Goal: Entertainment & Leisure: Consume media (video, audio)

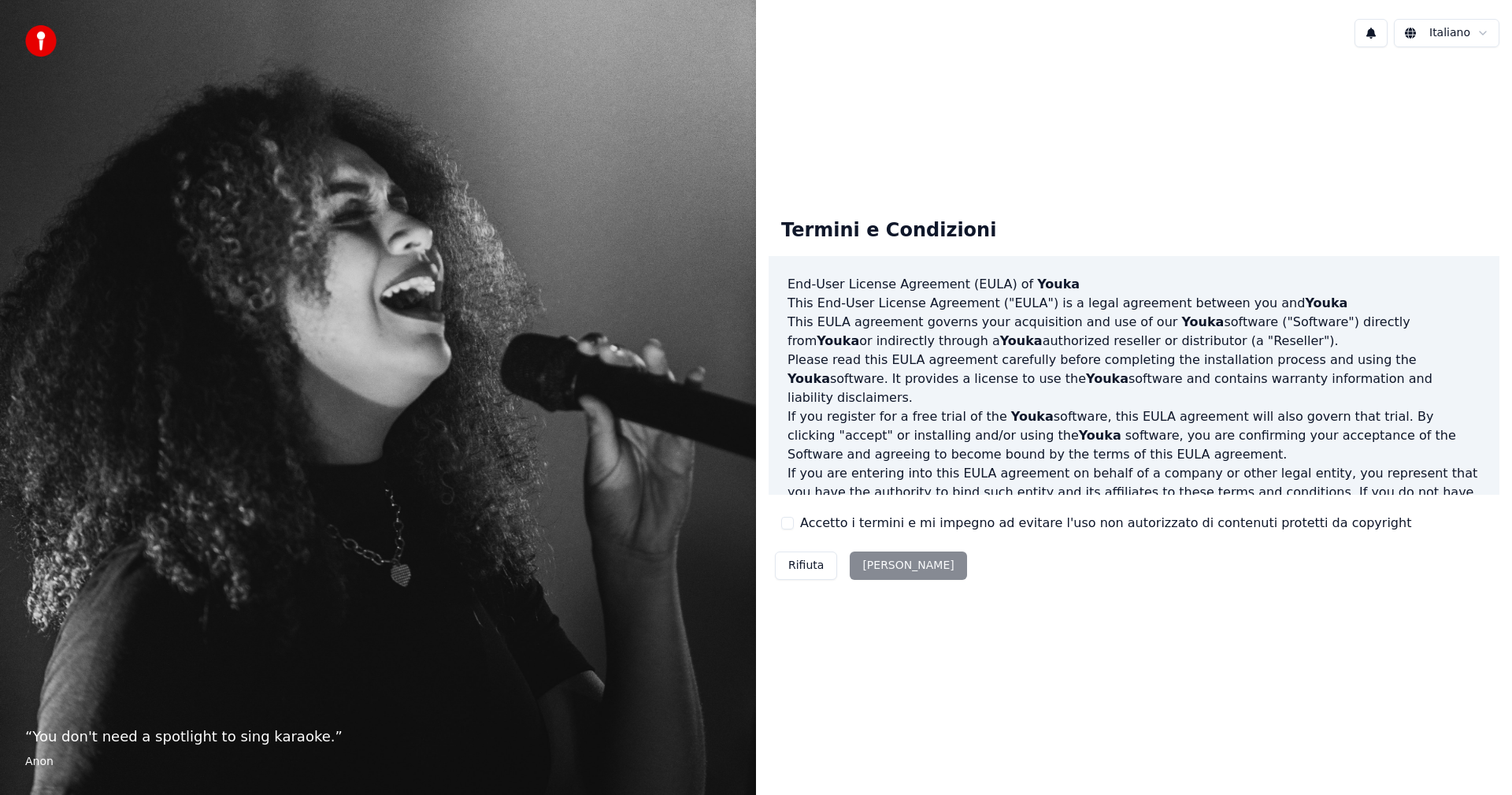
click at [788, 520] on button "Accetto i termini e mi impegno ad evitare l'uso non autorizzato di contenuti pr…" at bounding box center [788, 523] width 12 height 12
click at [862, 568] on button "[PERSON_NAME]" at bounding box center [908, 565] width 117 height 28
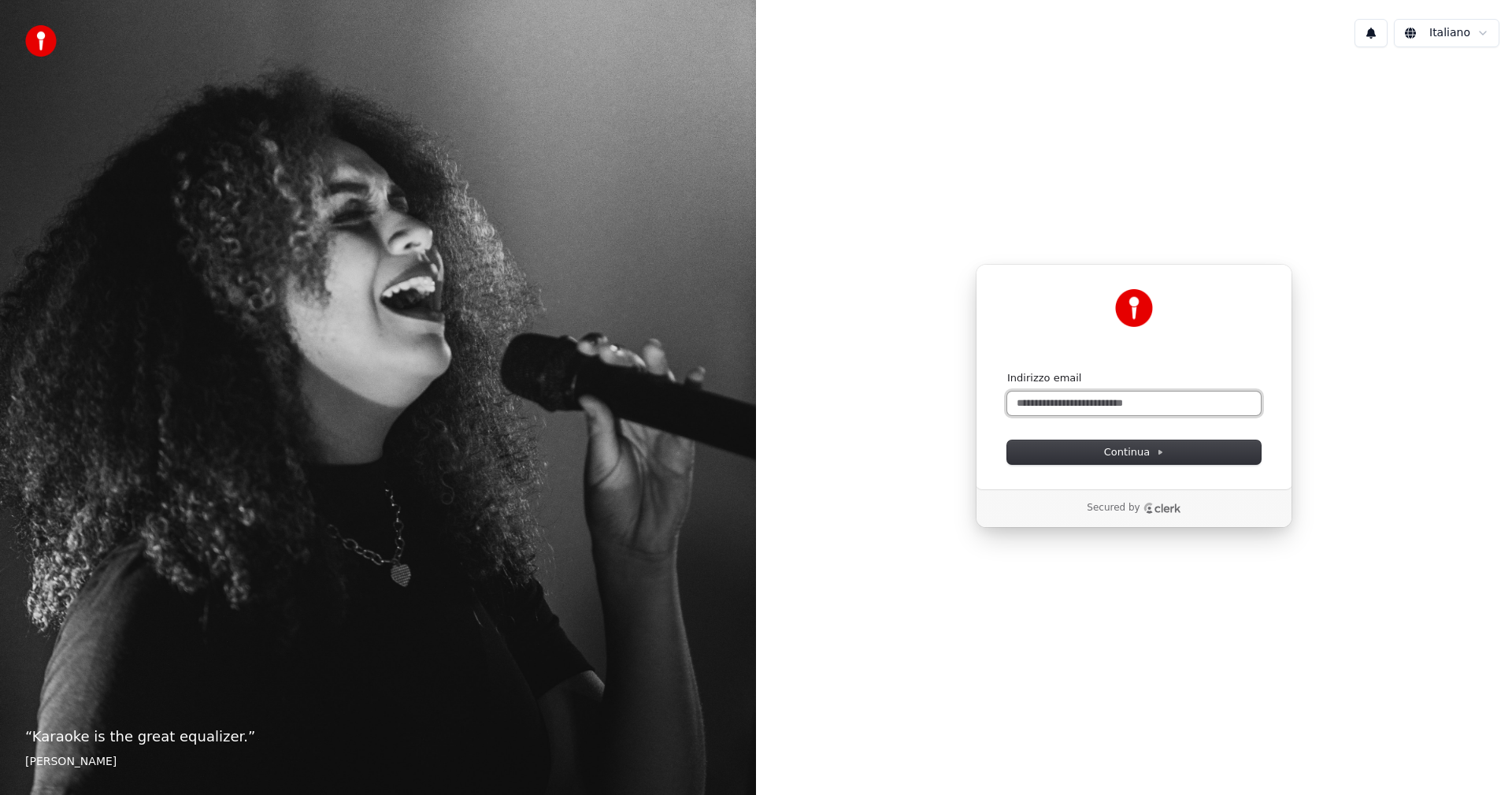
click at [1058, 399] on input "Indirizzo email" at bounding box center [1134, 403] width 253 height 24
click at [1097, 446] on button "Continua" at bounding box center [1134, 452] width 253 height 24
type input "**********"
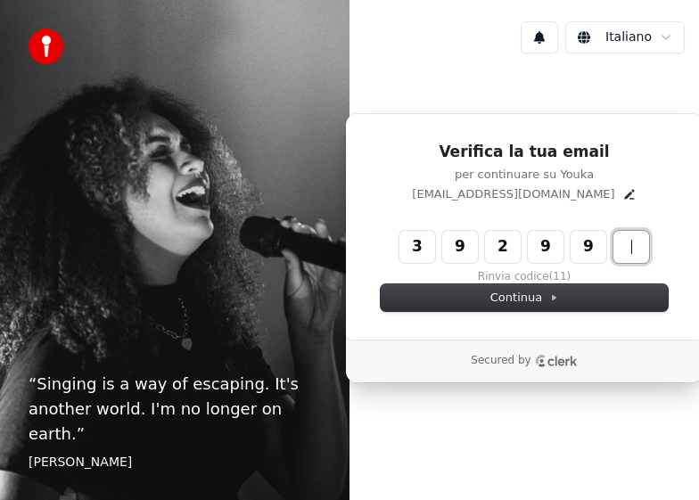
type input "******"
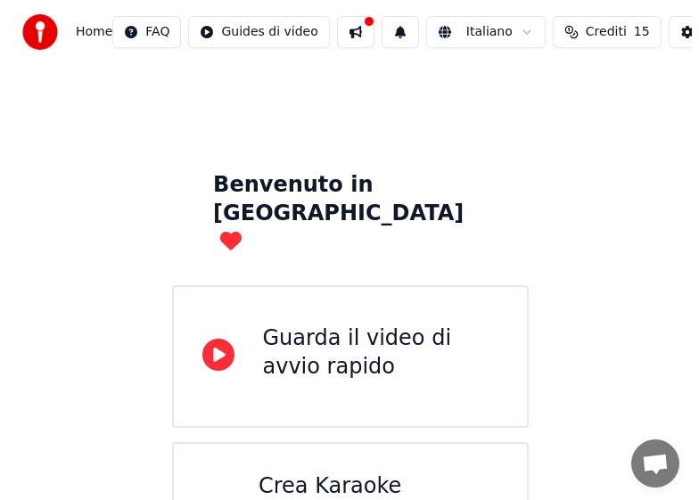
scroll to position [53, 0]
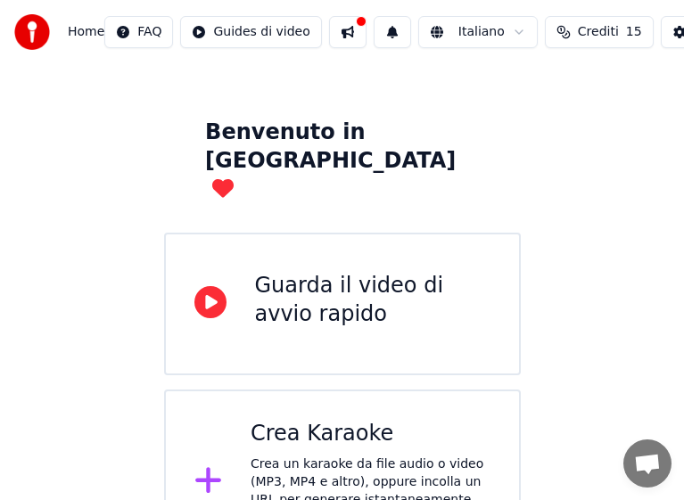
click at [294, 456] on div "Crea un karaoke da file audio o video (MP3, MP4 e altro), oppure incolla un URL…" at bounding box center [371, 500] width 240 height 89
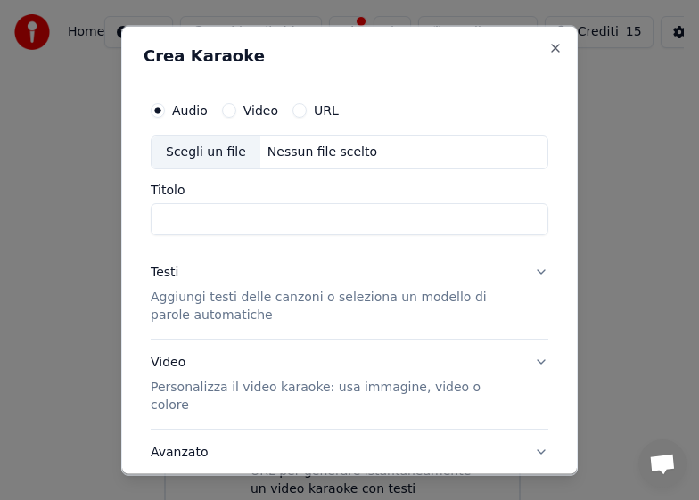
click at [222, 150] on div "Scegli un file" at bounding box center [206, 152] width 109 height 32
type input "**********"
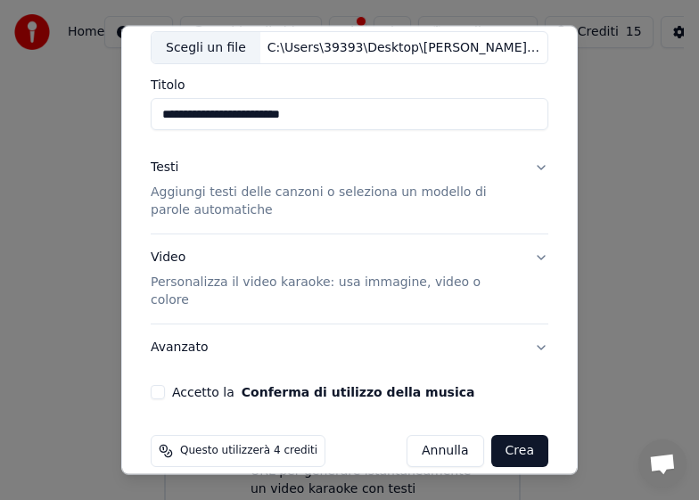
scroll to position [108, 0]
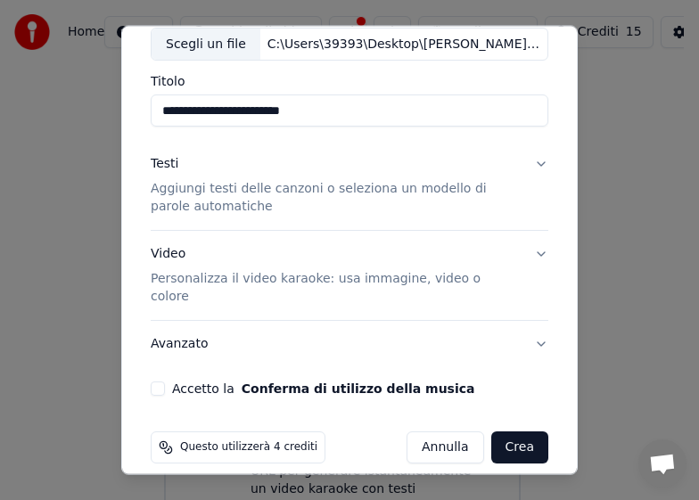
click at [524, 256] on button "Video Personalizza il video karaoke: usa immagine, video o colore" at bounding box center [350, 275] width 398 height 89
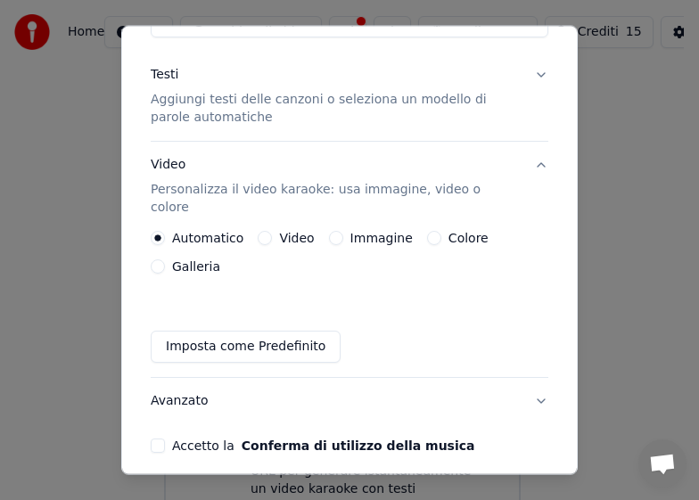
scroll to position [254, 0]
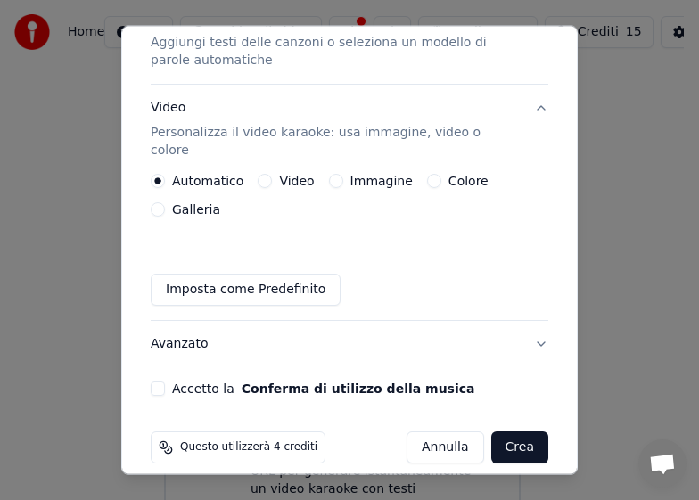
click at [154, 382] on button "Accetto la Conferma di utilizzo della musica" at bounding box center [158, 389] width 14 height 14
click at [493, 437] on button "Crea" at bounding box center [519, 448] width 57 height 32
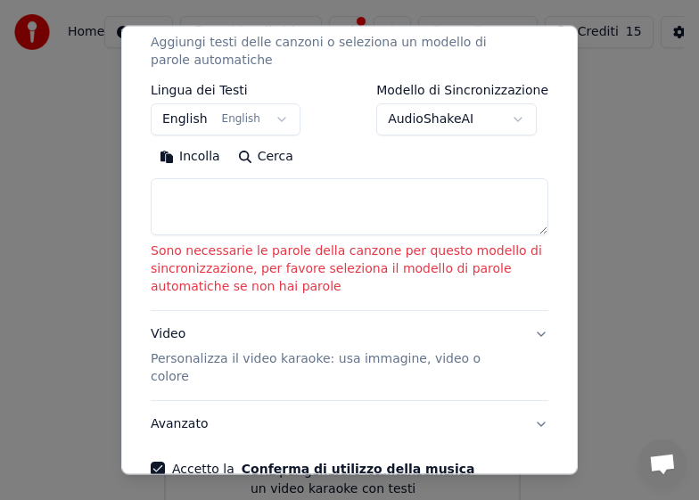
scroll to position [165, 0]
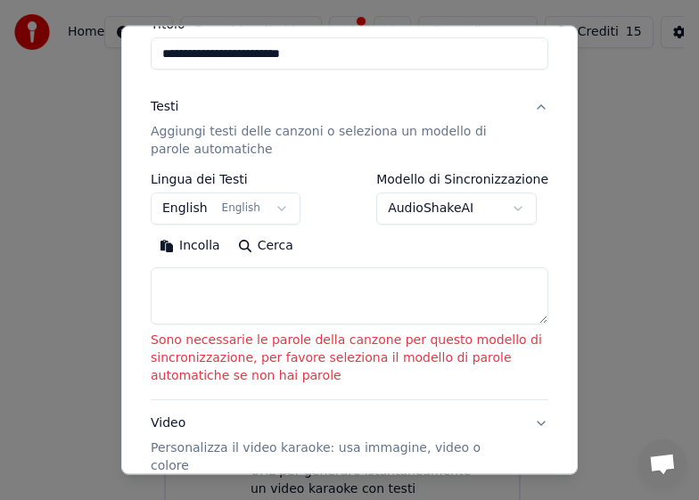
click at [278, 209] on button "English English" at bounding box center [226, 209] width 150 height 32
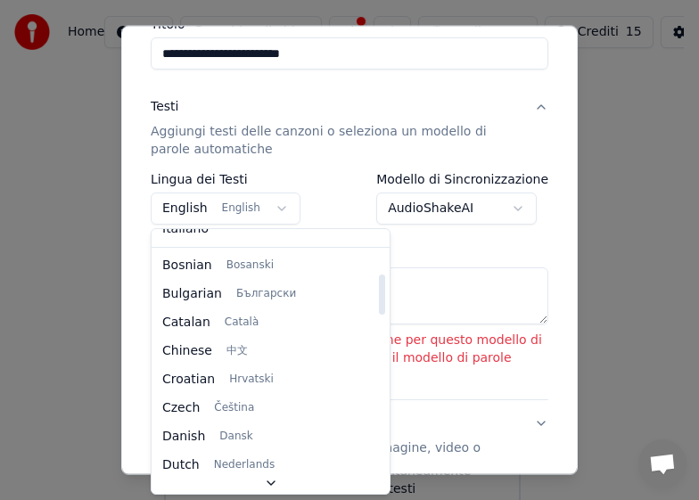
scroll to position [0, 0]
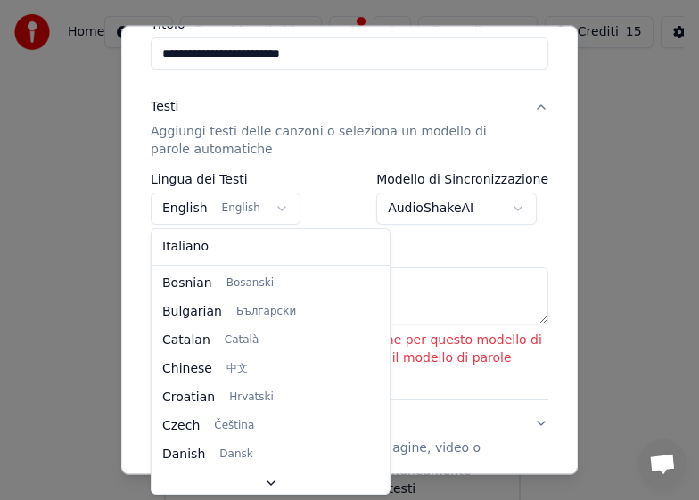
select select "**"
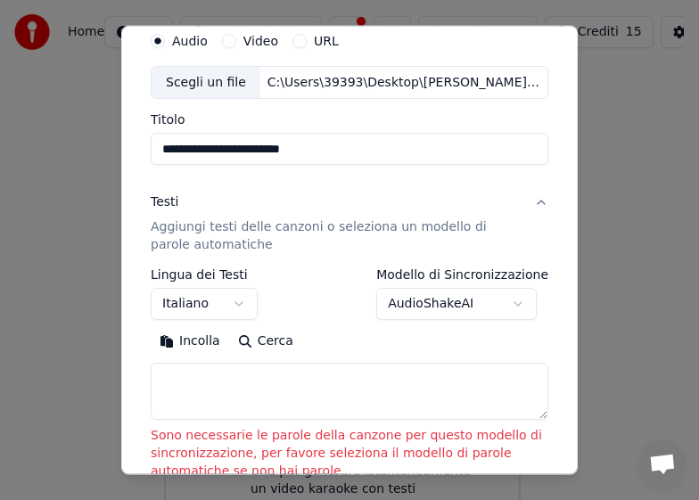
scroll to position [178, 0]
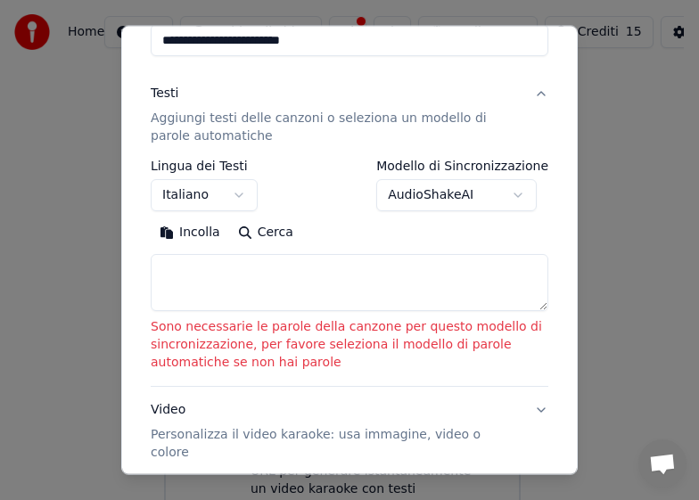
click at [511, 200] on body "**********" at bounding box center [342, 246] width 684 height 599
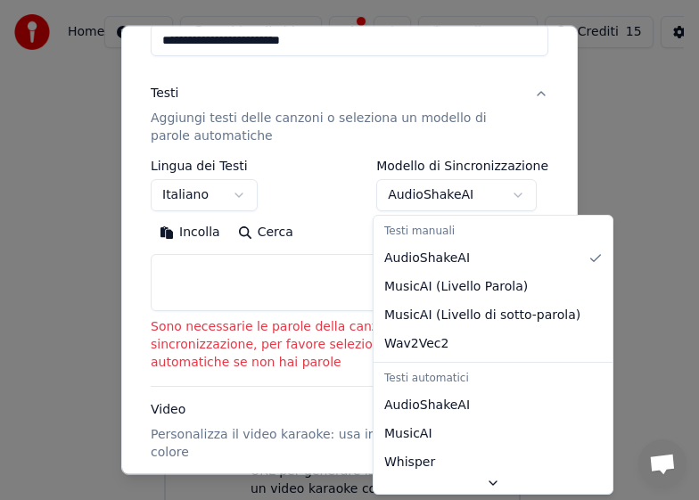
click at [511, 200] on body "**********" at bounding box center [342, 246] width 684 height 599
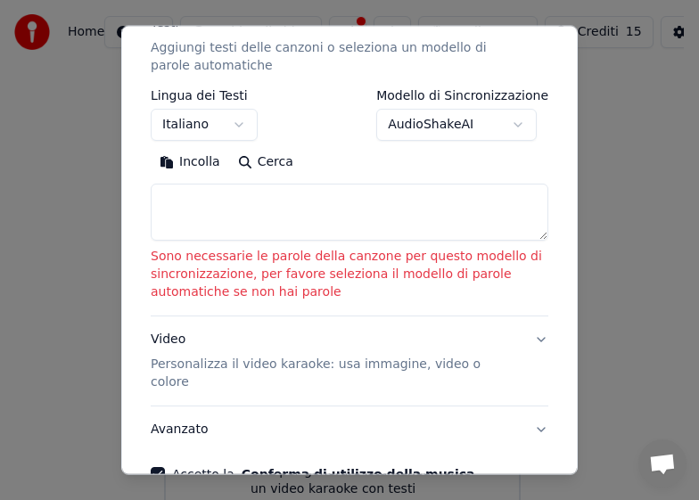
scroll to position [268, 0]
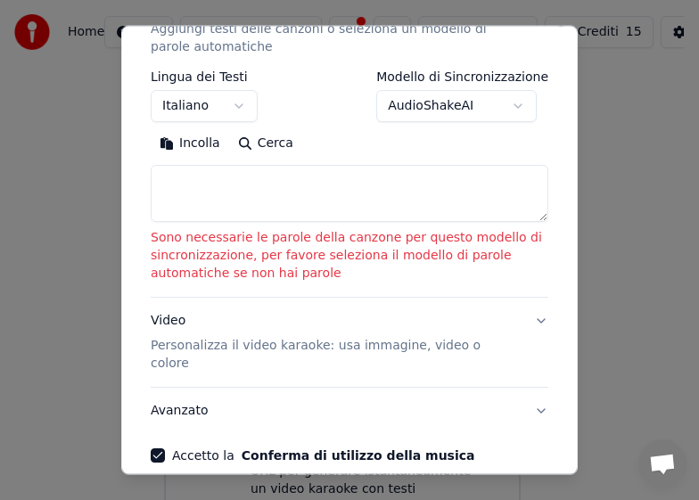
click at [186, 172] on textarea at bounding box center [350, 193] width 398 height 57
click at [177, 141] on button "Incolla" at bounding box center [190, 143] width 78 height 29
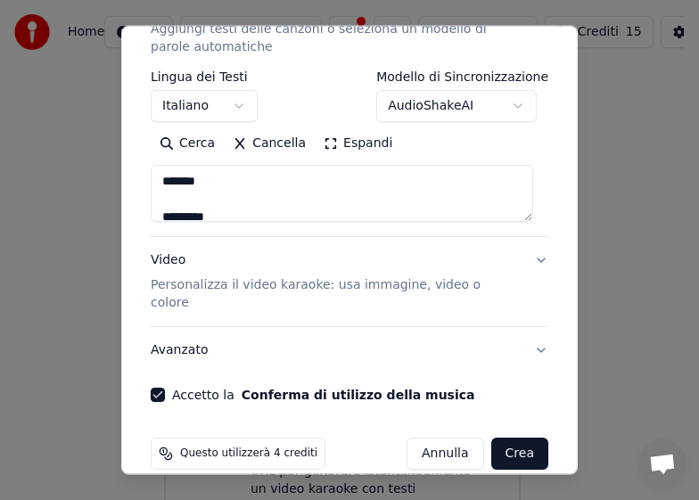
scroll to position [274, 0]
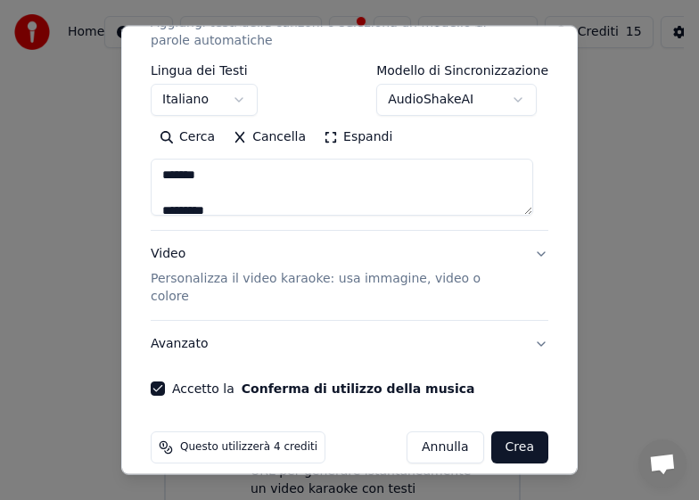
click at [511, 432] on button "Crea" at bounding box center [519, 448] width 57 height 32
type textarea "**********"
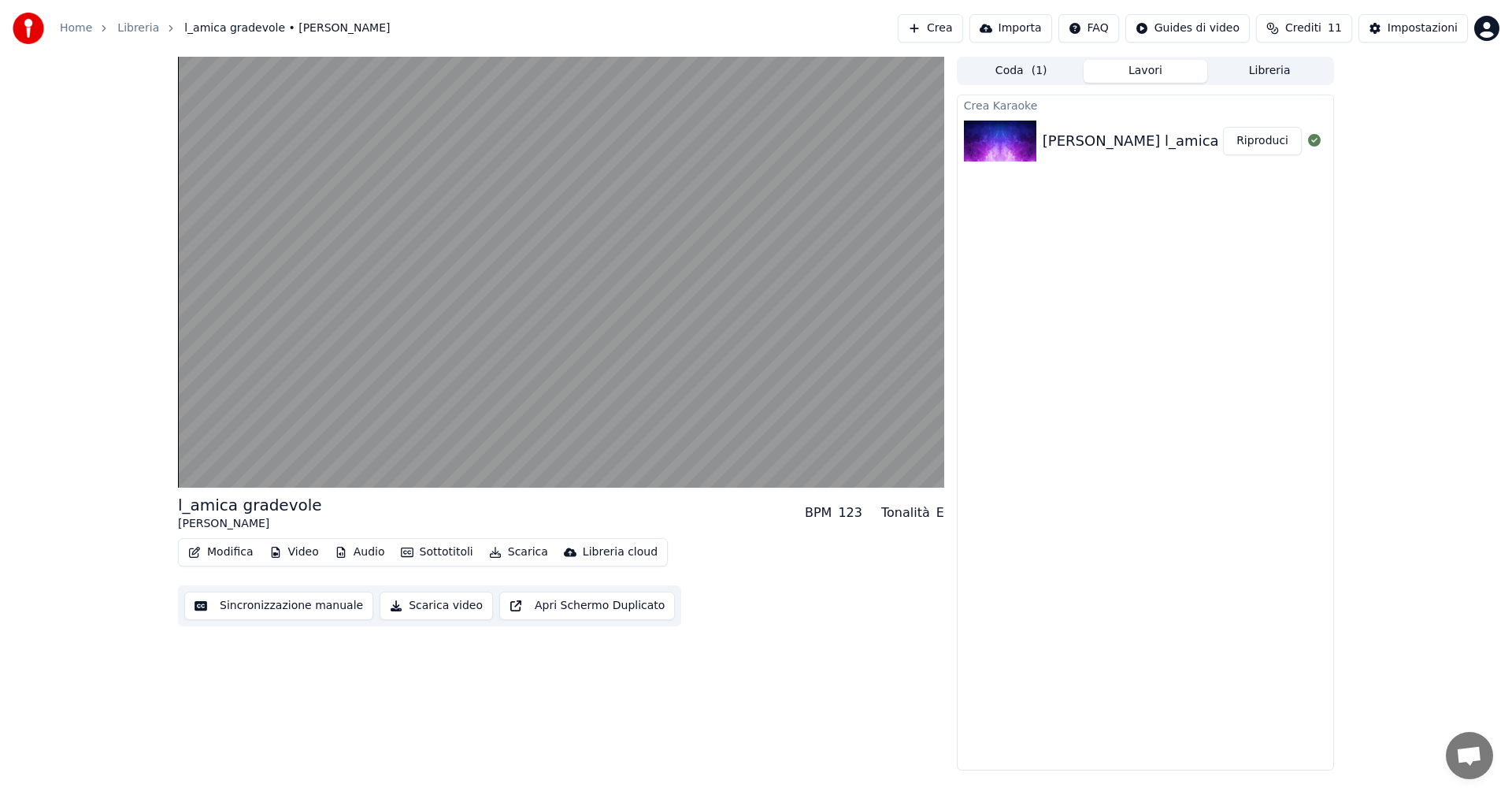
click at [365, 441] on button "Audio" at bounding box center [359, 552] width 63 height 22
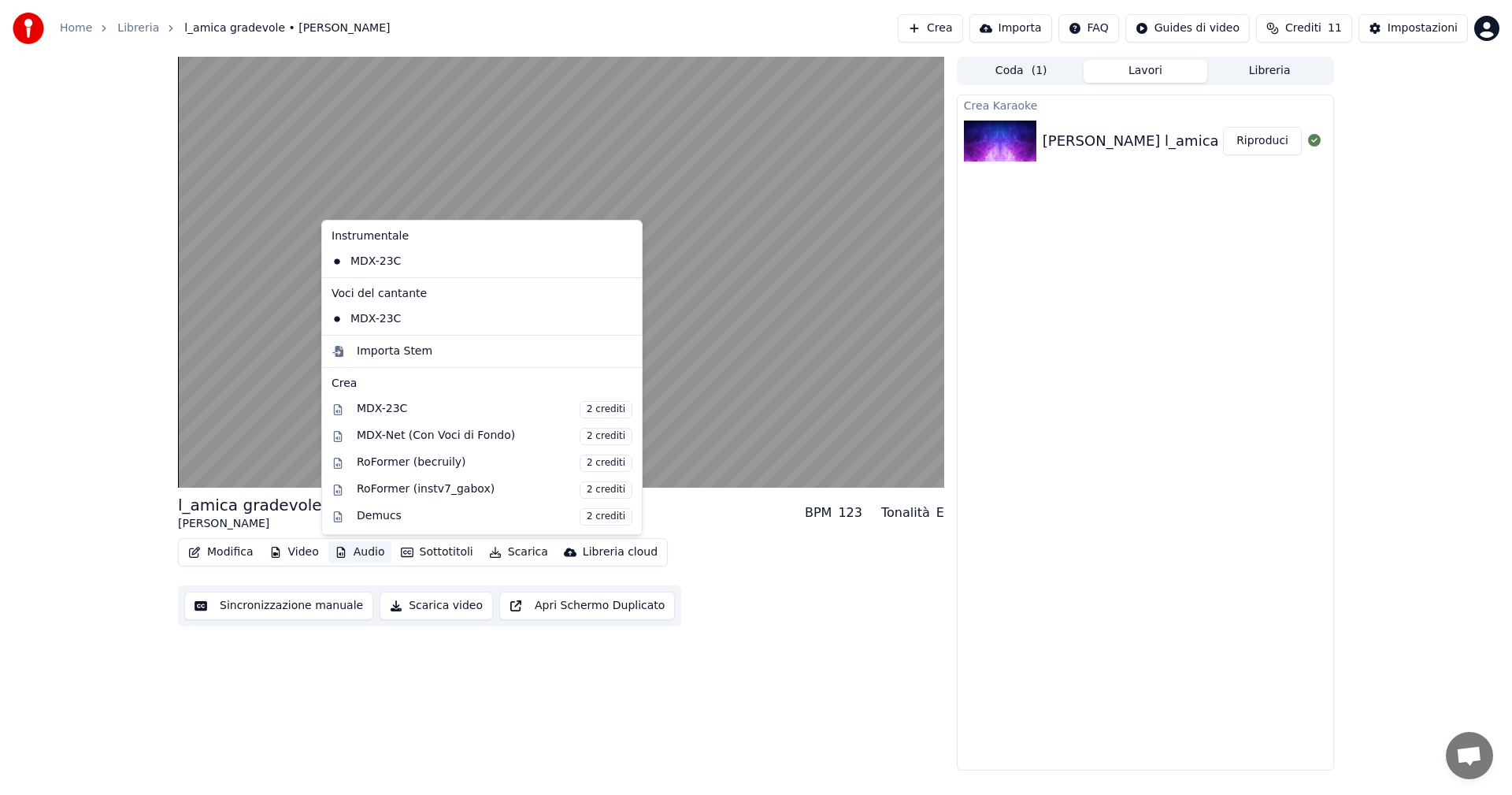
click at [616, 441] on div "l_amica gradevole Daniela BPM 123 Tonalità E Modifica Video Audio Sottotitoli S…" at bounding box center [562, 413] width 767 height 714
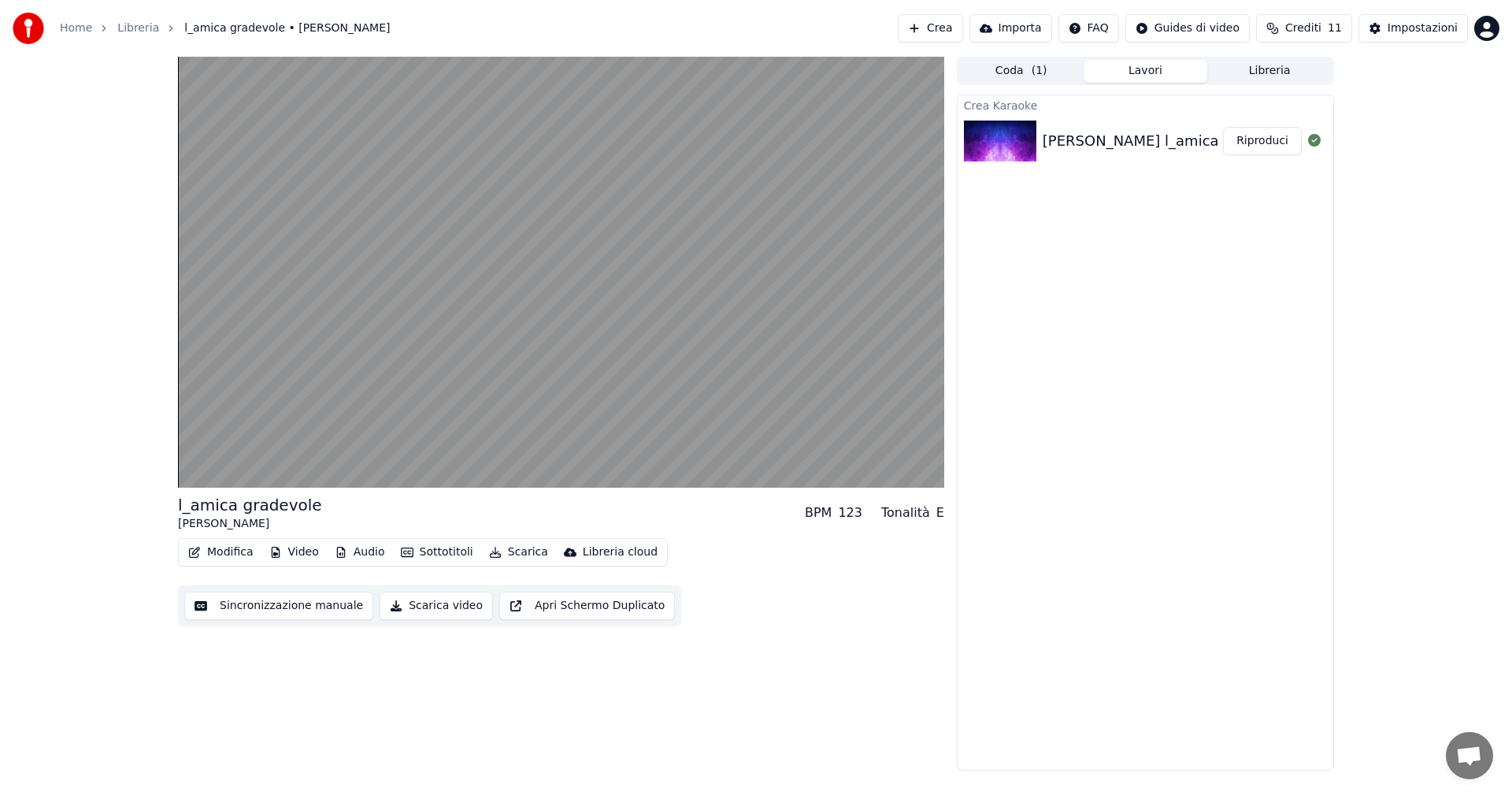
click at [616, 33] on button "Crea" at bounding box center [930, 28] width 64 height 28
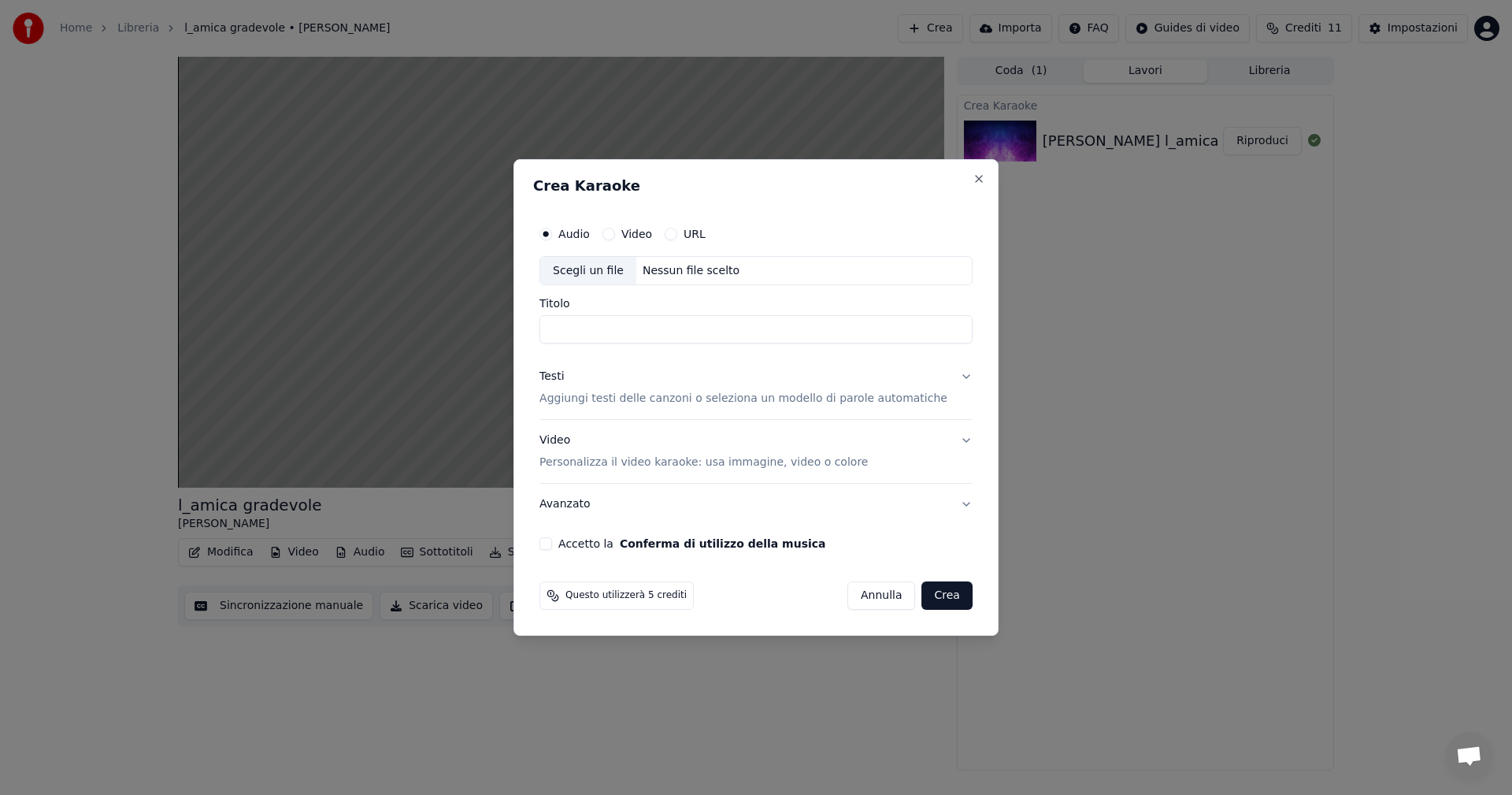
click at [616, 234] on button "Video" at bounding box center [609, 234] width 12 height 12
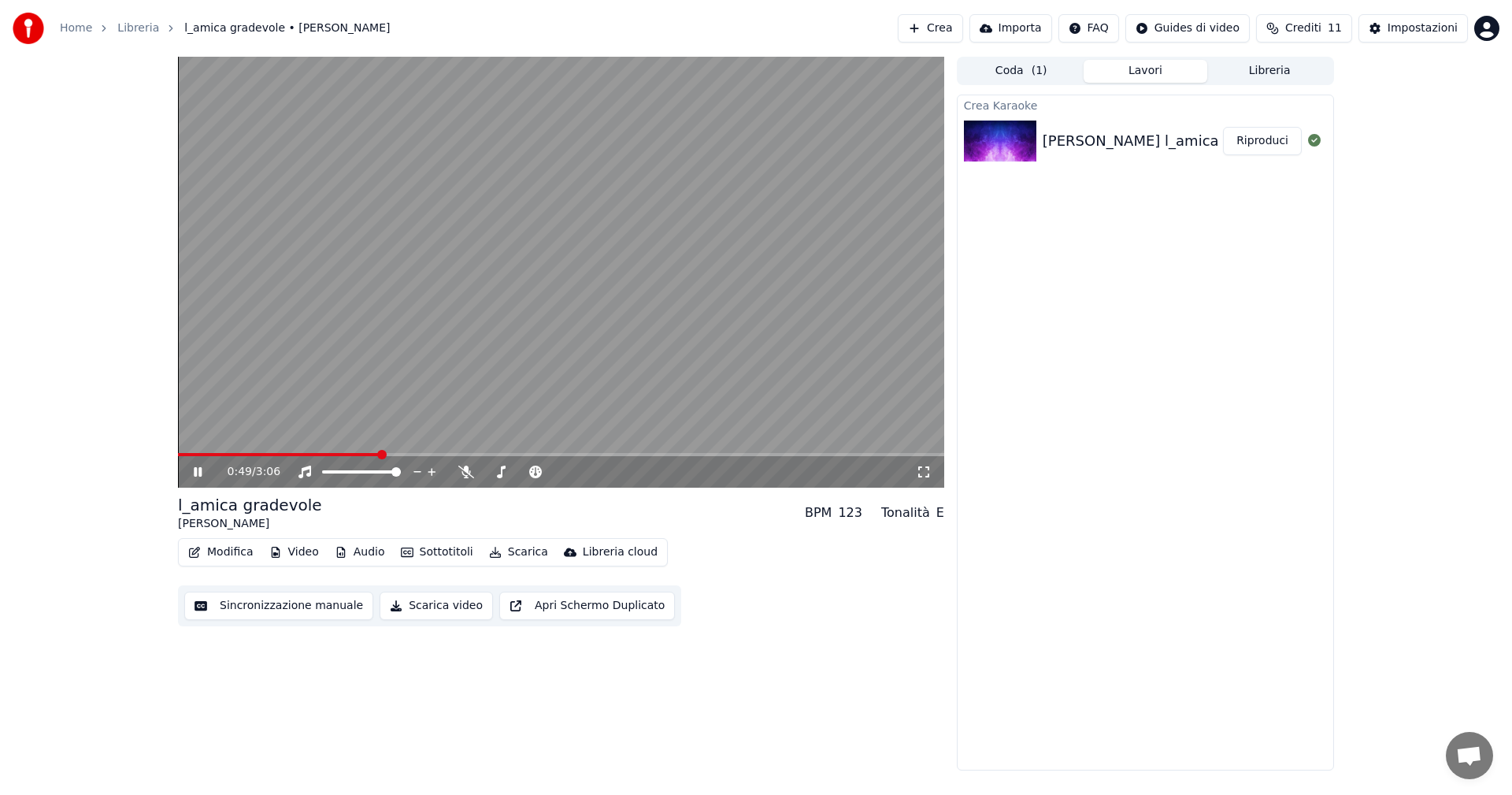
click at [193, 441] on icon at bounding box center [209, 472] width 37 height 12
click at [616, 29] on button "Crea" at bounding box center [930, 28] width 64 height 28
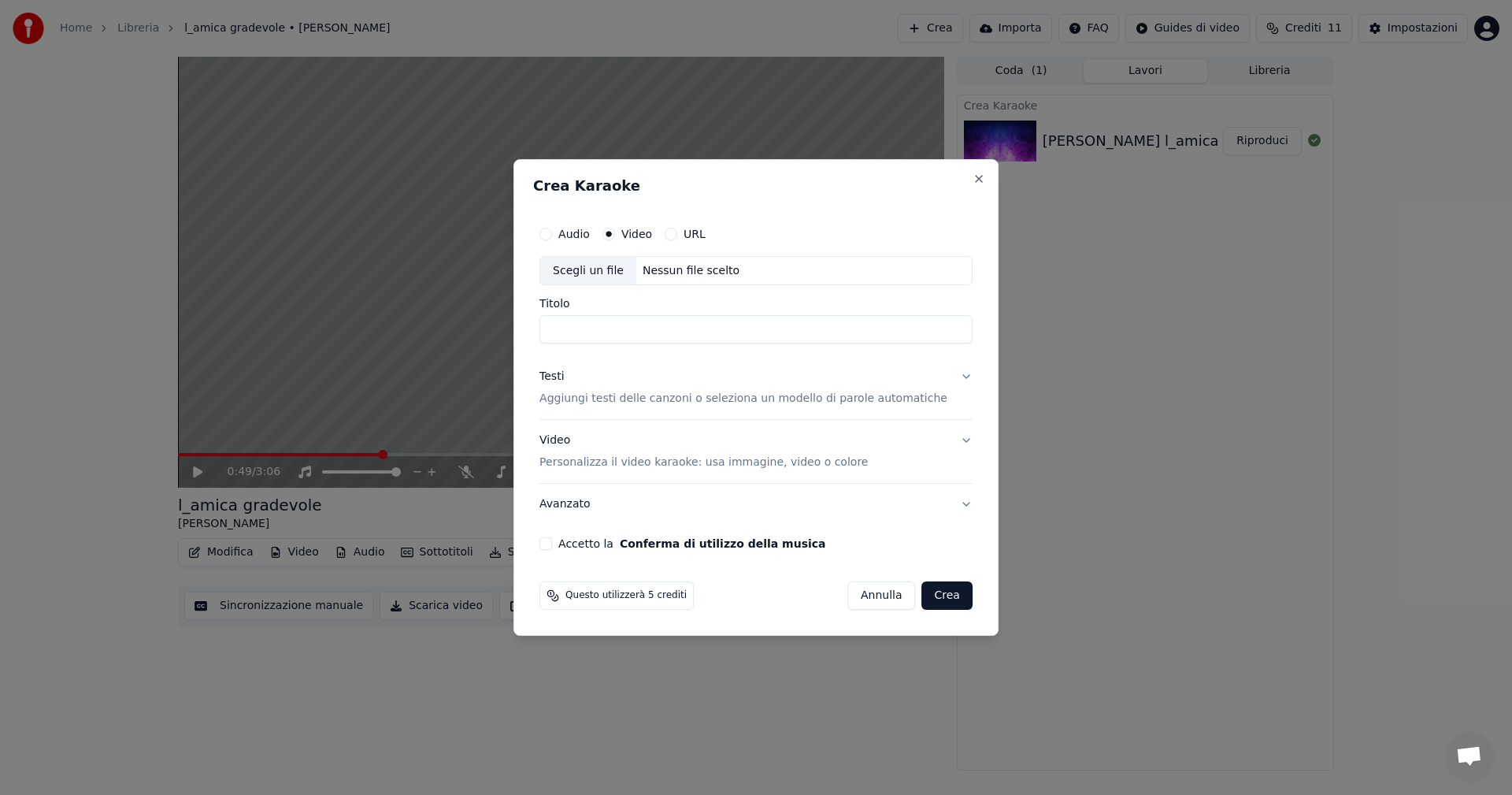
click at [616, 269] on div "Scegli un file" at bounding box center [588, 271] width 96 height 28
click at [616, 181] on button "Close" at bounding box center [979, 178] width 12 height 12
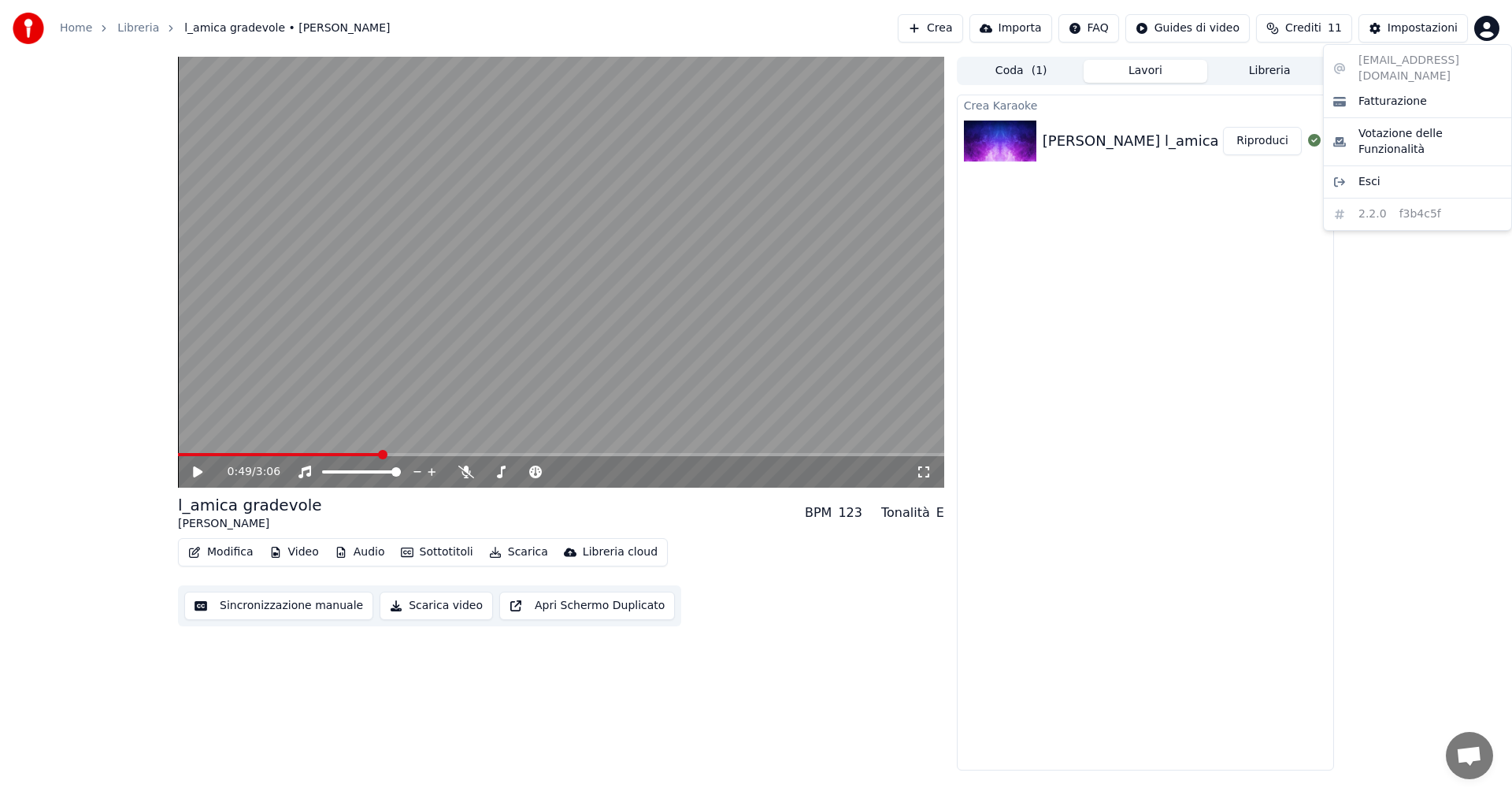
click at [616, 32] on html "Home Libreria l_amica gradevole • Daniela Crea Importa FAQ Guides di video Cred…" at bounding box center [756, 398] width 1512 height 795
click at [616, 353] on html "Home Libreria l_amica gradevole • Daniela Crea Importa FAQ Guides di video Cred…" at bounding box center [756, 398] width 1512 height 795
click at [616, 35] on button "Crea" at bounding box center [930, 28] width 64 height 28
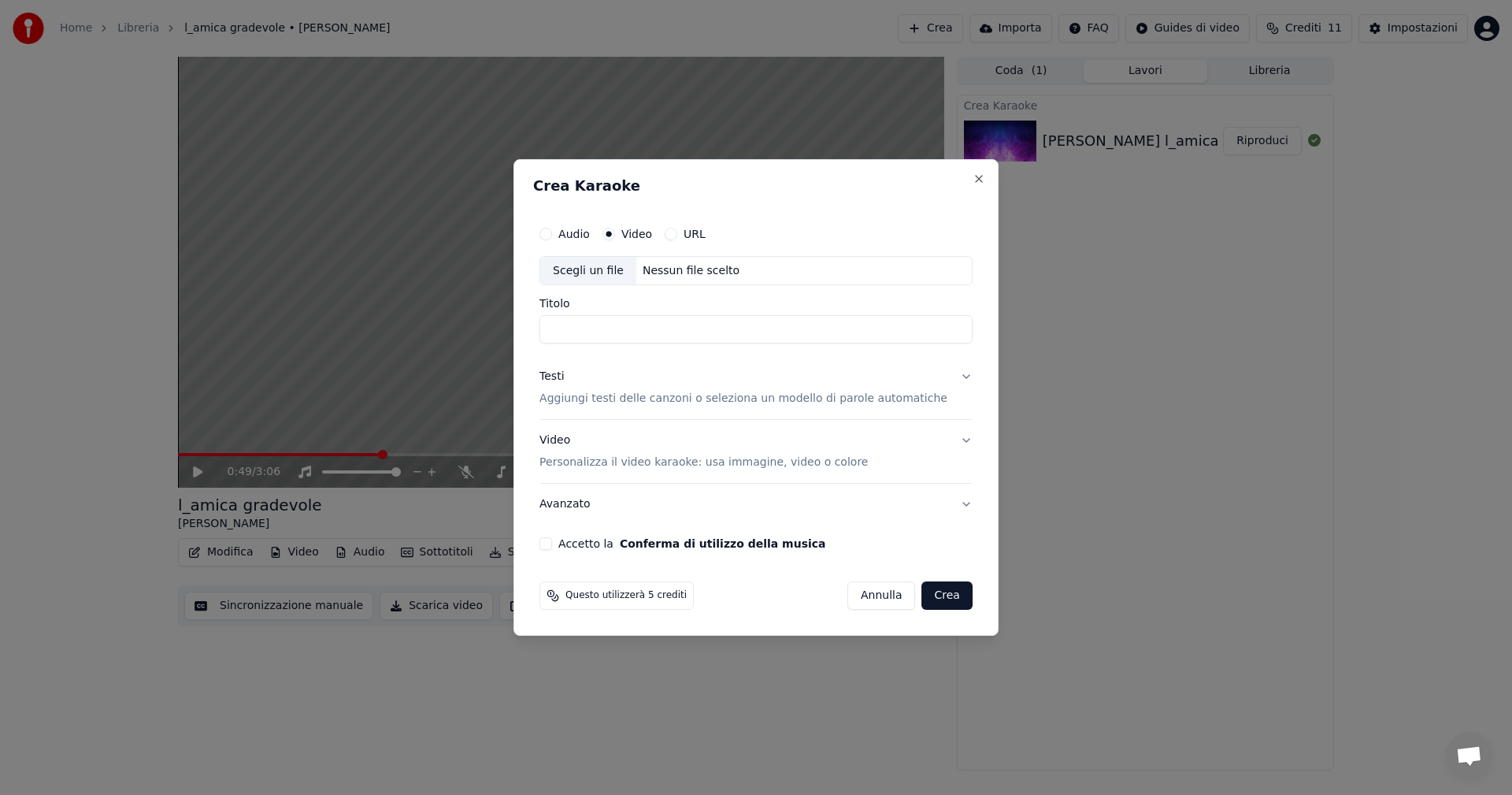
click at [611, 274] on div "Scegli un file" at bounding box center [588, 271] width 96 height 28
type input "**********"
click at [616, 375] on button "Testi Aggiungi testi delle canzoni o seleziona un modello di parole automatiche" at bounding box center [756, 388] width 434 height 63
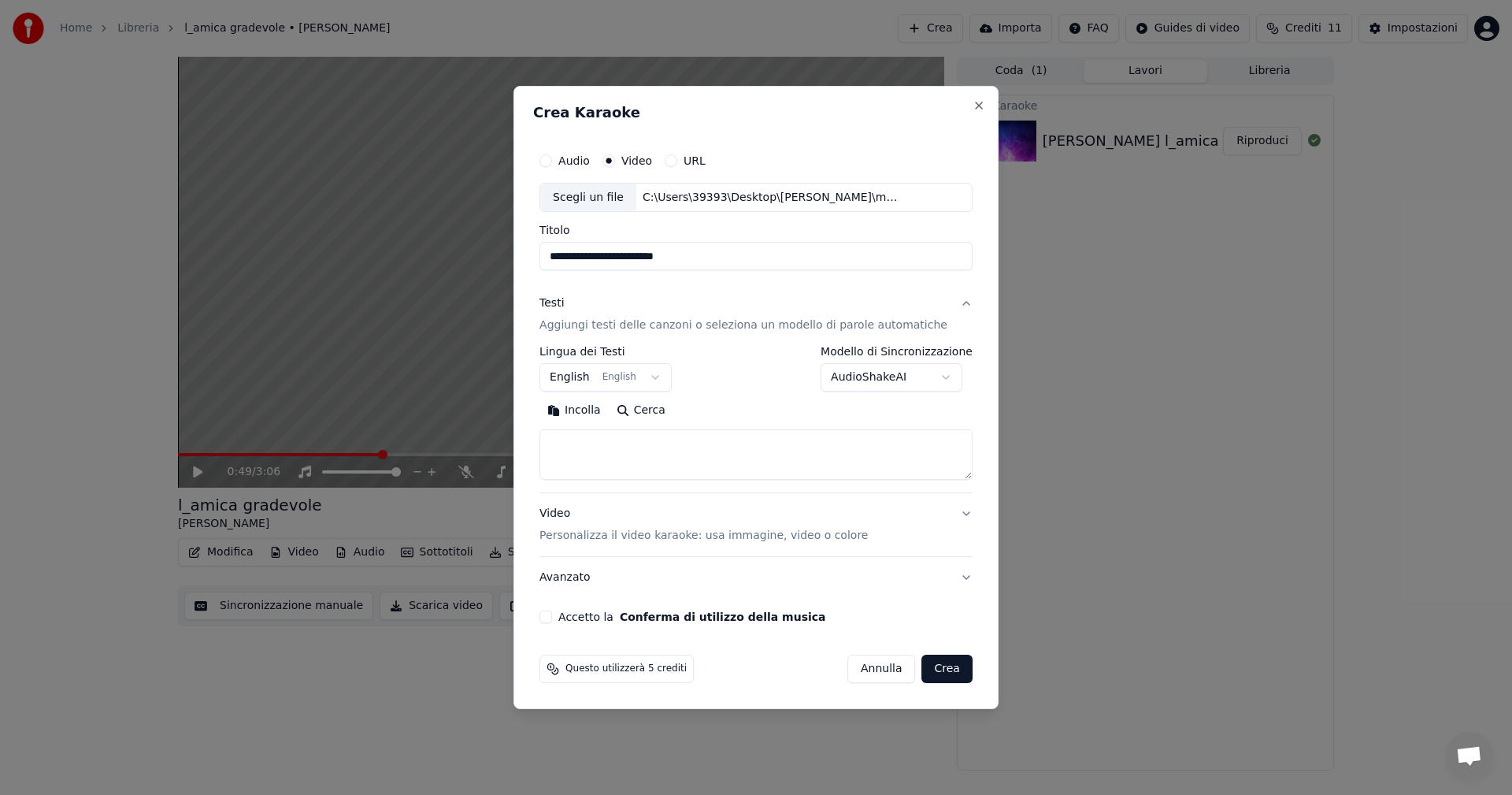
click at [616, 378] on body "**********" at bounding box center [756, 398] width 1512 height 795
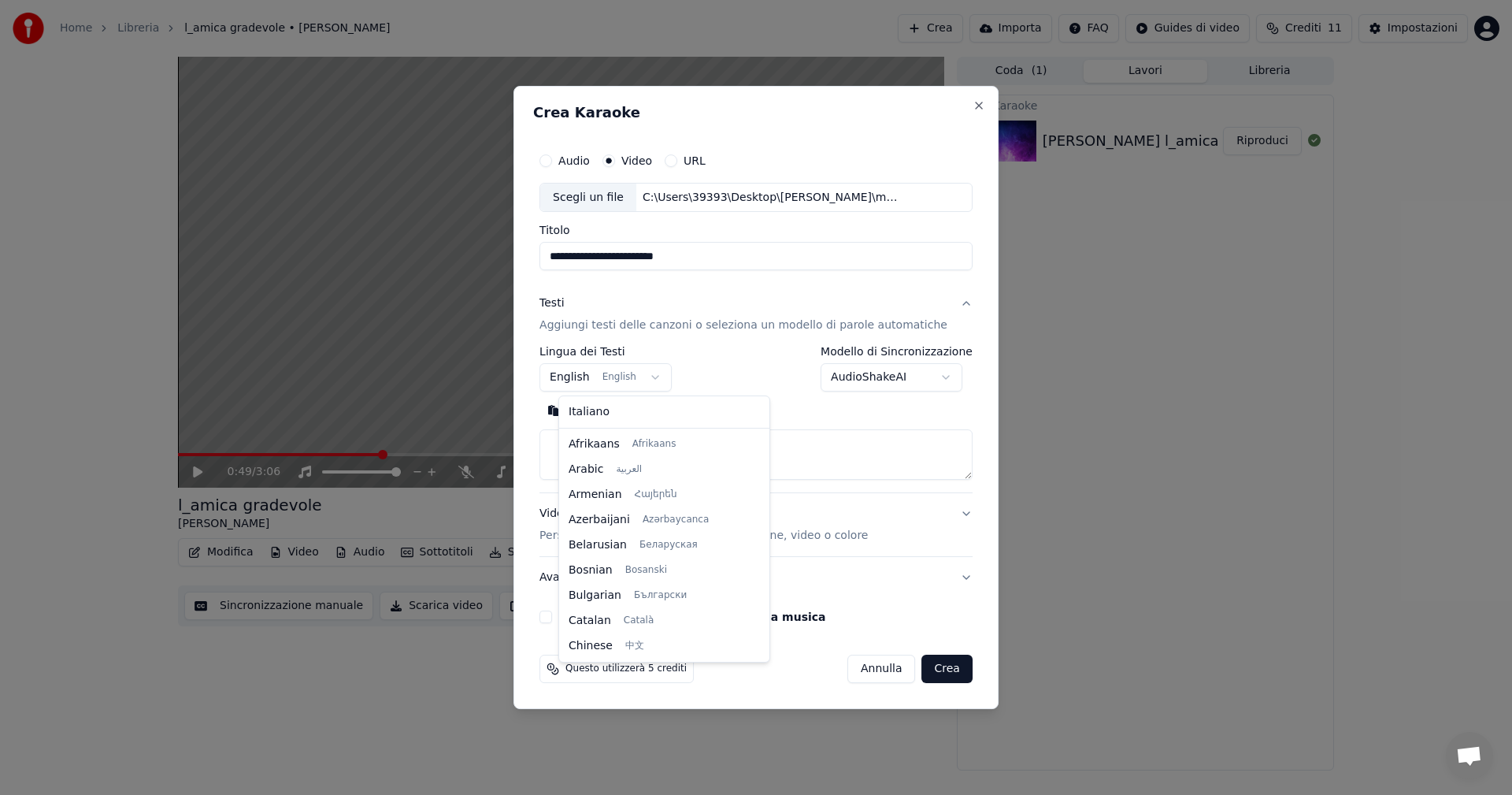
scroll to position [126, 0]
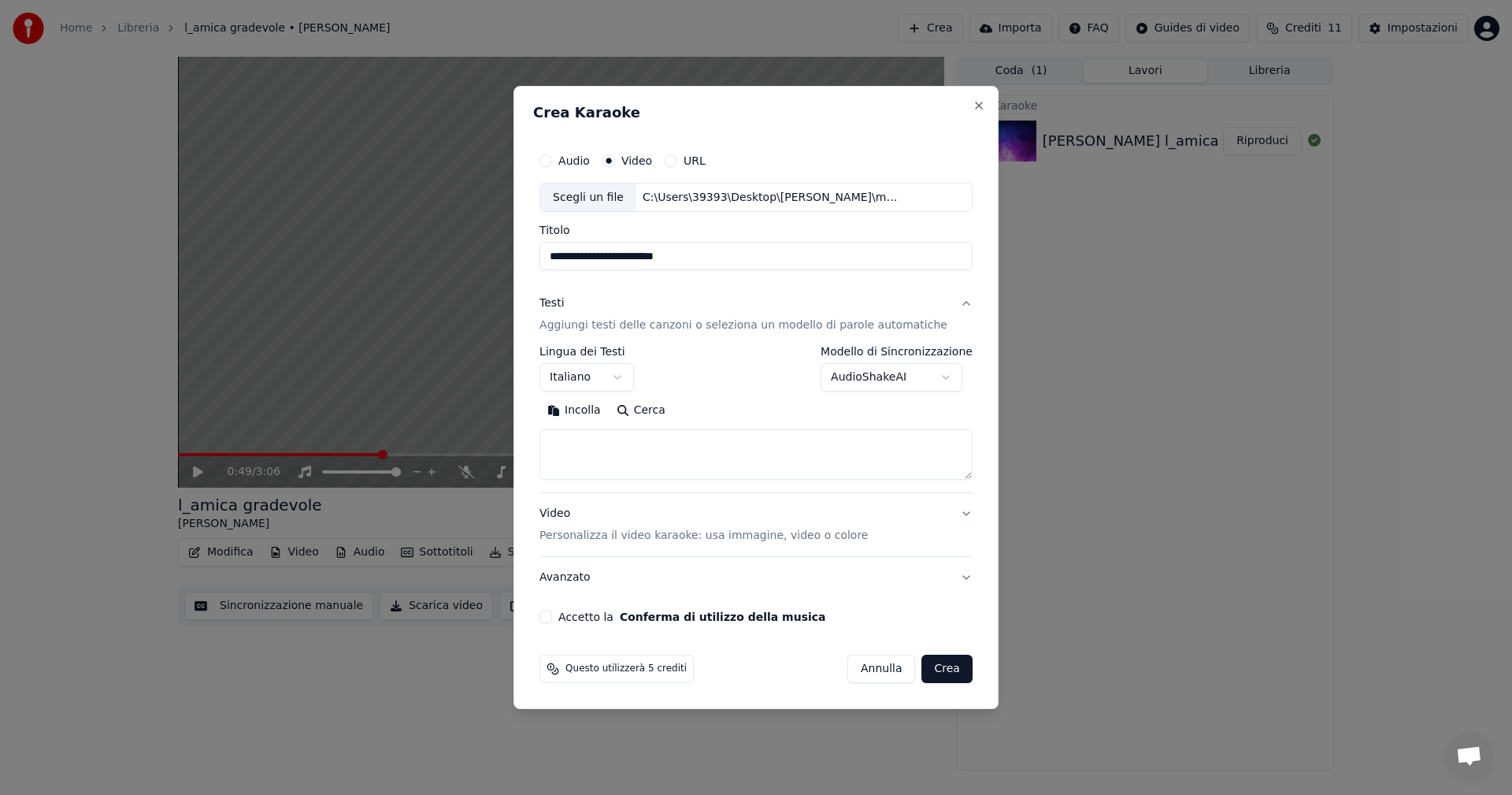
click at [598, 414] on button "Incolla" at bounding box center [574, 411] width 69 height 26
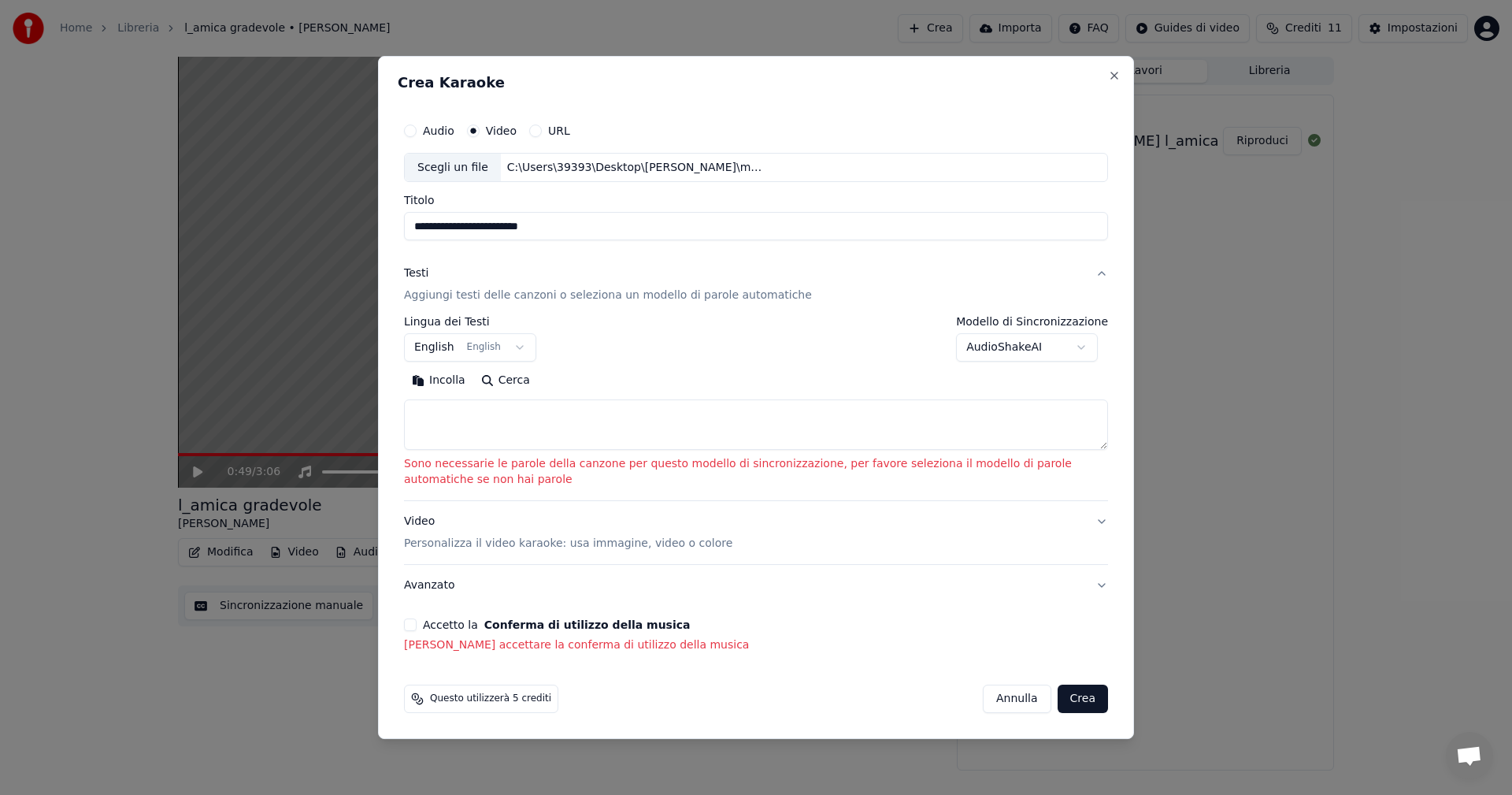
click at [441, 343] on body "**********" at bounding box center [756, 398] width 1512 height 795
click at [444, 380] on button "Incolla" at bounding box center [439, 381] width 69 height 26
click at [438, 346] on body "**********" at bounding box center [756, 398] width 1512 height 795
click at [436, 384] on button "Incolla" at bounding box center [439, 381] width 69 height 26
select select "**"
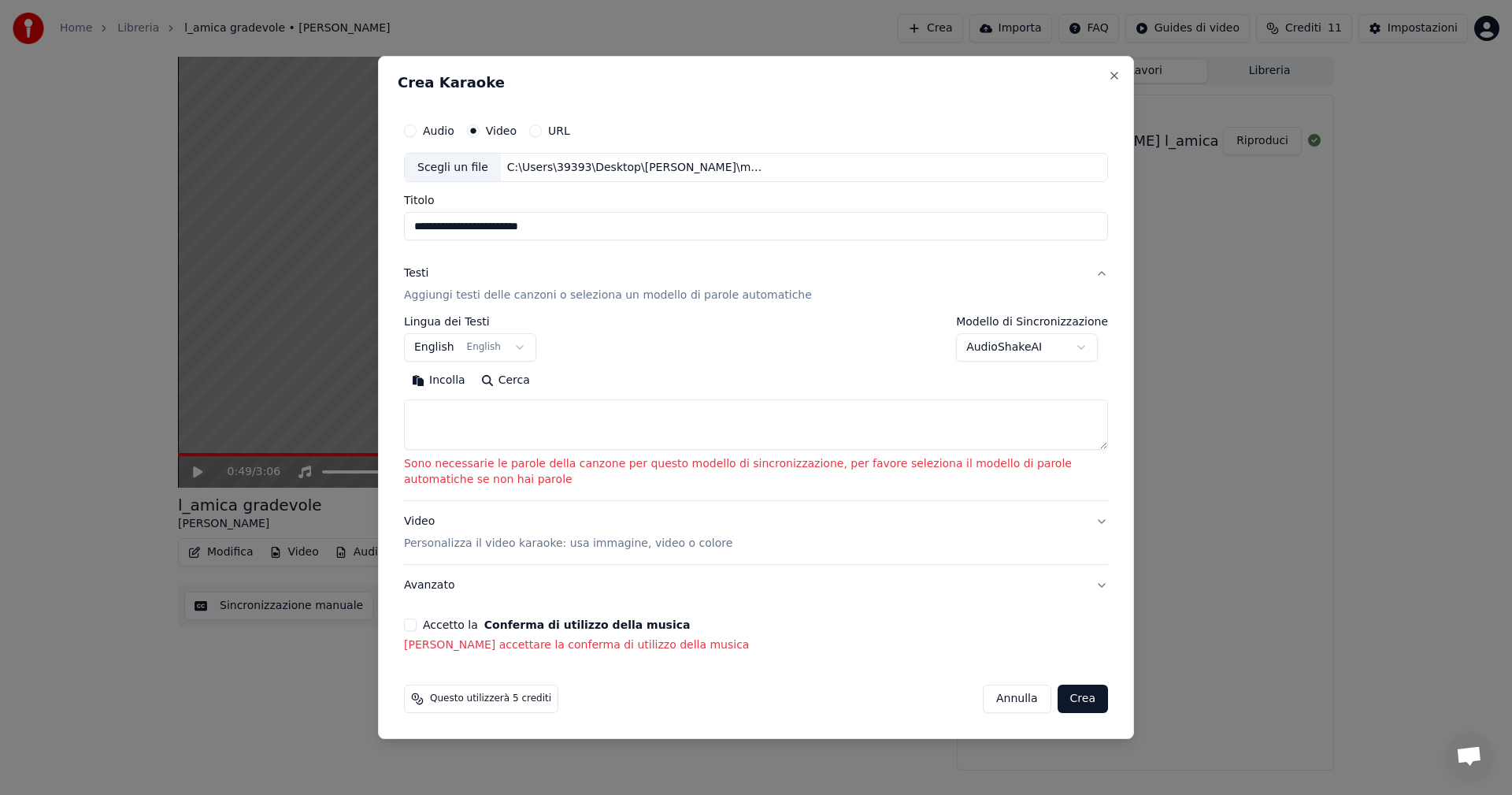
click at [616, 342] on body "**********" at bounding box center [756, 398] width 1512 height 795
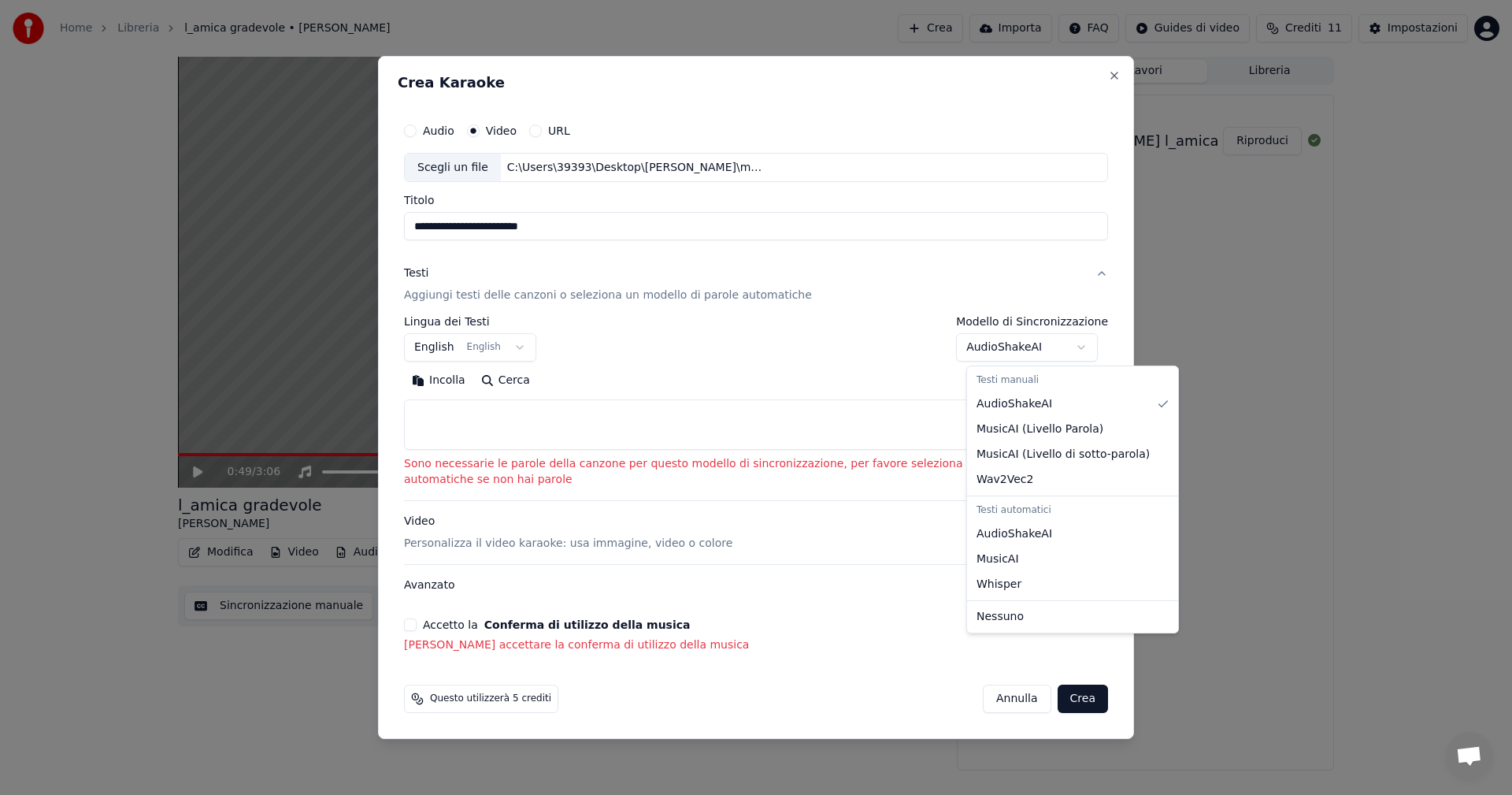
select select "**********"
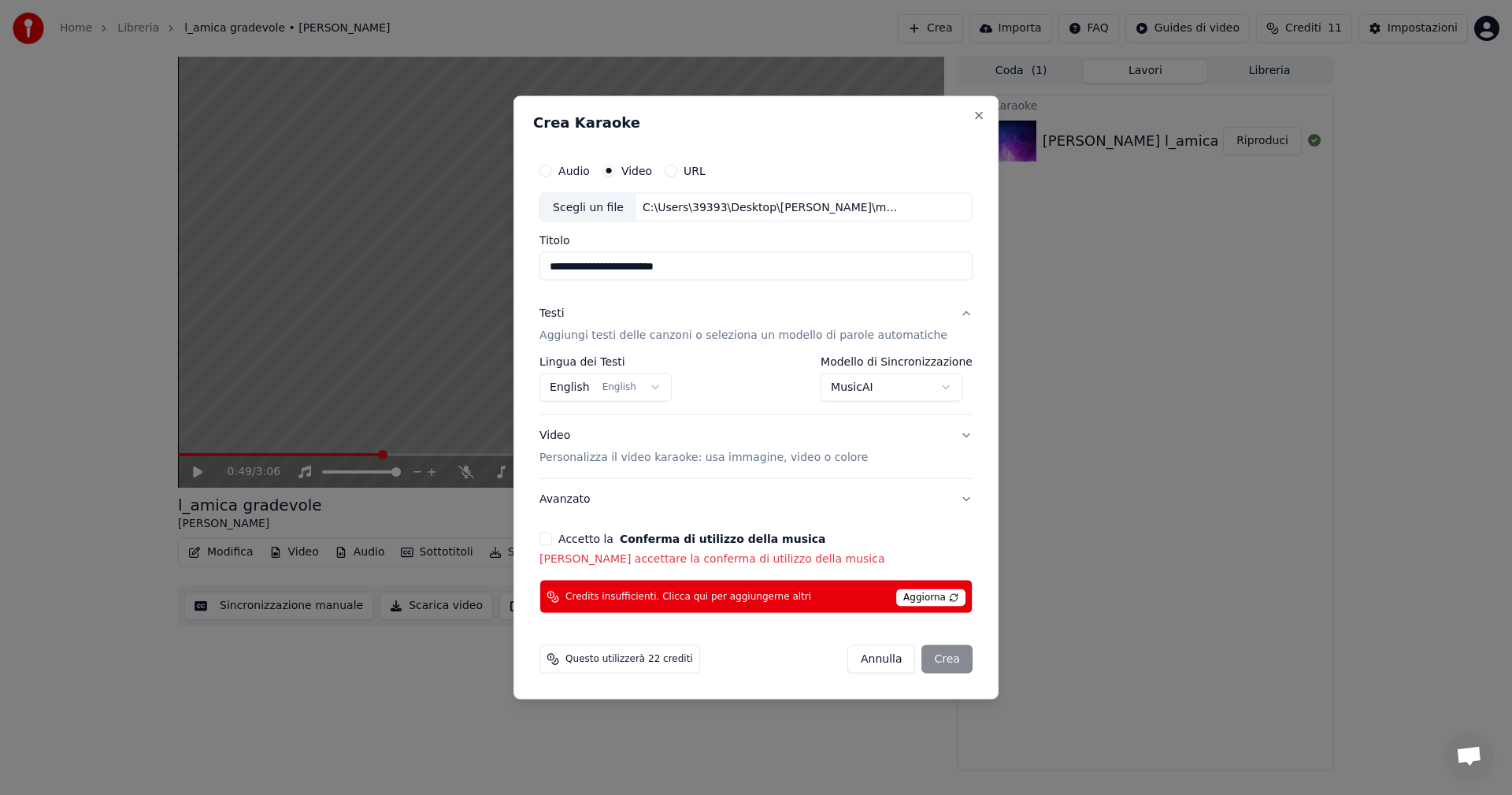
click at [616, 393] on body "**********" at bounding box center [756, 398] width 1512 height 795
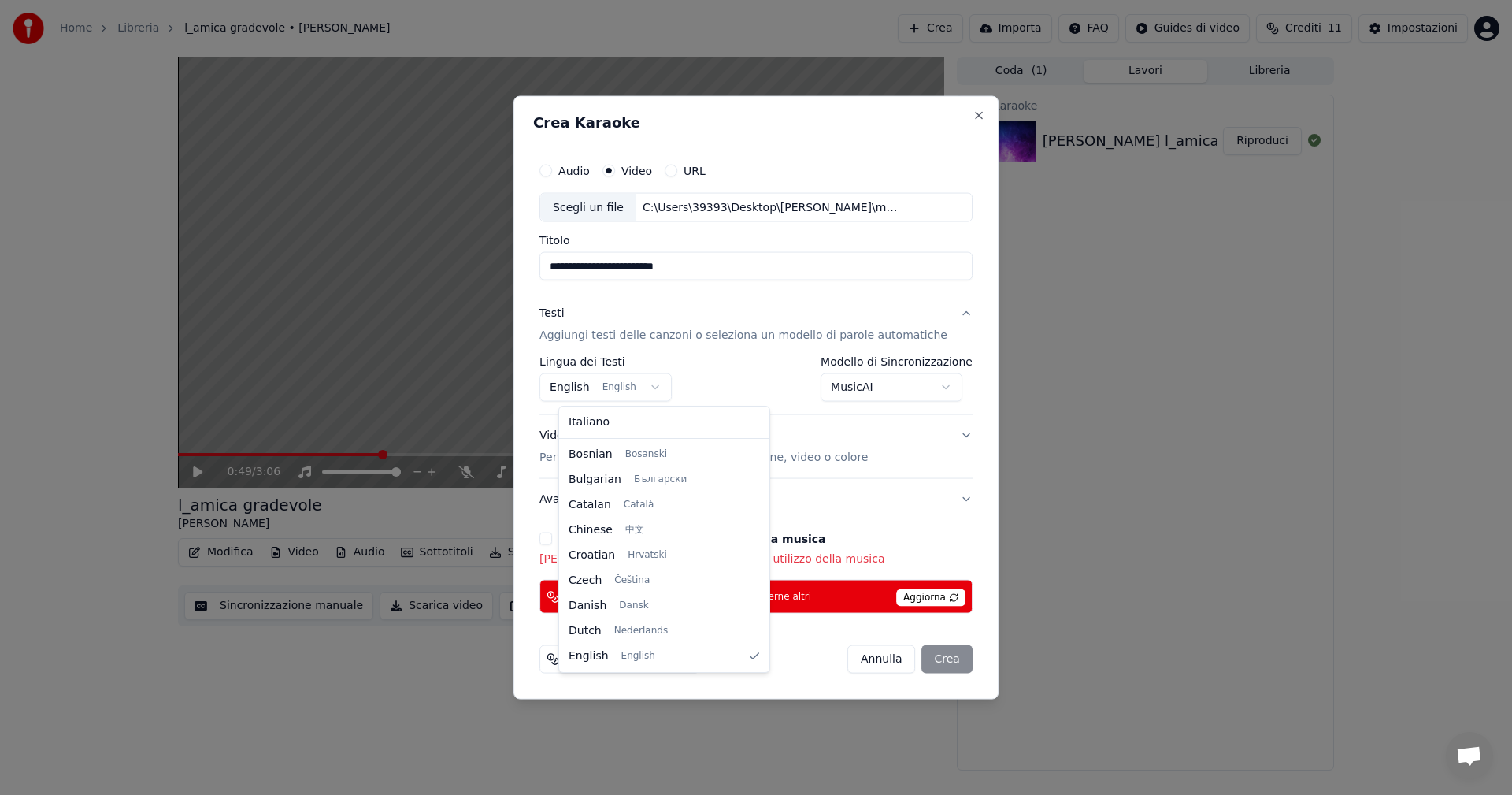
select select "**"
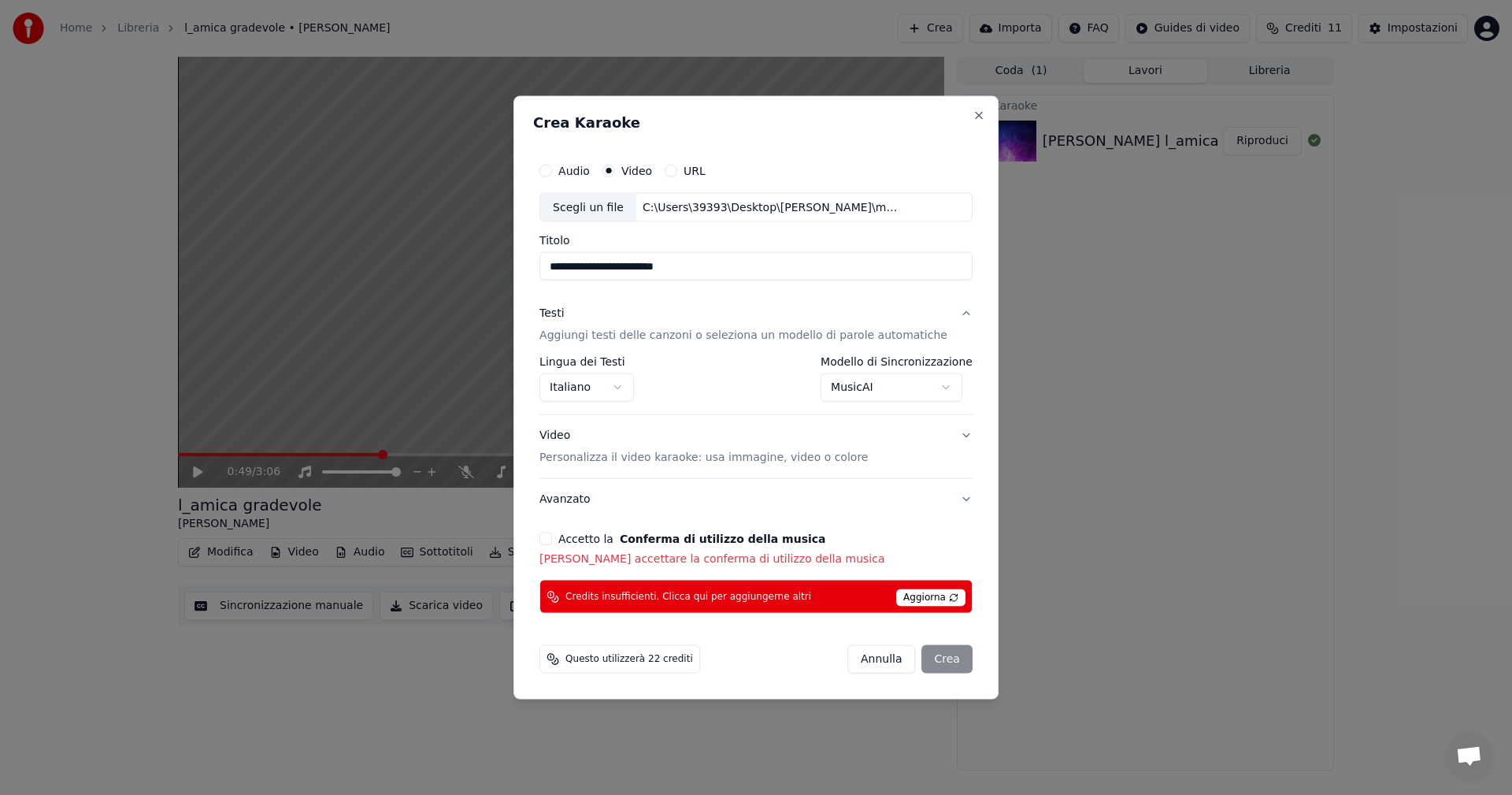
click at [616, 441] on span "Aggiorna" at bounding box center [931, 598] width 69 height 18
click at [552, 441] on button "Accetto la Conferma di utilizzo della musica" at bounding box center [546, 539] width 12 height 12
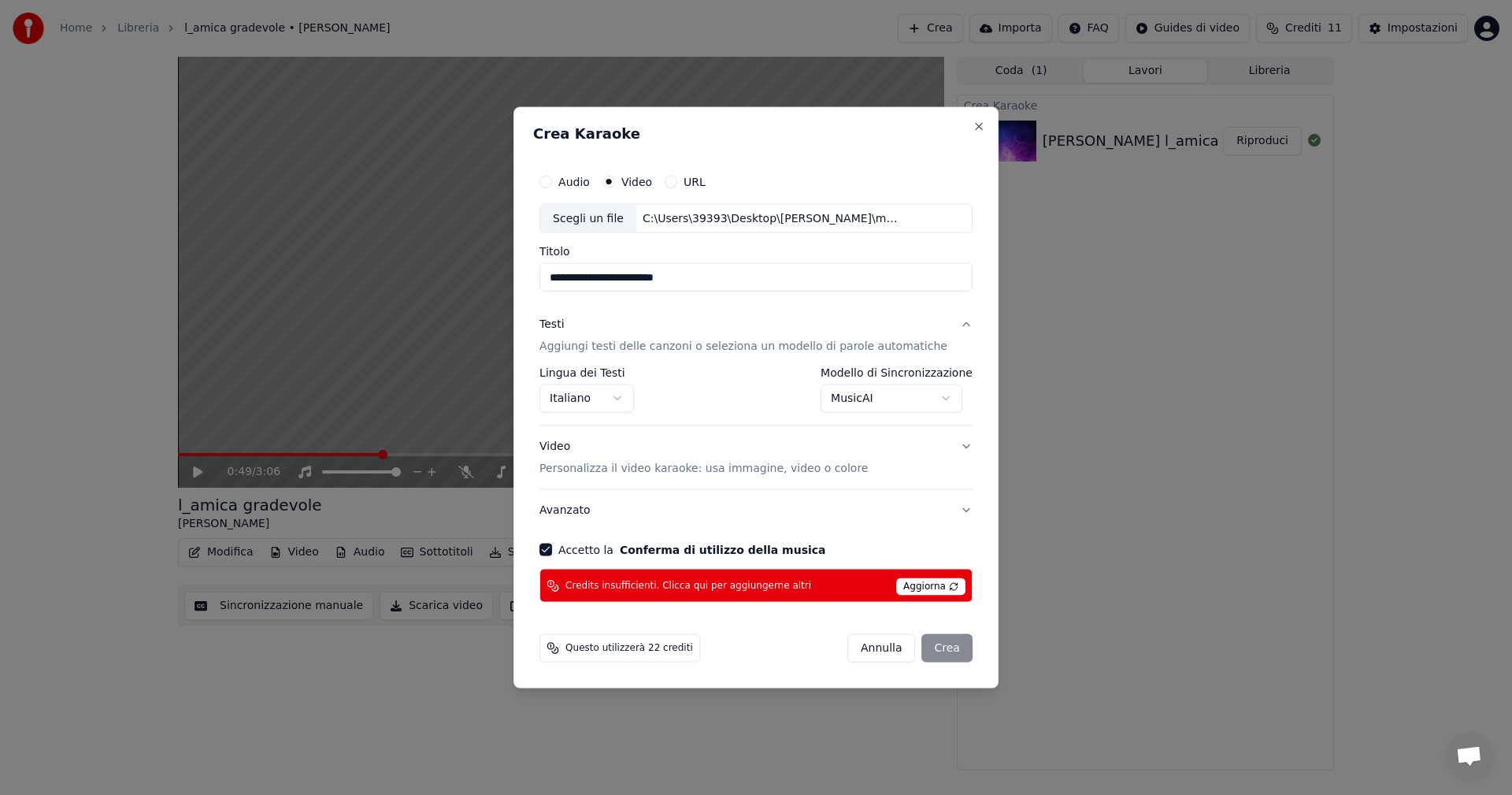
click at [616, 441] on button "Video Personalizza il video karaoke: usa immagine, video o colore" at bounding box center [756, 458] width 434 height 63
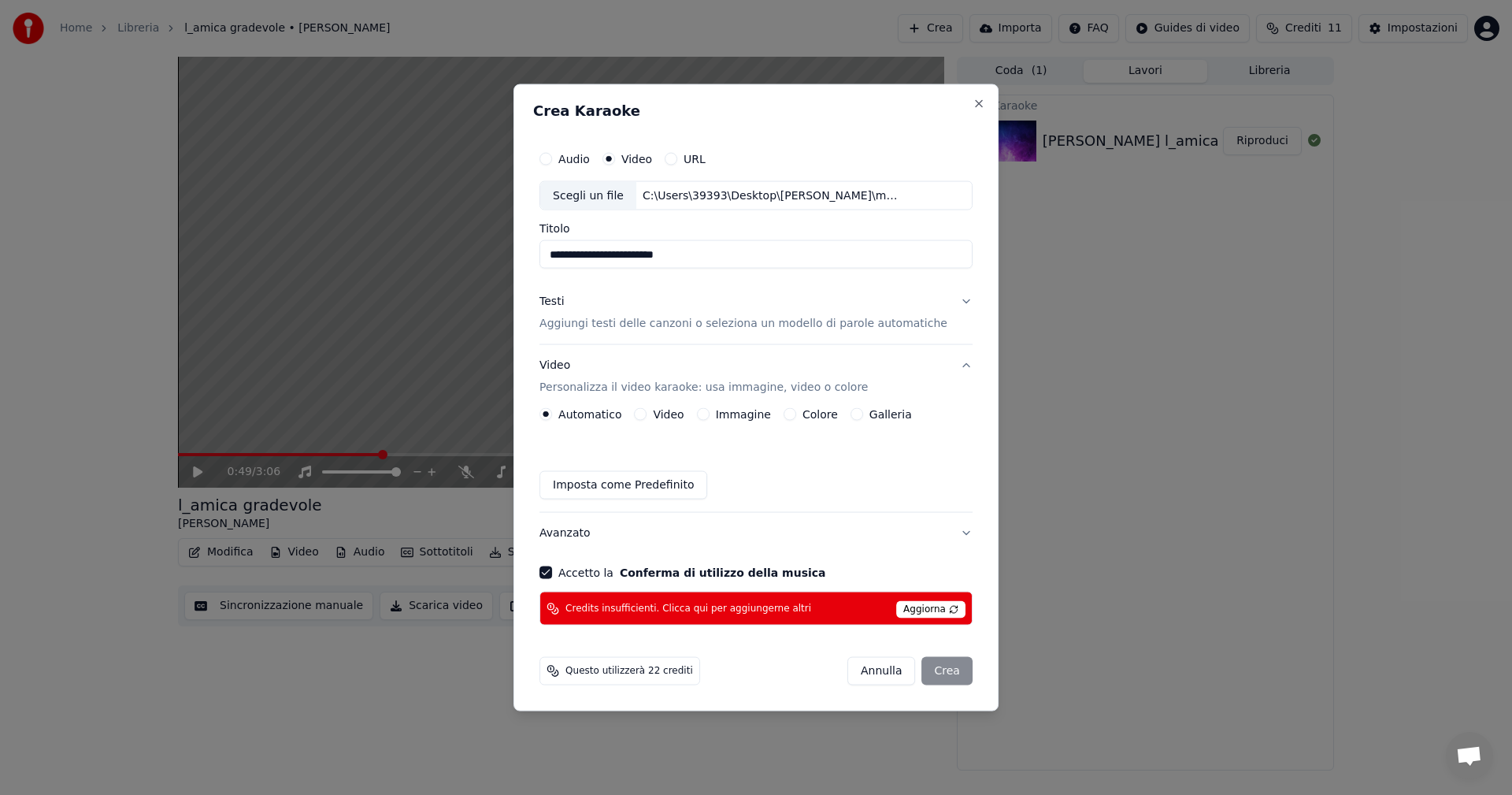
click at [616, 414] on button "Immagine" at bounding box center [703, 414] width 12 height 12
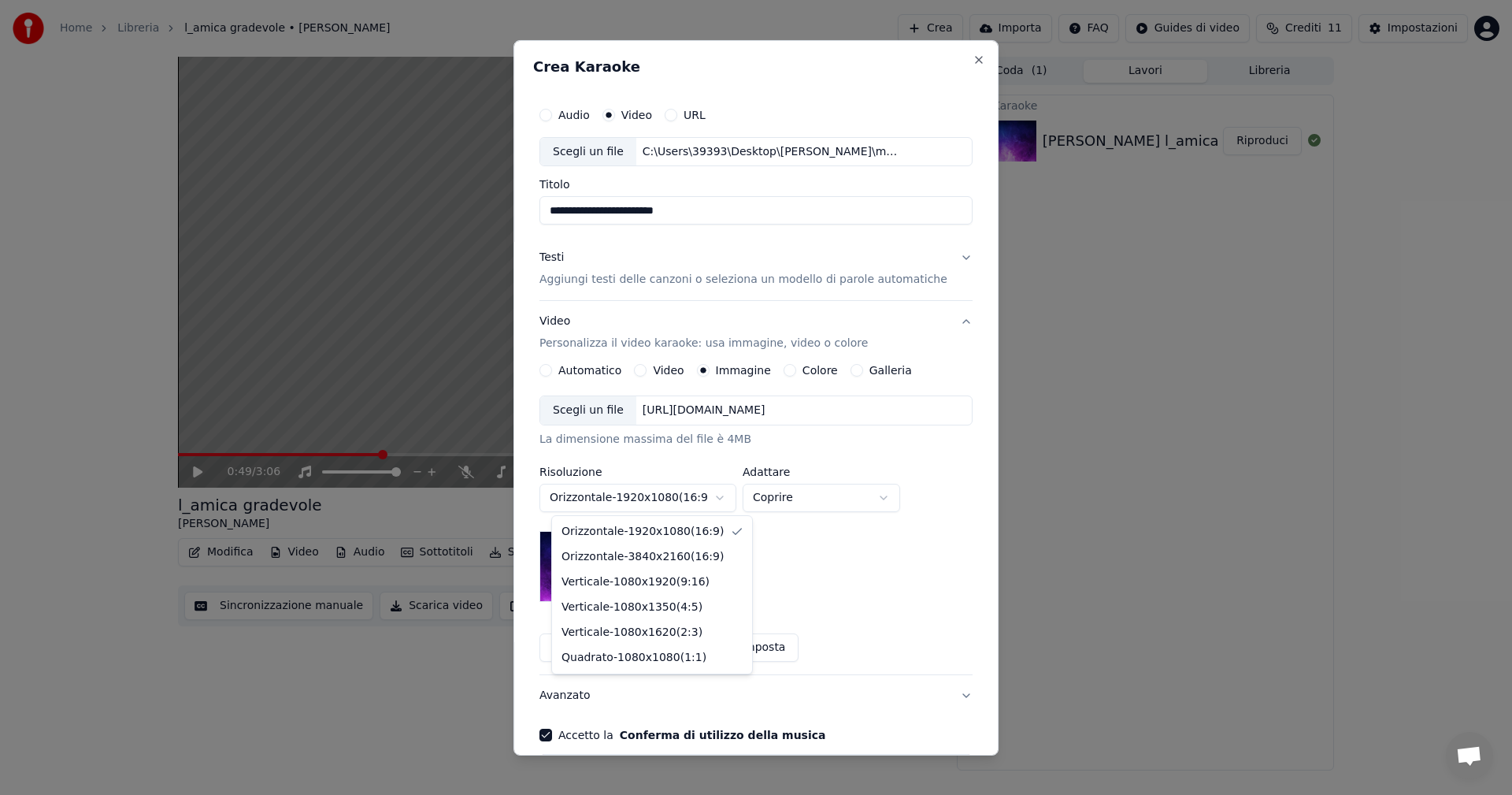
click at [616, 441] on body "**********" at bounding box center [756, 398] width 1512 height 795
select select "*********"
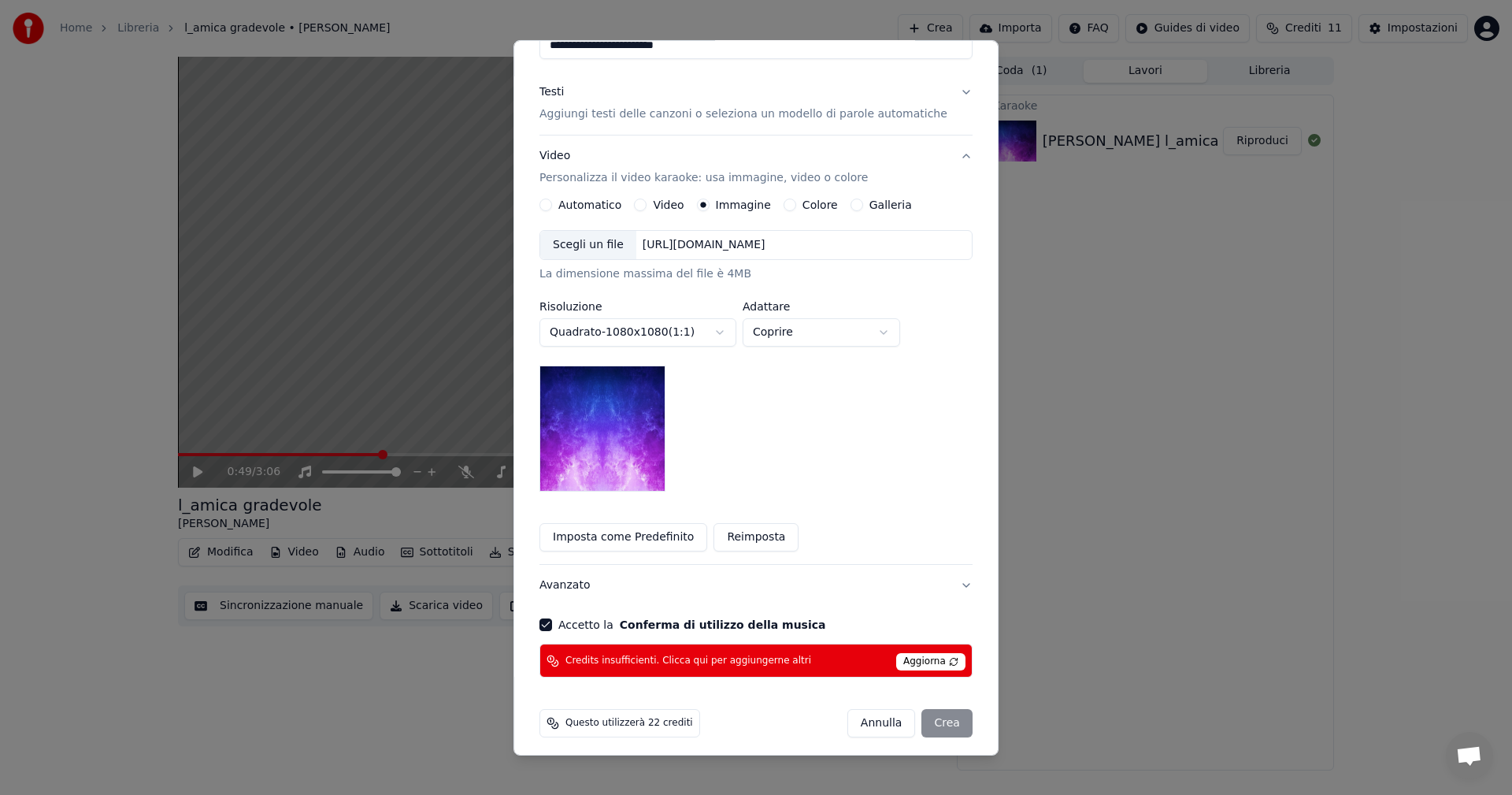
scroll to position [172, 0]
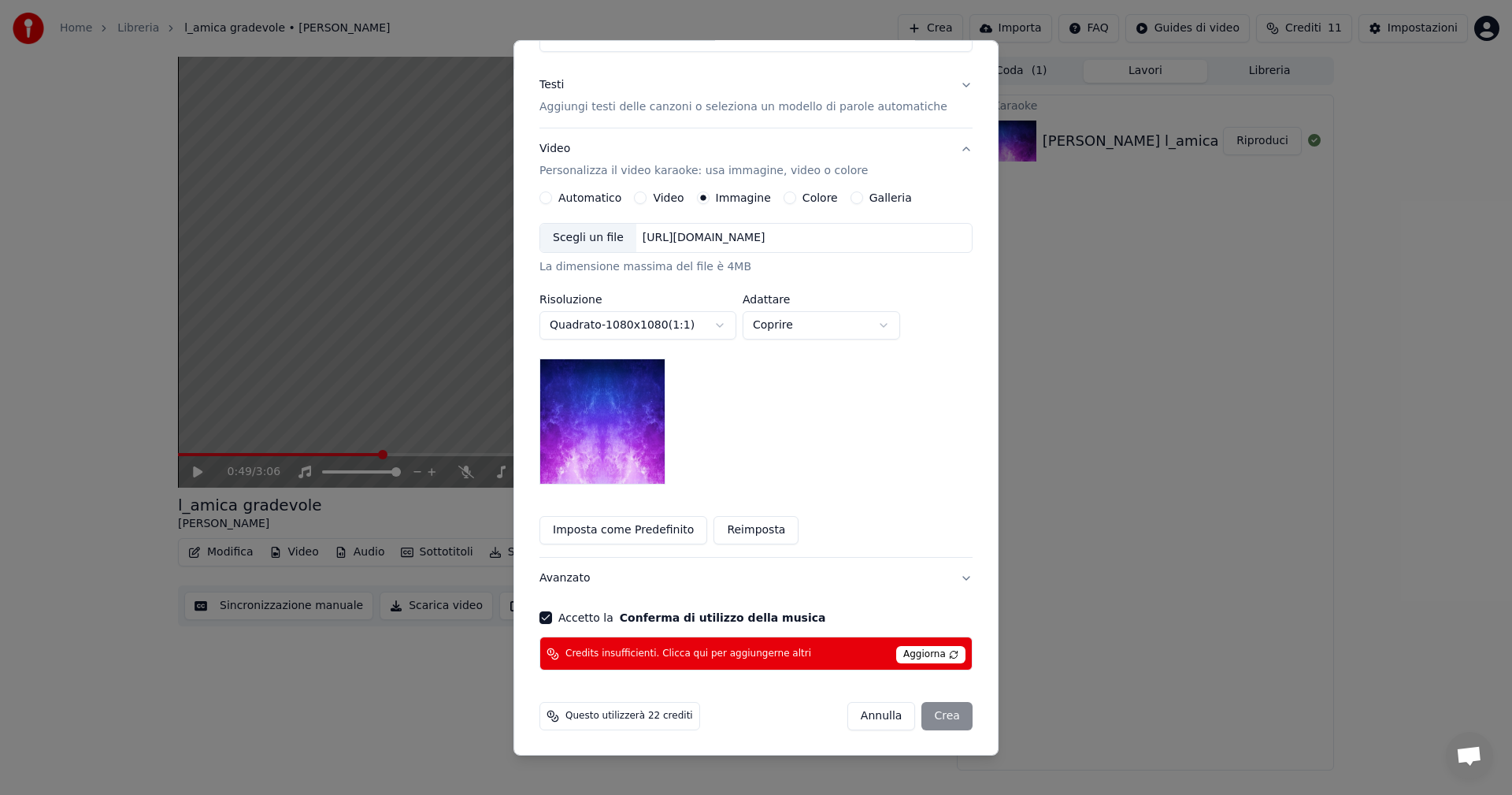
click at [616, 441] on span "Aggiorna" at bounding box center [931, 655] width 69 height 18
click at [616, 441] on div "Annulla Crea" at bounding box center [911, 716] width 125 height 28
click at [616, 441] on span "Aggiorna" at bounding box center [931, 655] width 69 height 18
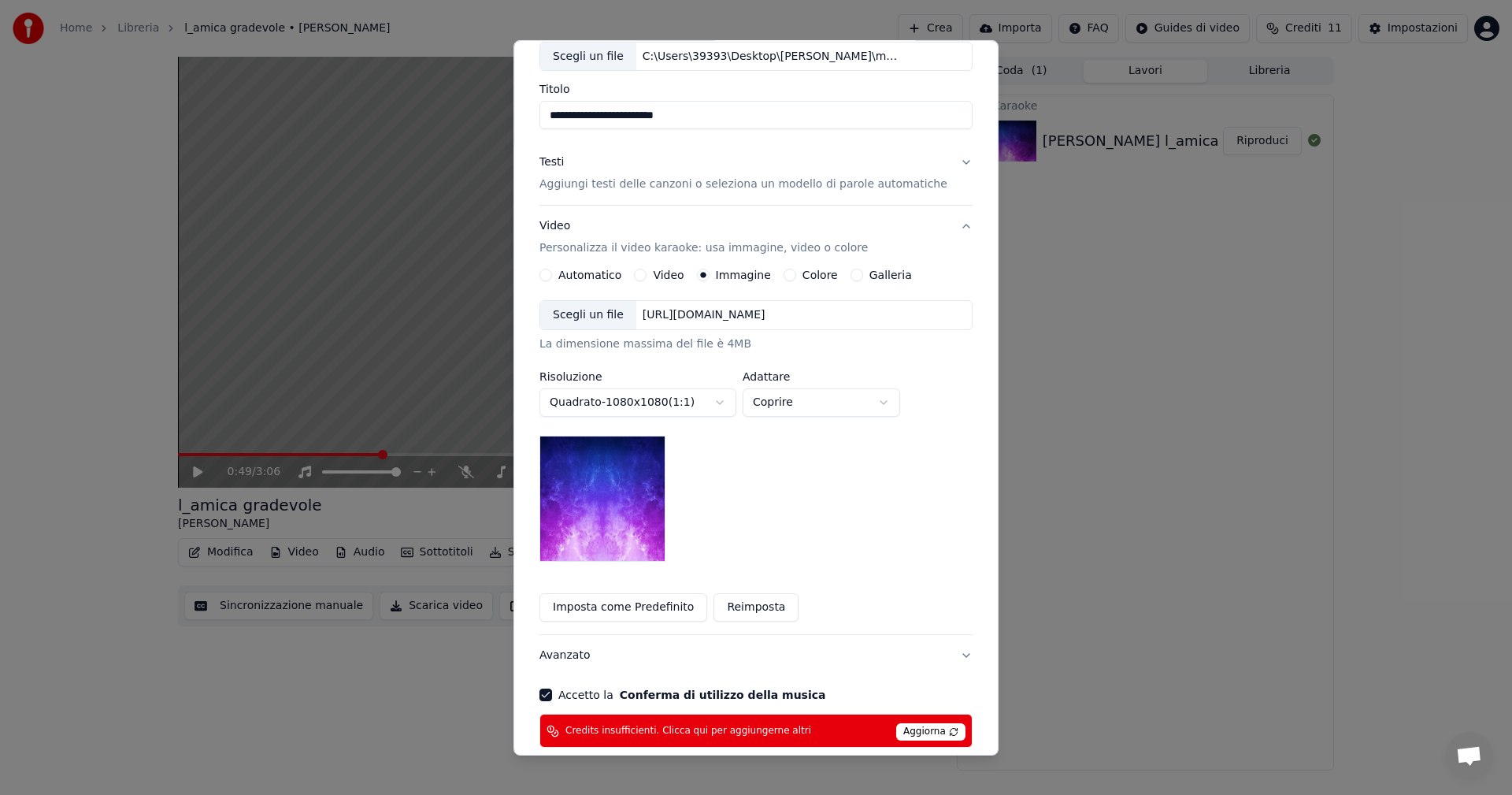
scroll to position [0, 0]
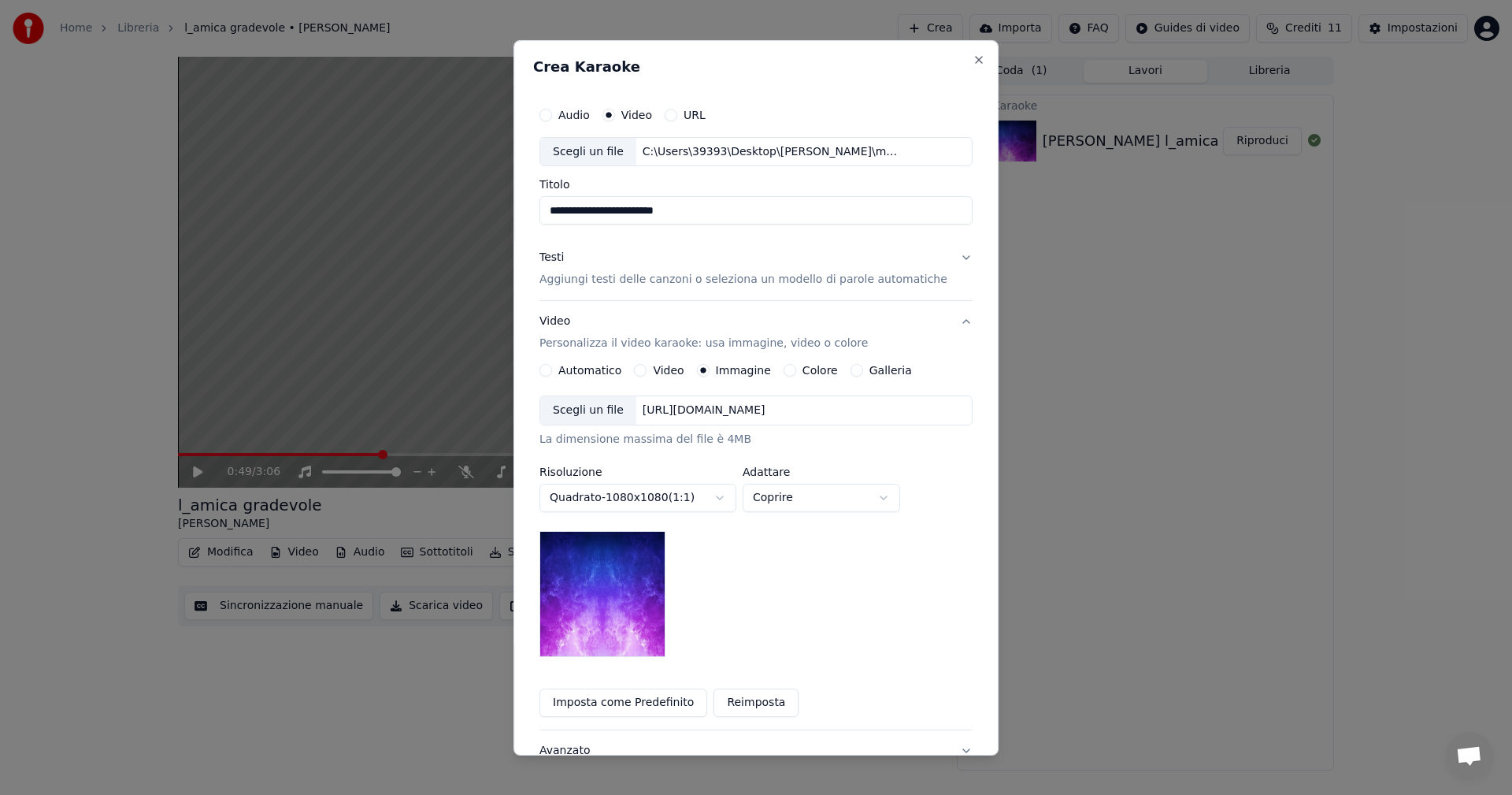
click at [616, 52] on div "**********" at bounding box center [756, 398] width 485 height 716
click at [616, 57] on button "Close" at bounding box center [979, 59] width 12 height 12
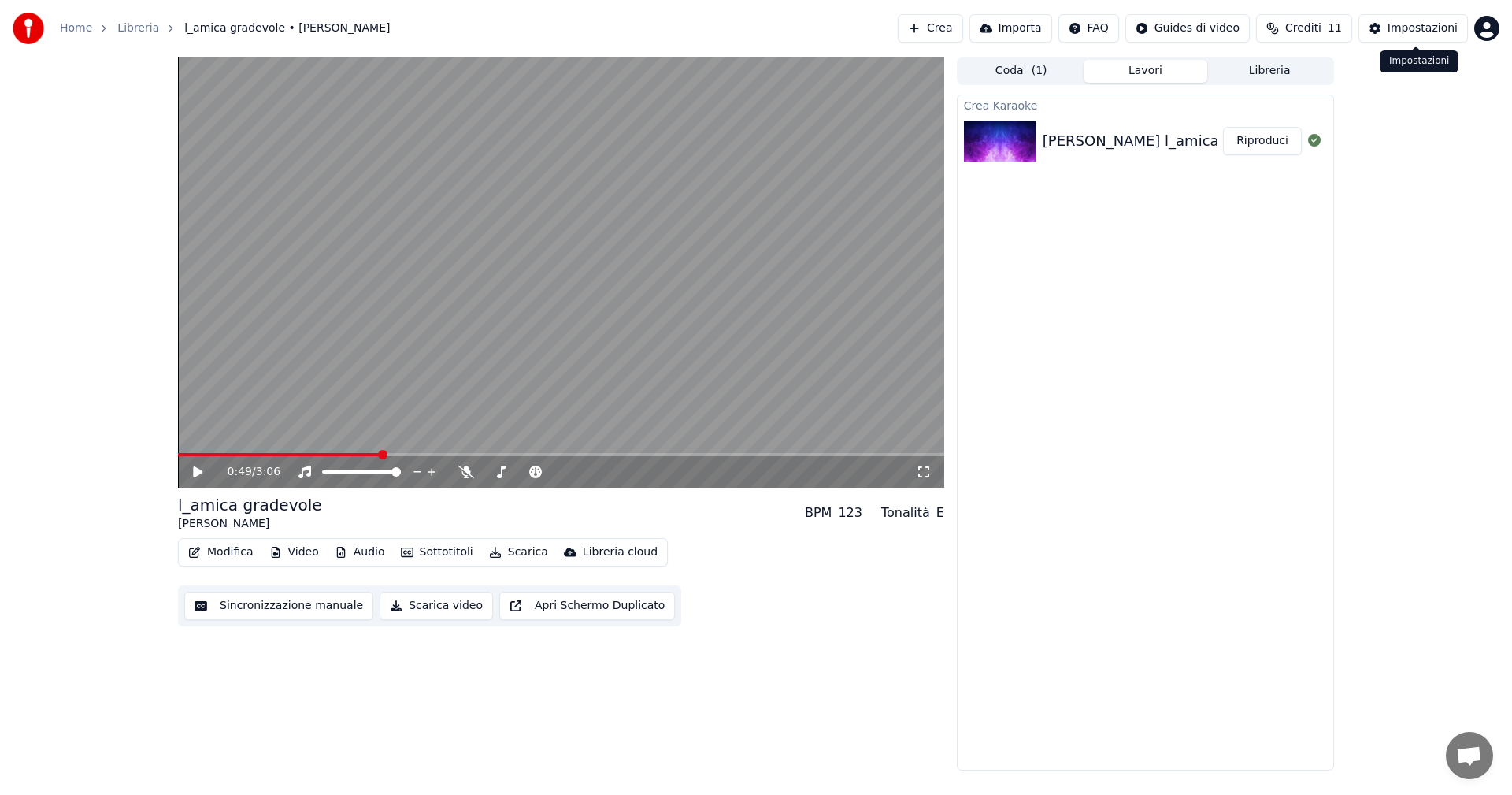
click at [616, 25] on div "Impostazioni" at bounding box center [1423, 28] width 70 height 16
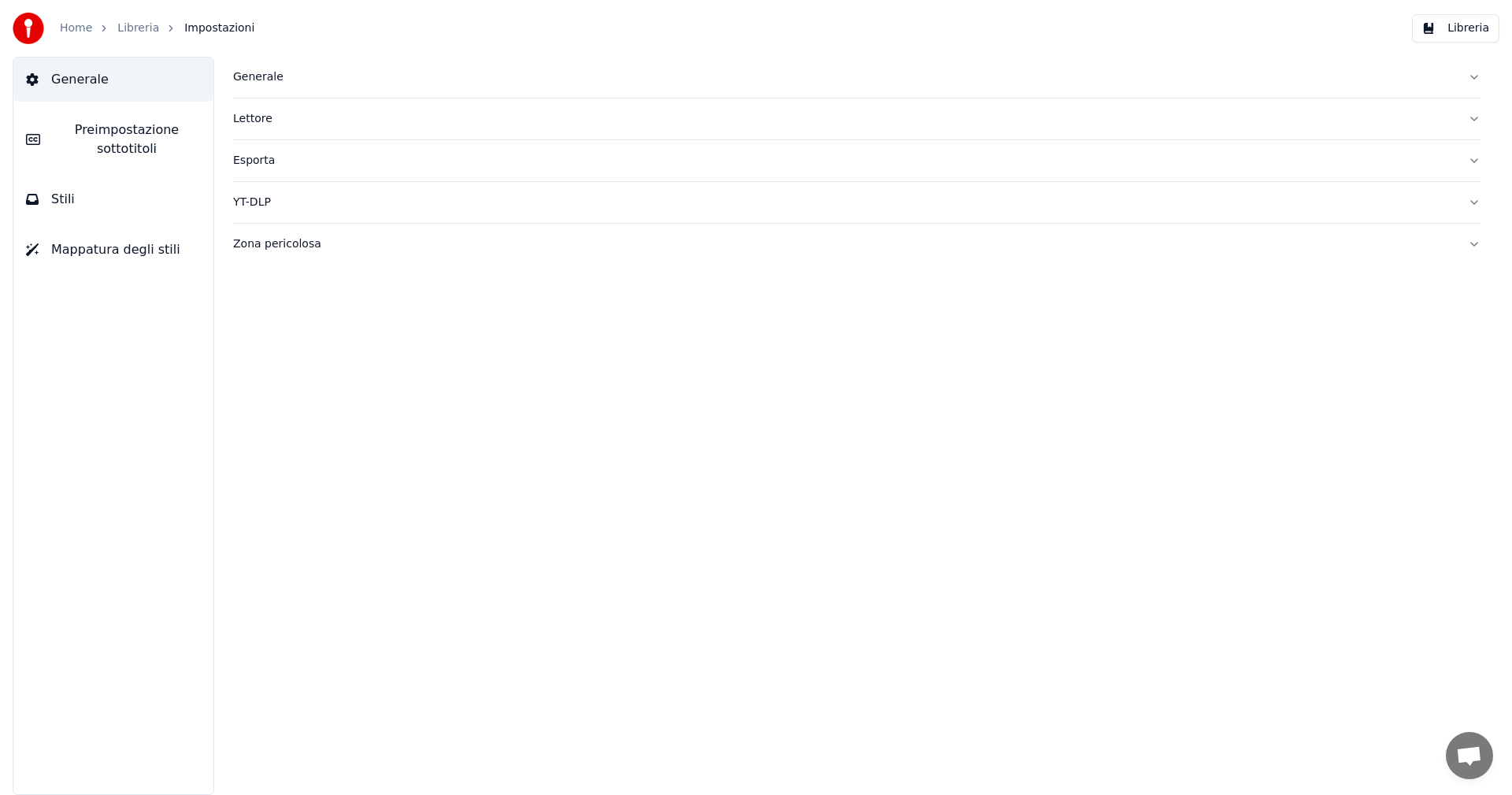
click at [72, 21] on link "Home" at bounding box center [76, 28] width 33 height 16
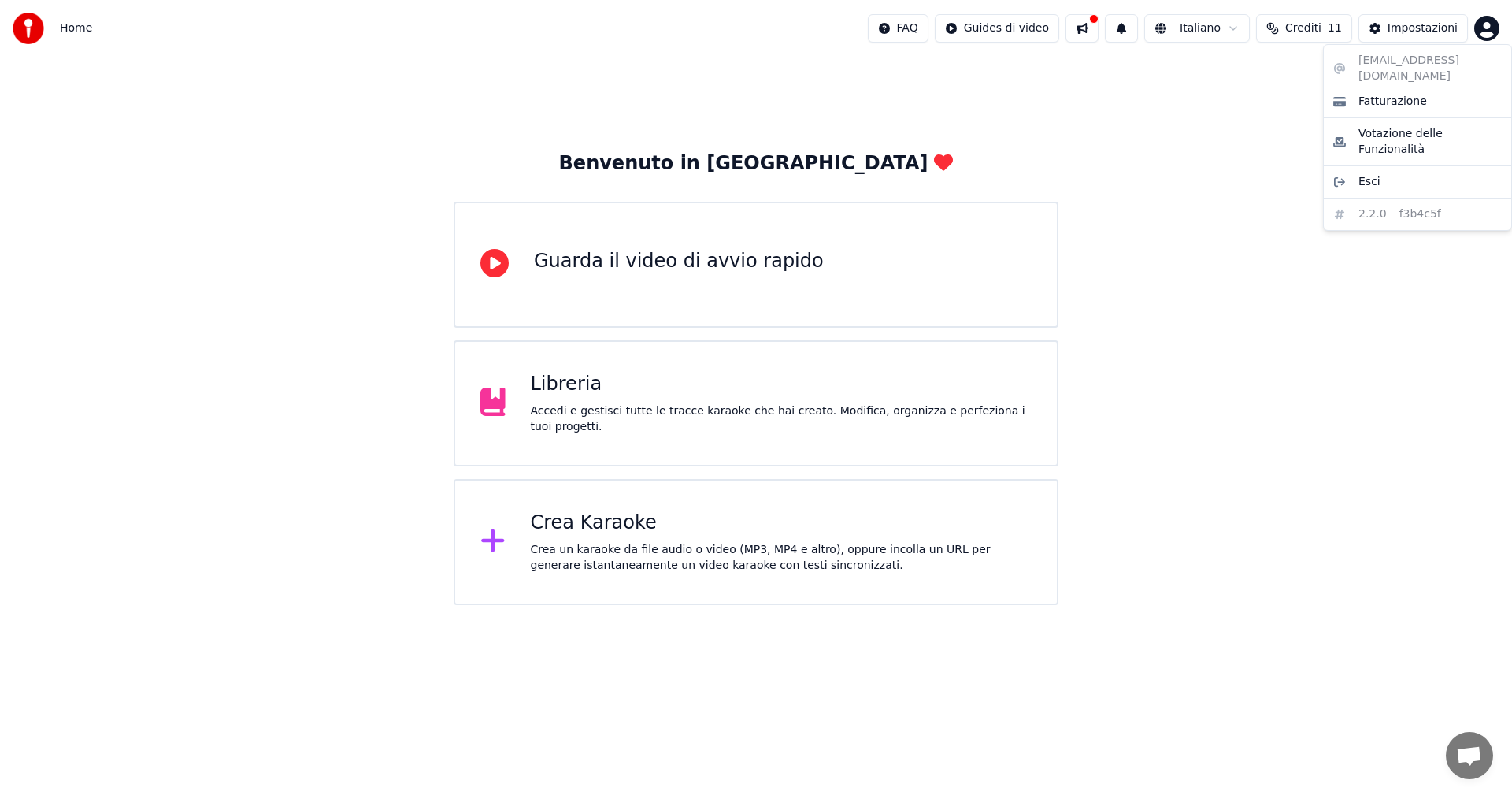
click at [616, 29] on html "Home FAQ Guides di video Italiano Crediti 11 Impostazioni Benvenuto in Youka Gu…" at bounding box center [756, 302] width 1512 height 605
click at [616, 94] on span "Fatturazione" at bounding box center [1394, 102] width 69 height 16
click at [616, 32] on span "Crediti" at bounding box center [1304, 28] width 36 height 16
click at [616, 150] on button "Aggiorna" at bounding box center [1311, 146] width 89 height 28
click at [616, 77] on th "Carica crediti" at bounding box center [1221, 75] width 86 height 32
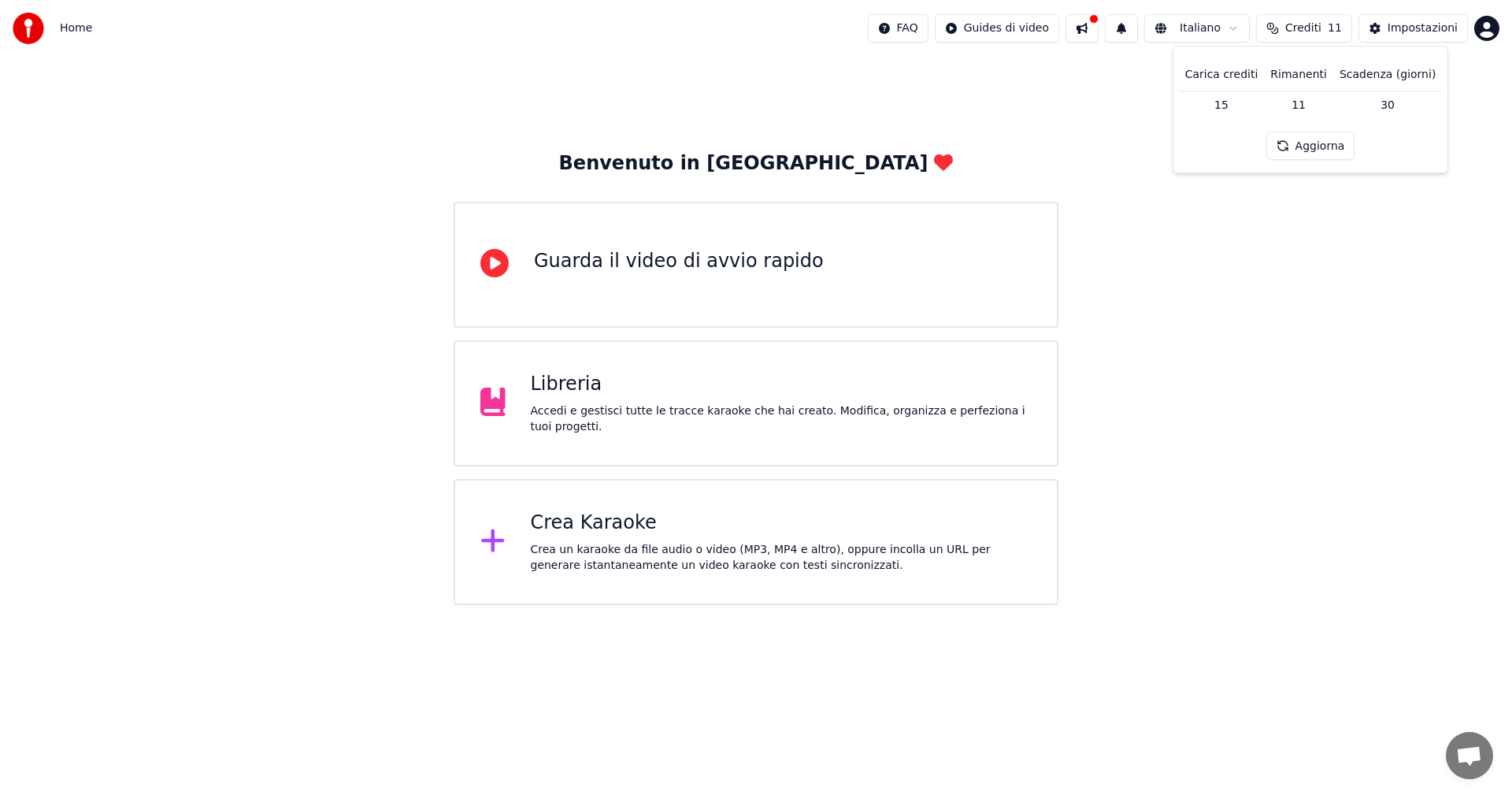
click at [616, 109] on td "15" at bounding box center [1221, 105] width 86 height 28
click at [616, 139] on button "Aggiorna" at bounding box center [1311, 146] width 89 height 28
click at [616, 33] on button at bounding box center [1082, 28] width 33 height 28
click at [616, 117] on div "Benvenuto in Youka Guarda il video di avvio rapido Libreria Accedi e gestisci t…" at bounding box center [756, 330] width 1512 height 549
click at [616, 27] on div "Impostazioni" at bounding box center [1423, 28] width 70 height 16
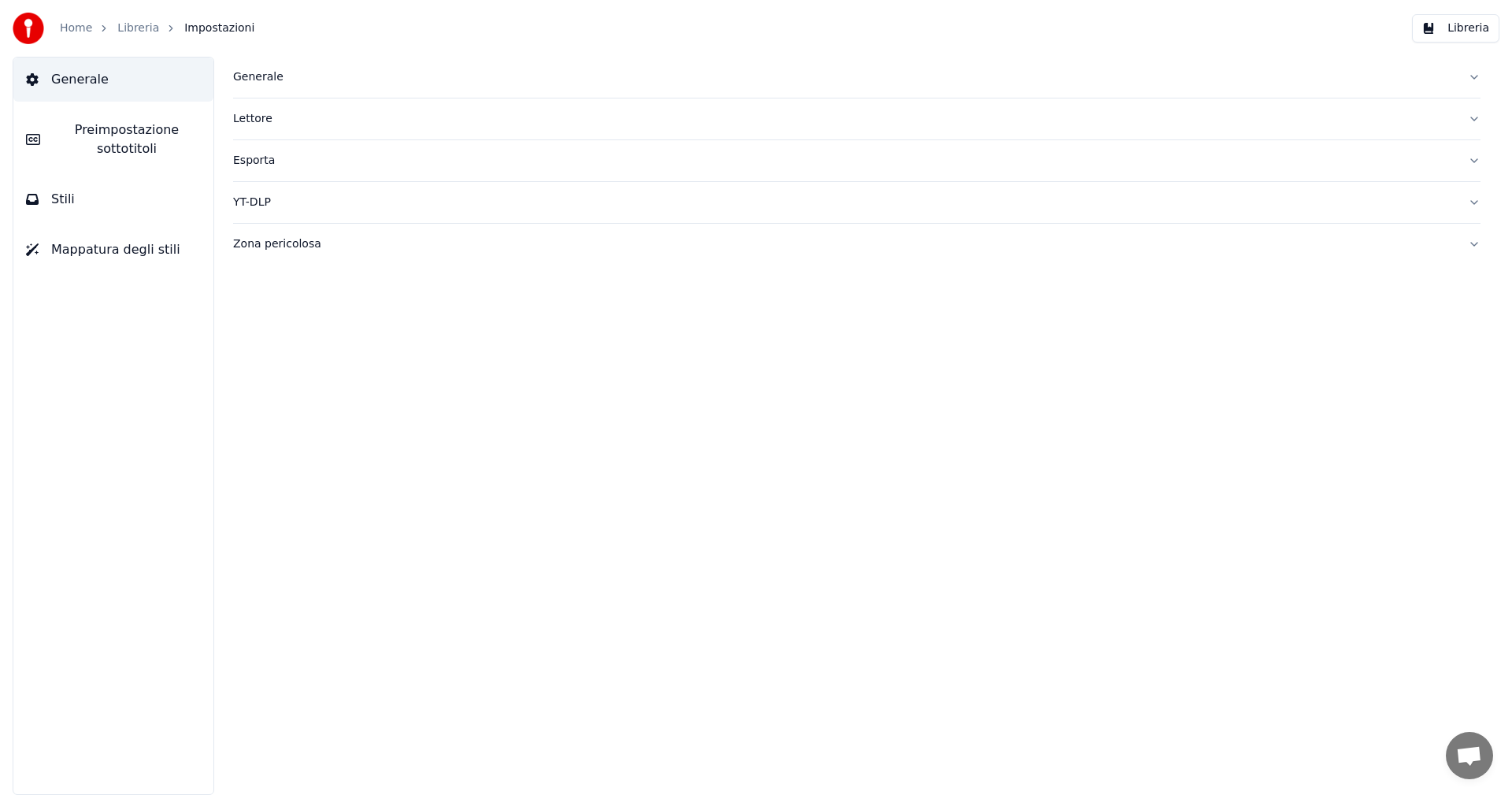
click at [117, 155] on span "Preimpostazione sottotitoli" at bounding box center [127, 139] width 148 height 38
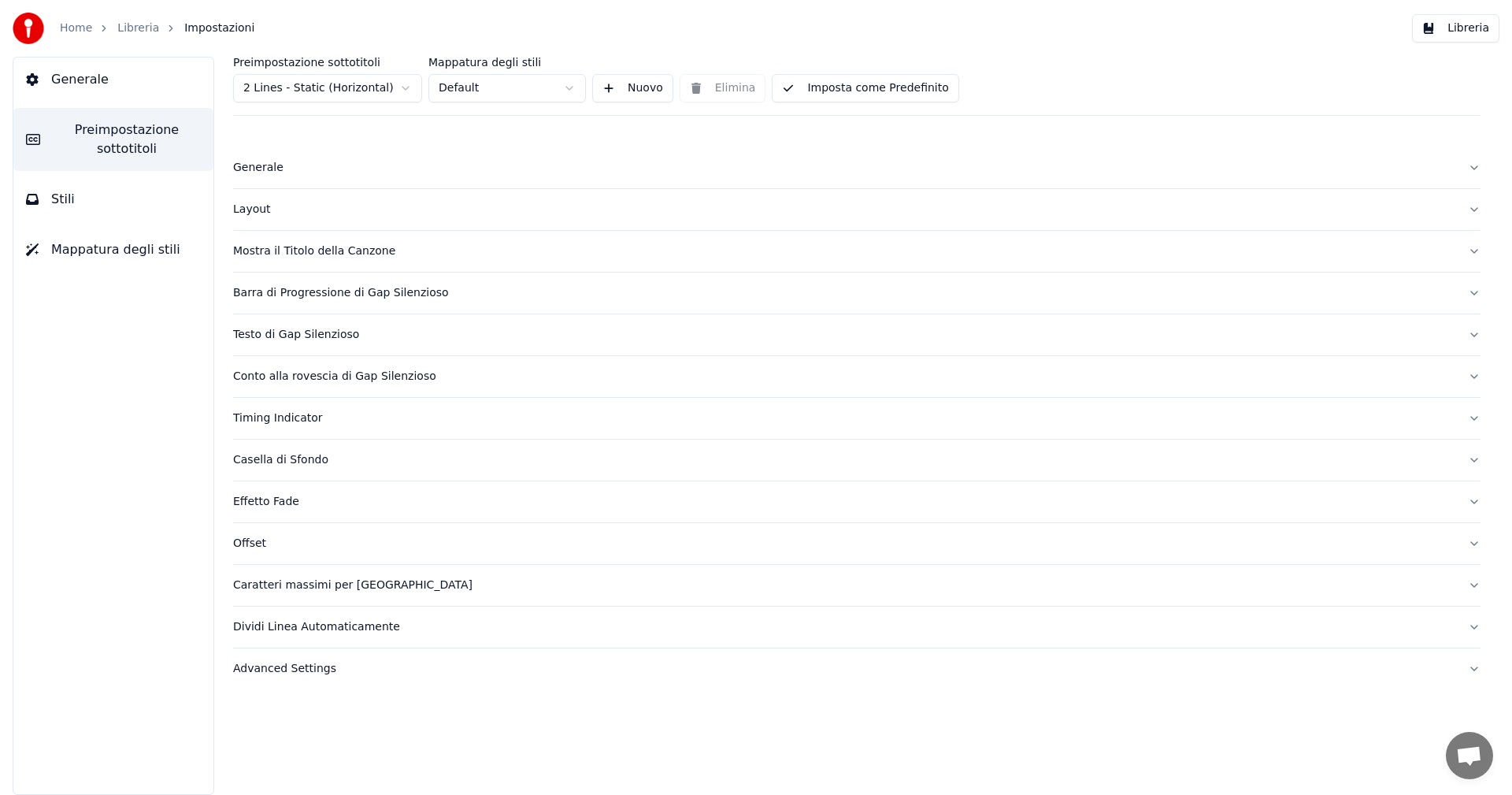
click at [487, 84] on html "Home Libreria Impostazioni Libreria Generale Preimpostazione sottotitoli Stili …" at bounding box center [756, 398] width 1512 height 795
click at [616, 37] on button "Libreria" at bounding box center [1455, 28] width 87 height 28
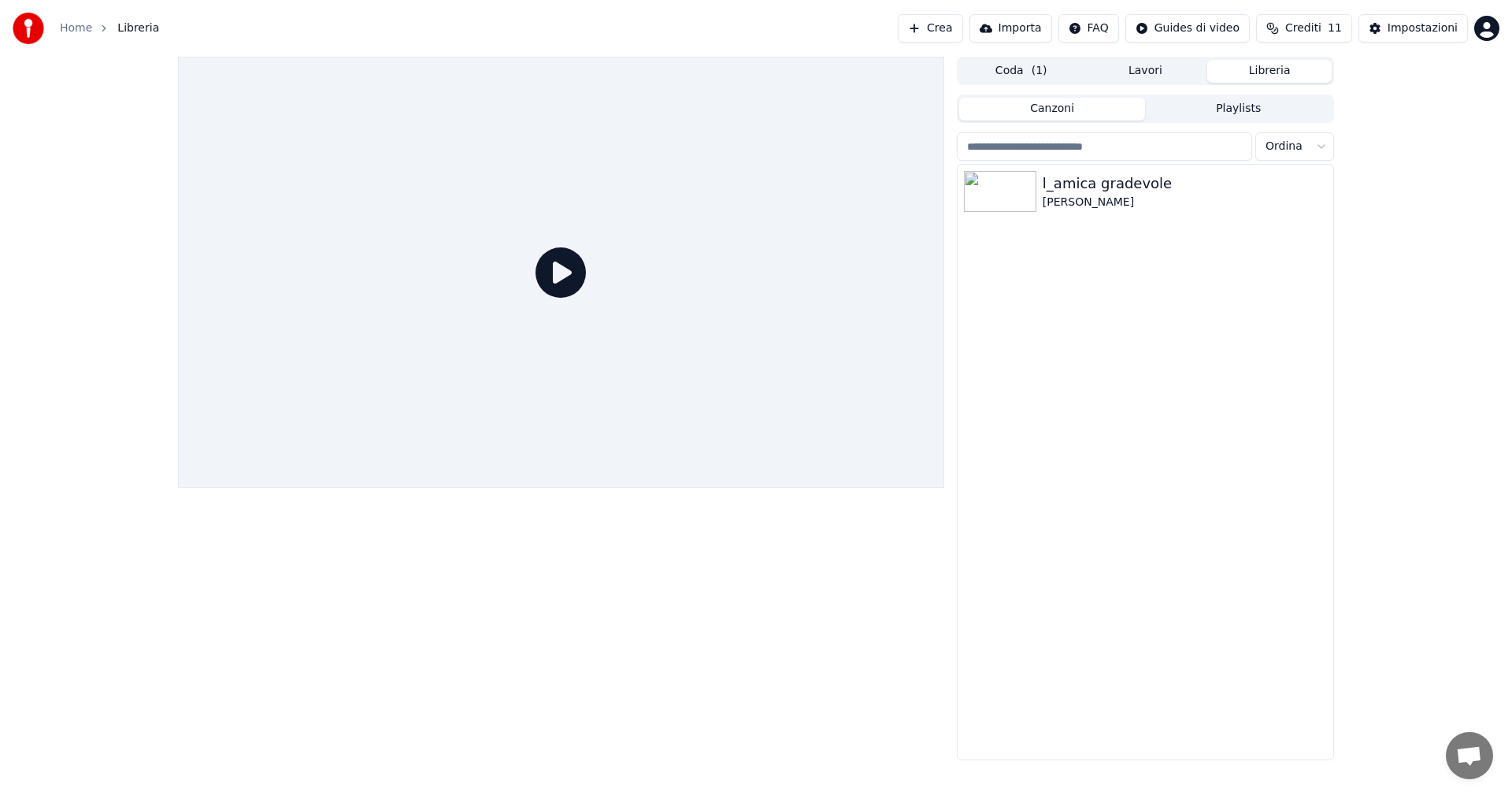
click at [616, 39] on html "Home Libreria Crea Importa FAQ Guides di video Crediti 11 Impostazioni Coda ( 1…" at bounding box center [756, 398] width 1512 height 795
click at [616, 441] on html "Home Libreria Crea Importa FAQ Guides di video Crediti 11 Impostazioni Coda ( 1…" at bounding box center [756, 398] width 1512 height 795
click at [79, 27] on link "Home" at bounding box center [76, 28] width 33 height 16
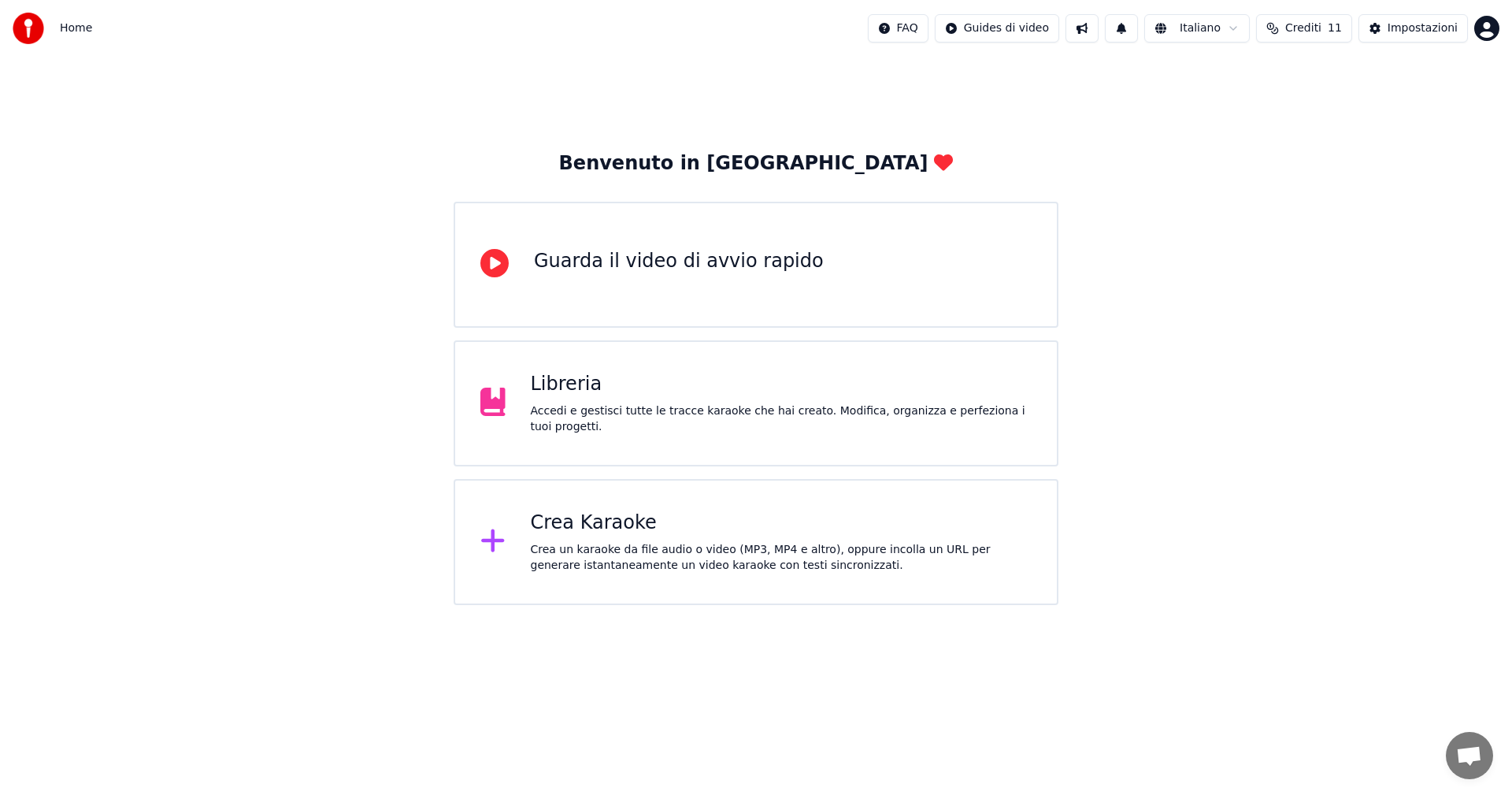
click at [616, 29] on button "Crediti 11" at bounding box center [1304, 28] width 96 height 28
click at [616, 77] on th "Carica crediti" at bounding box center [1221, 75] width 86 height 32
click at [616, 78] on th "Rimanenti" at bounding box center [1299, 75] width 69 height 32
click at [616, 145] on button "Aggiorna" at bounding box center [1311, 146] width 89 height 28
click at [616, 26] on html "Home FAQ Guides di video Italiano Crediti 11 Impostazioni Benvenuto in Youka Gu…" at bounding box center [756, 302] width 1512 height 605
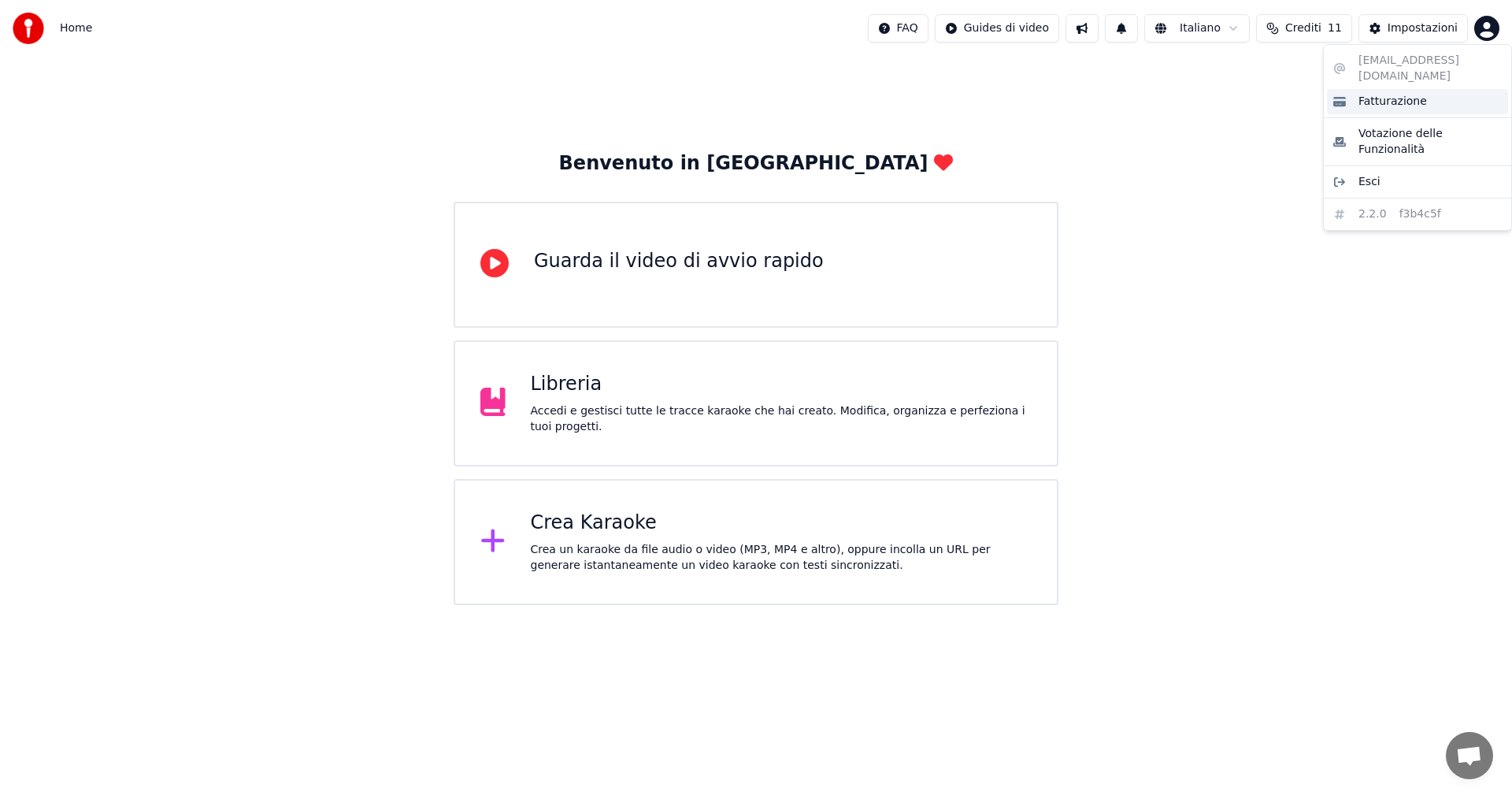
click at [616, 94] on span "Fatturazione" at bounding box center [1394, 102] width 69 height 16
click at [80, 28] on span "Home" at bounding box center [76, 28] width 33 height 16
click at [562, 441] on div "Crea un karaoke da file audio o video (MP3, MP4 e altro), oppure incolla un URL…" at bounding box center [782, 558] width 502 height 32
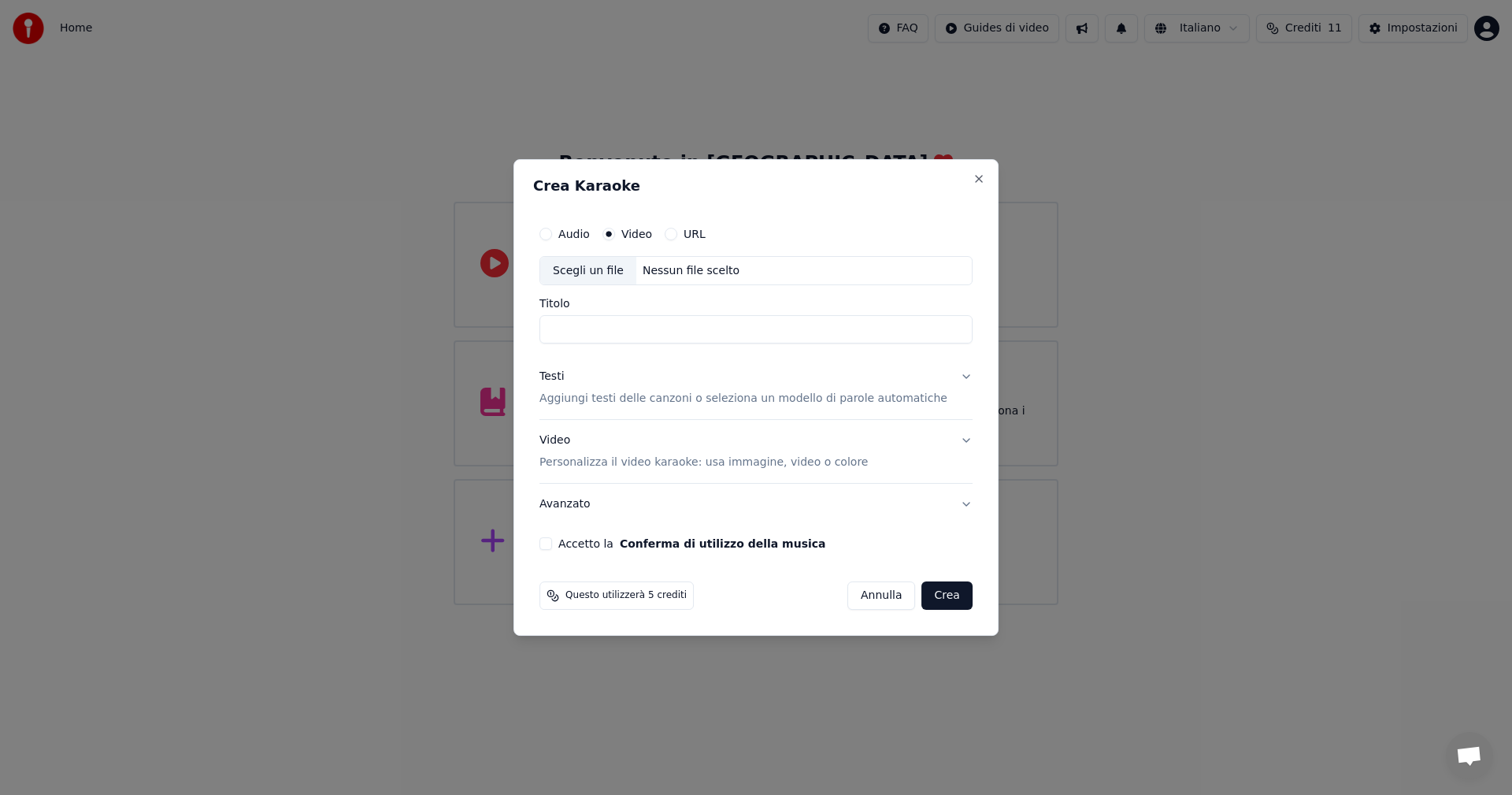
click at [616, 269] on div "Scegli un file" at bounding box center [588, 271] width 96 height 28
type input "**********"
click at [616, 400] on p "Aggiungi testi delle canzoni o seleziona un modello di parole automatiche" at bounding box center [744, 399] width 408 height 16
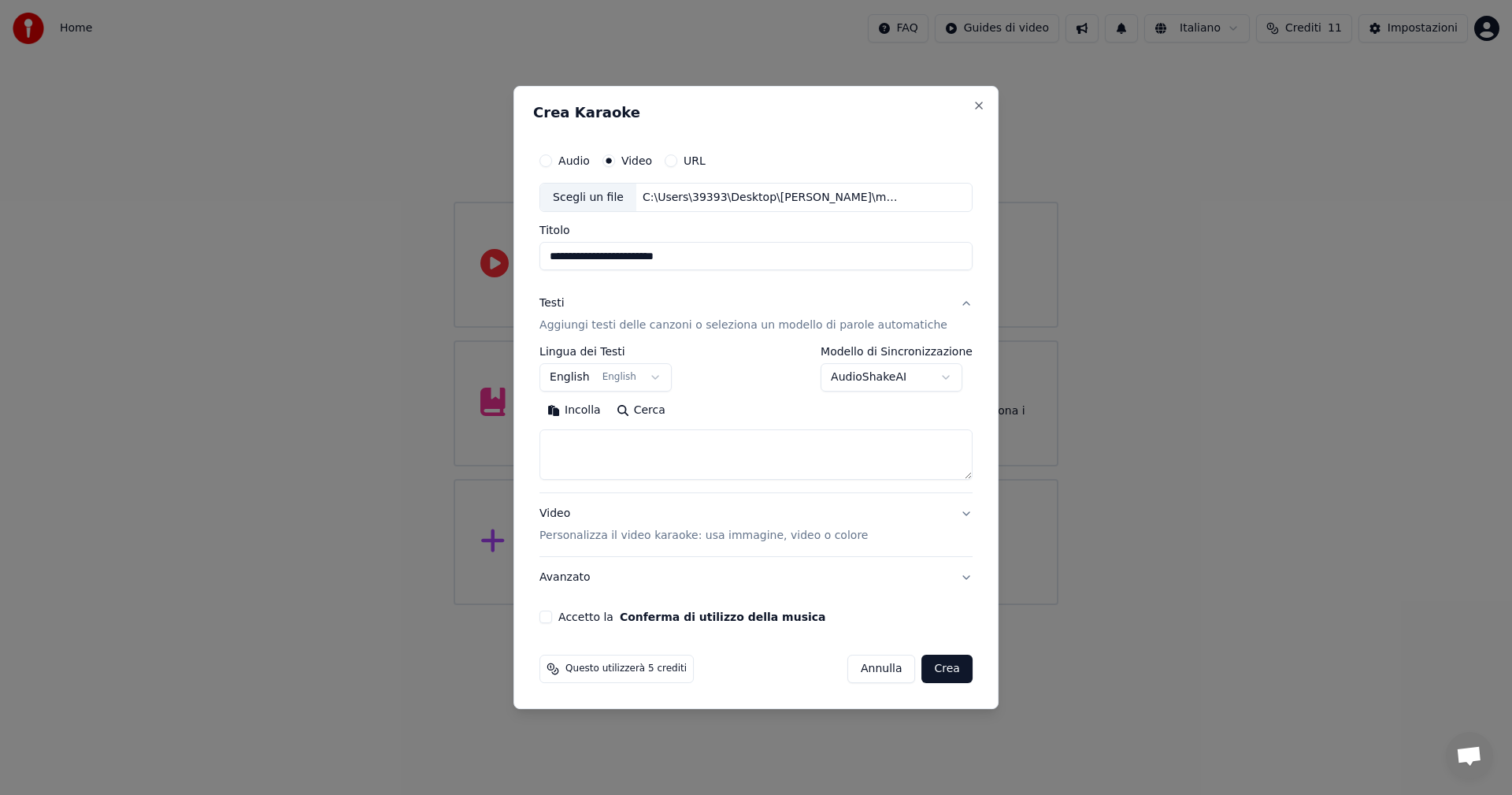
click at [591, 417] on button "Incolla" at bounding box center [574, 411] width 69 height 26
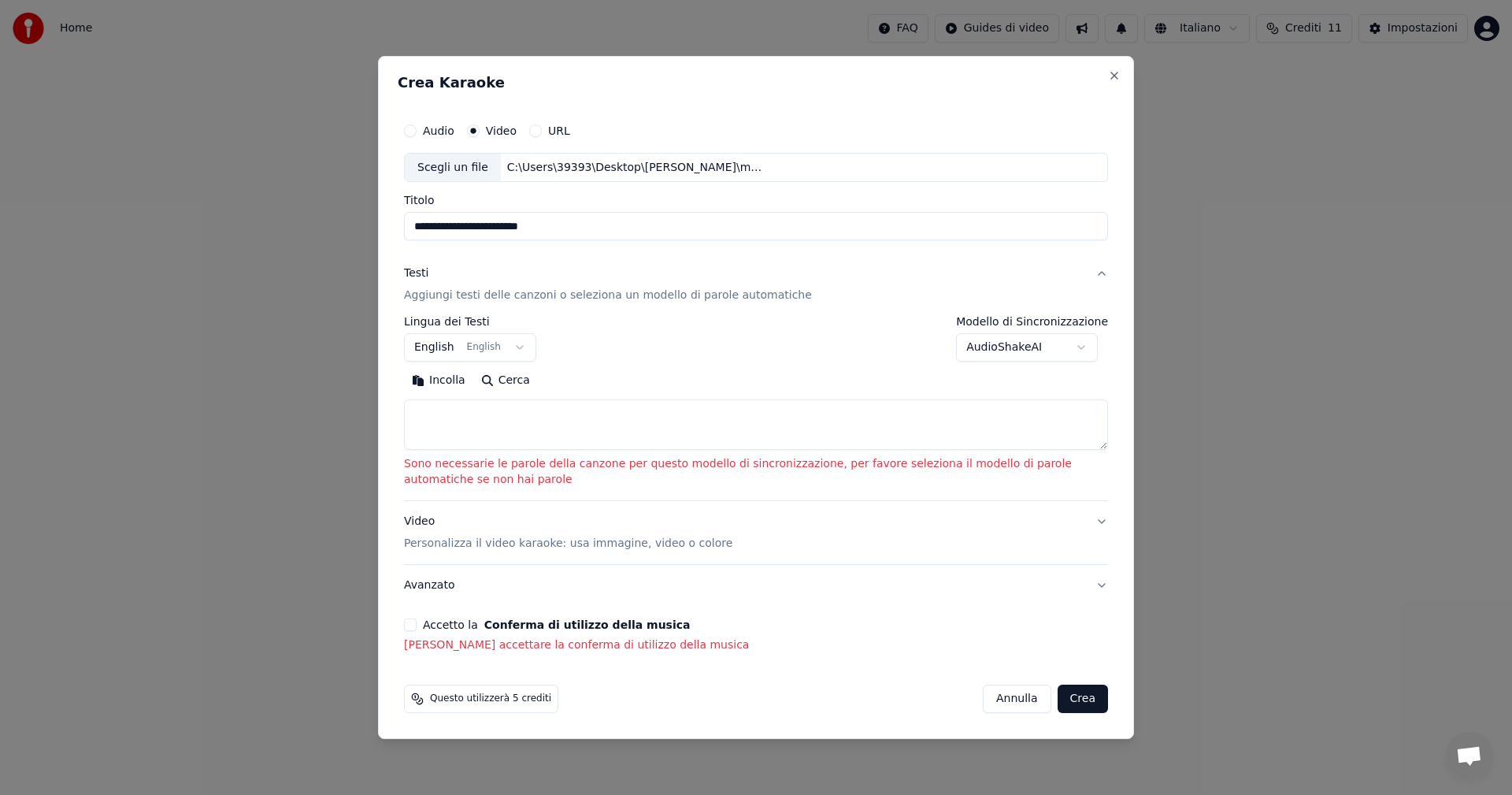
click at [437, 346] on body "**********" at bounding box center [756, 302] width 1512 height 605
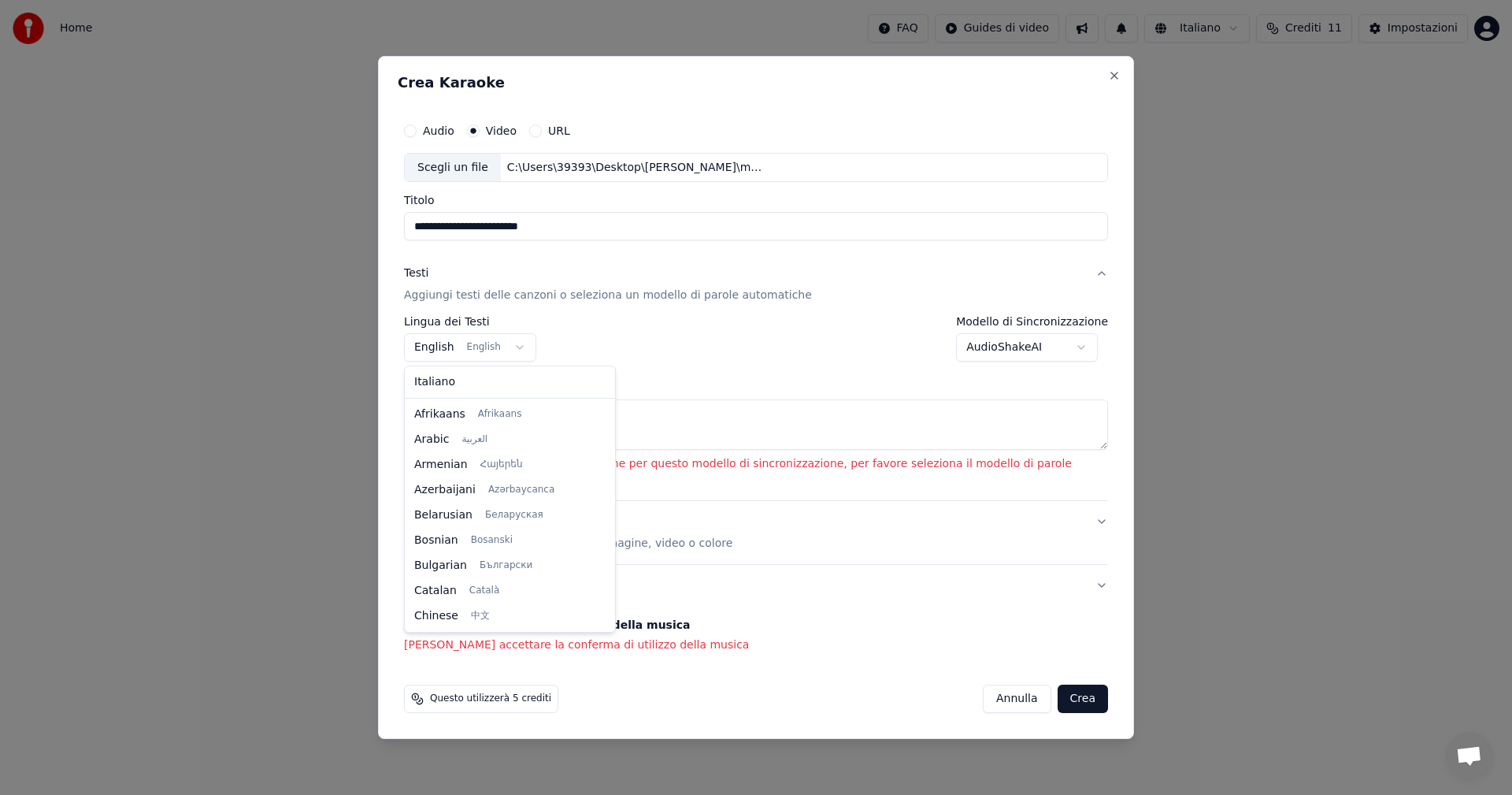
scroll to position [126, 0]
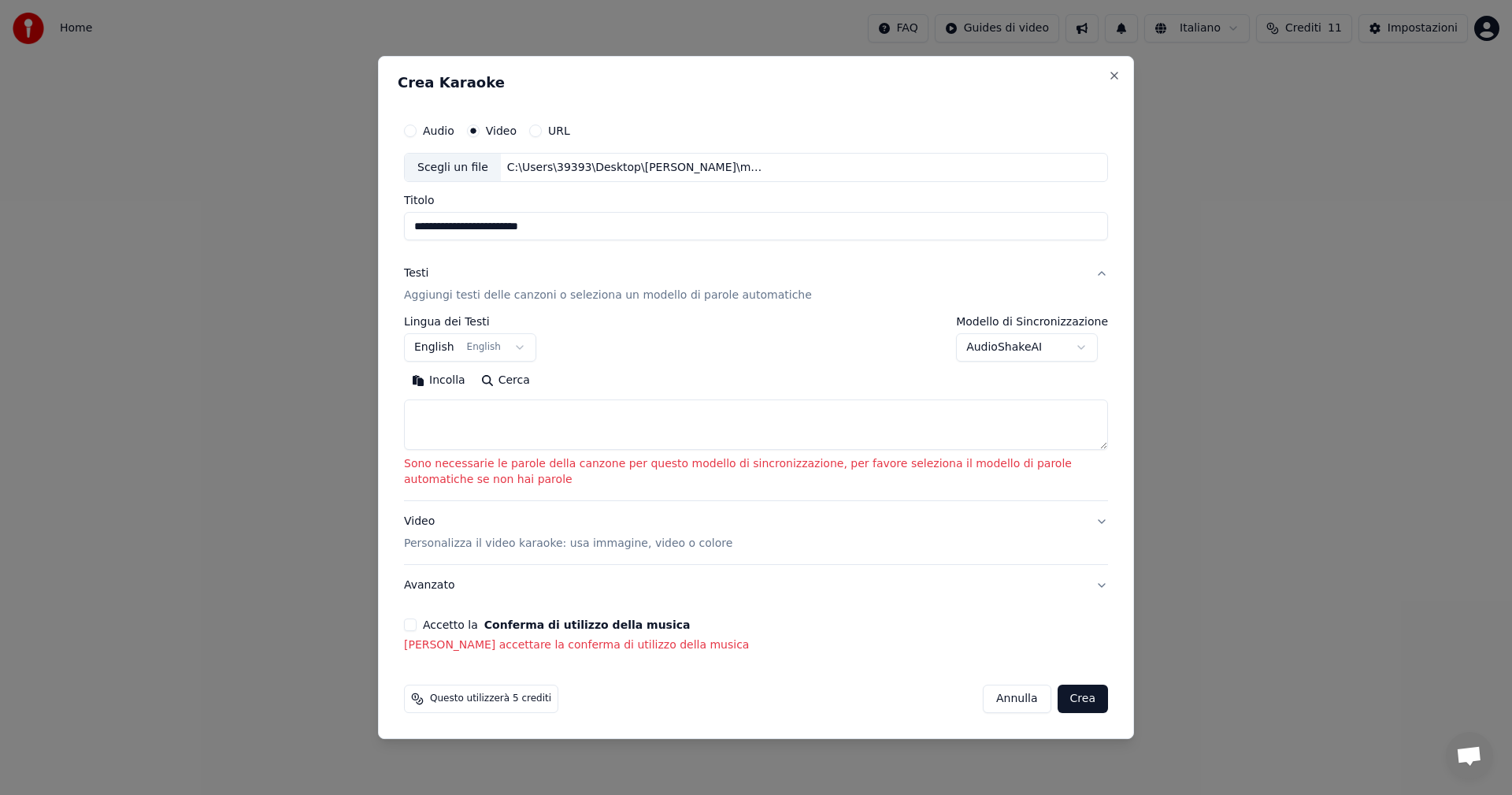
click at [437, 346] on body "**********" at bounding box center [756, 302] width 1512 height 605
click at [510, 402] on textarea at bounding box center [756, 425] width 704 height 50
click at [435, 379] on button "Incolla" at bounding box center [439, 381] width 69 height 26
type textarea "**********"
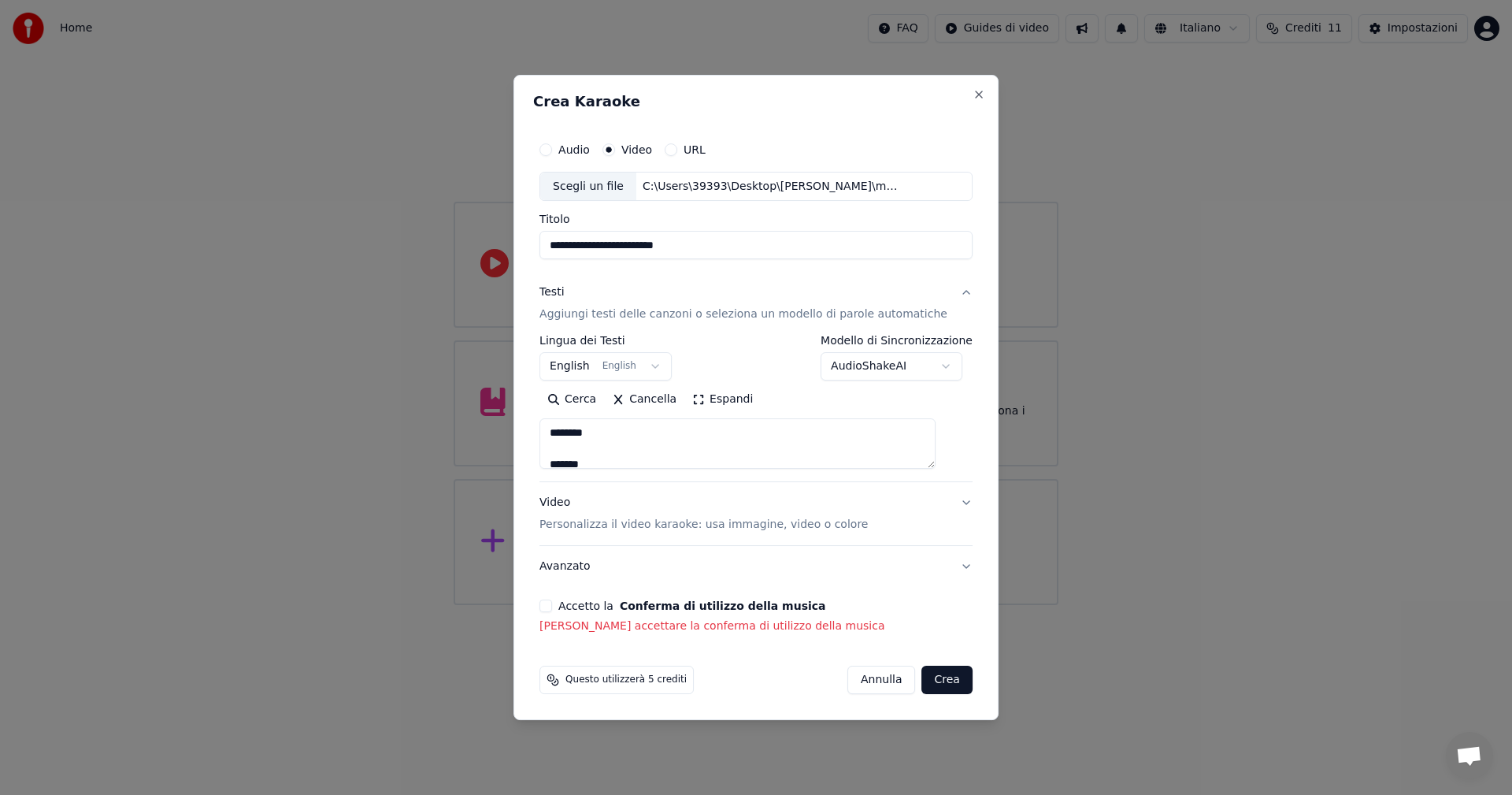
click at [598, 364] on body "**********" at bounding box center [756, 302] width 1512 height 605
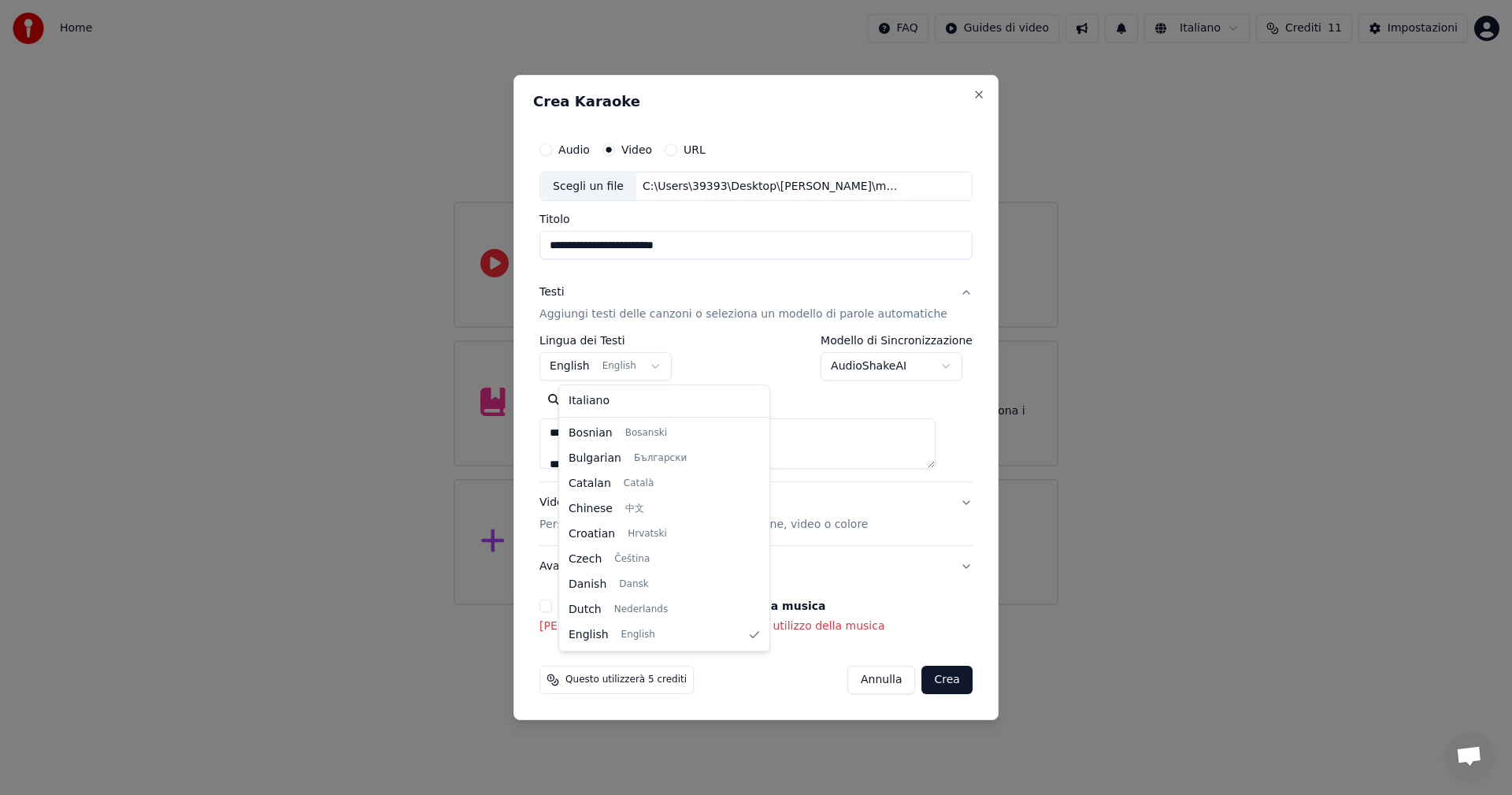
select select "**"
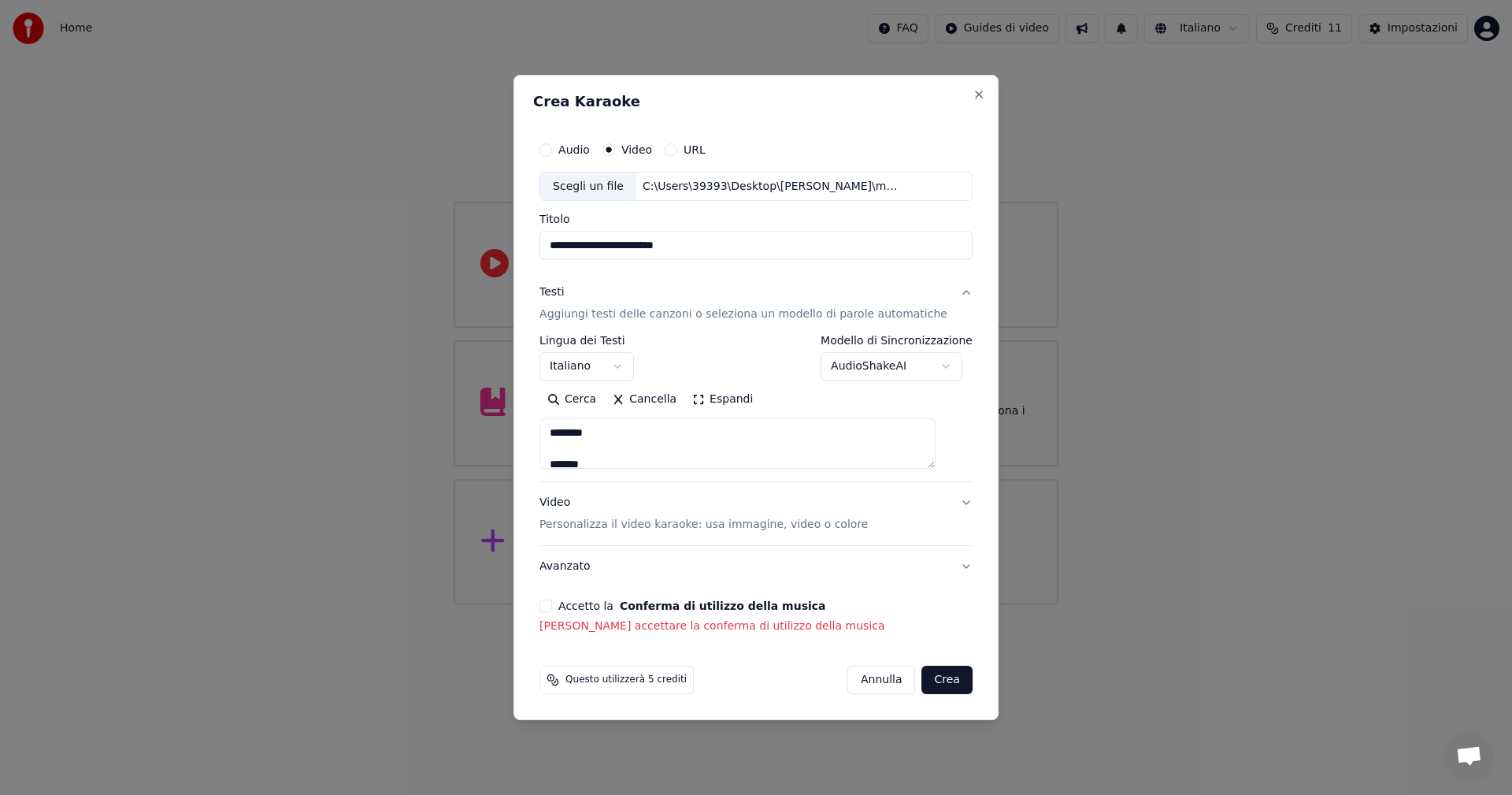
click at [552, 441] on button "Accetto la Conferma di utilizzo della musica" at bounding box center [546, 606] width 12 height 12
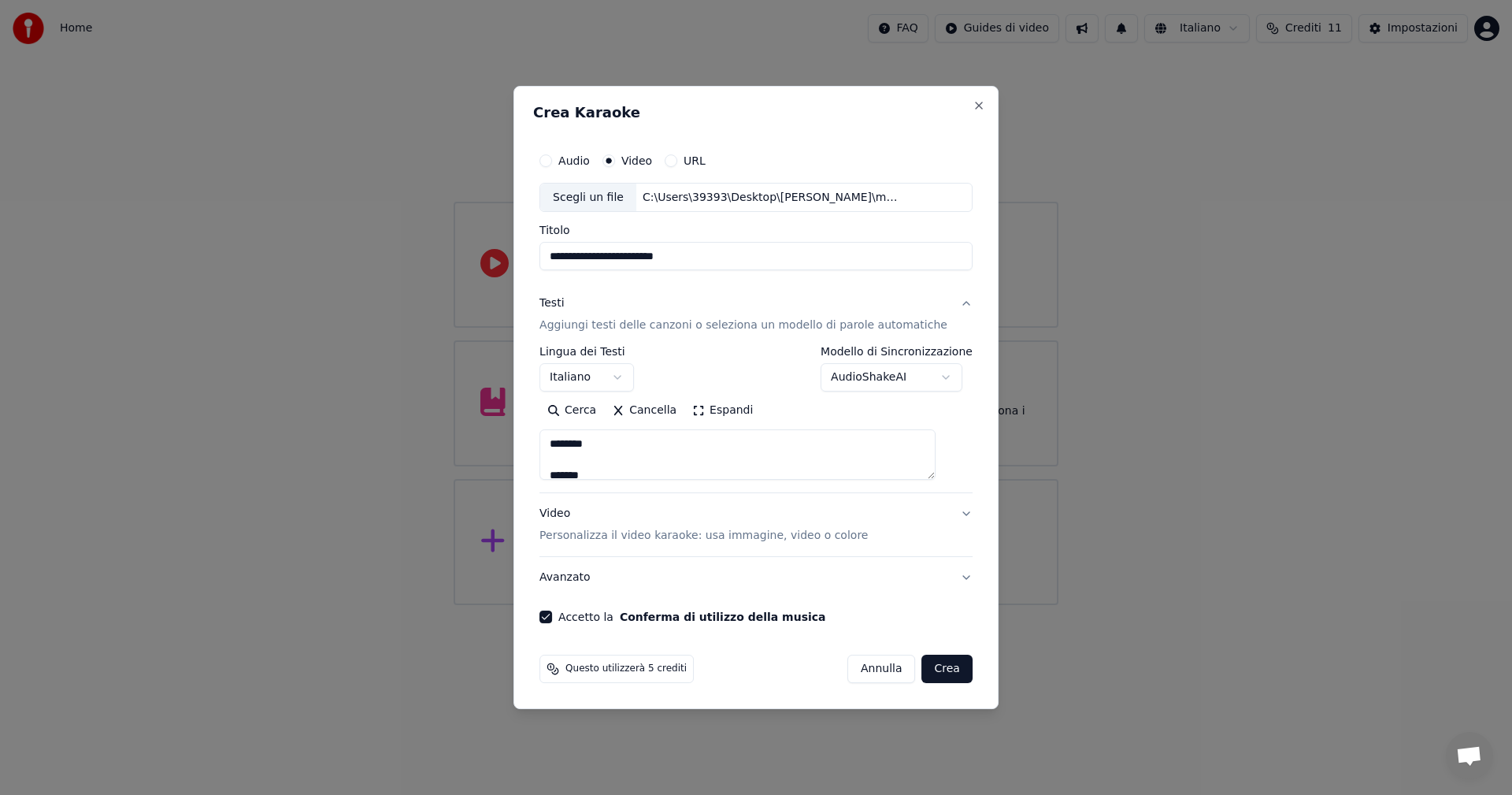
click at [616, 441] on button "Crea" at bounding box center [947, 669] width 50 height 28
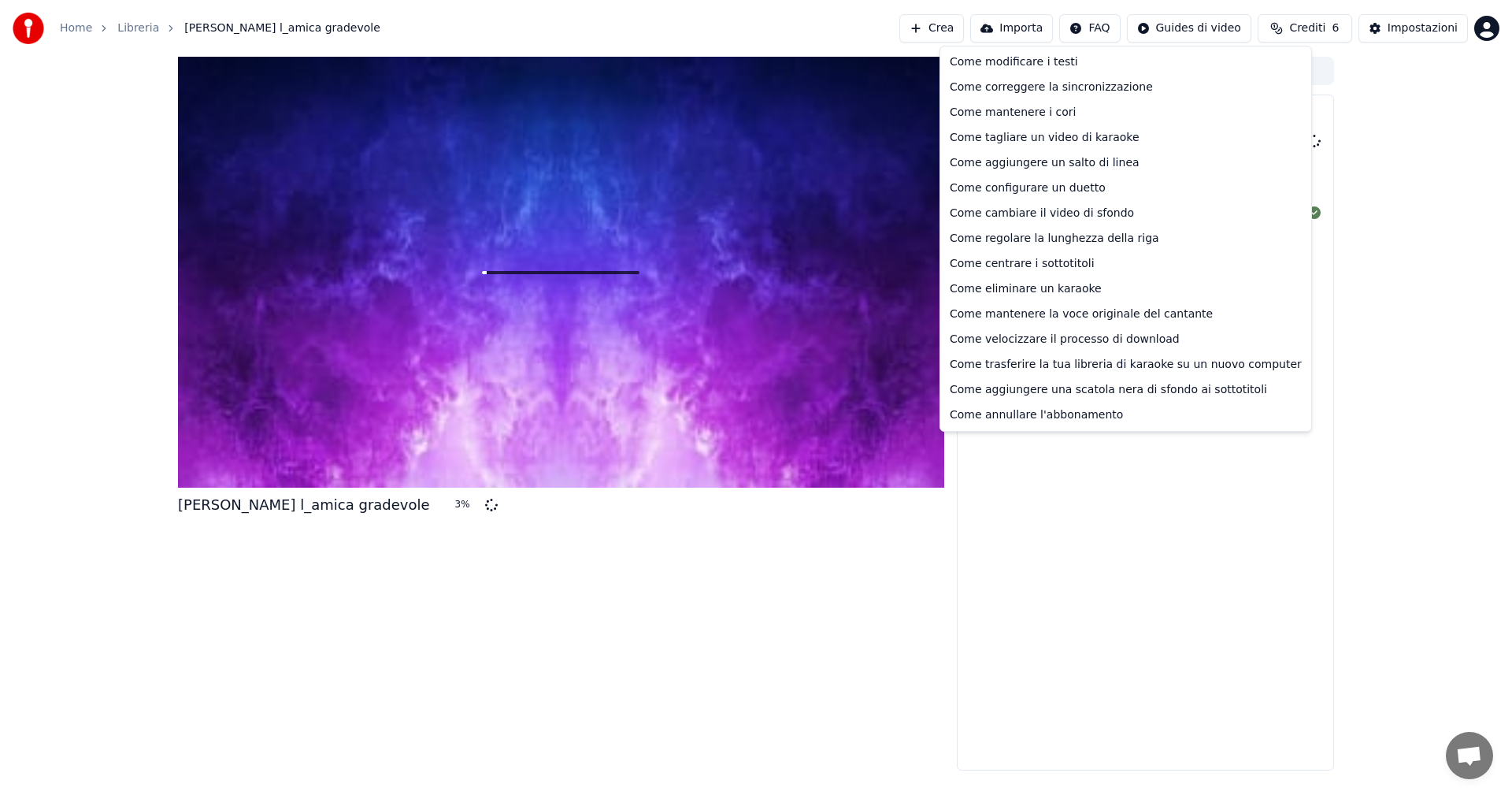
click at [616, 28] on html "Home Libreria Daniela_ l_amica gradevole Crea Importa FAQ Guides di video Credi…" at bounding box center [756, 398] width 1512 height 795
click at [616, 414] on div "Come annullare l'abbonamento" at bounding box center [1126, 415] width 365 height 26
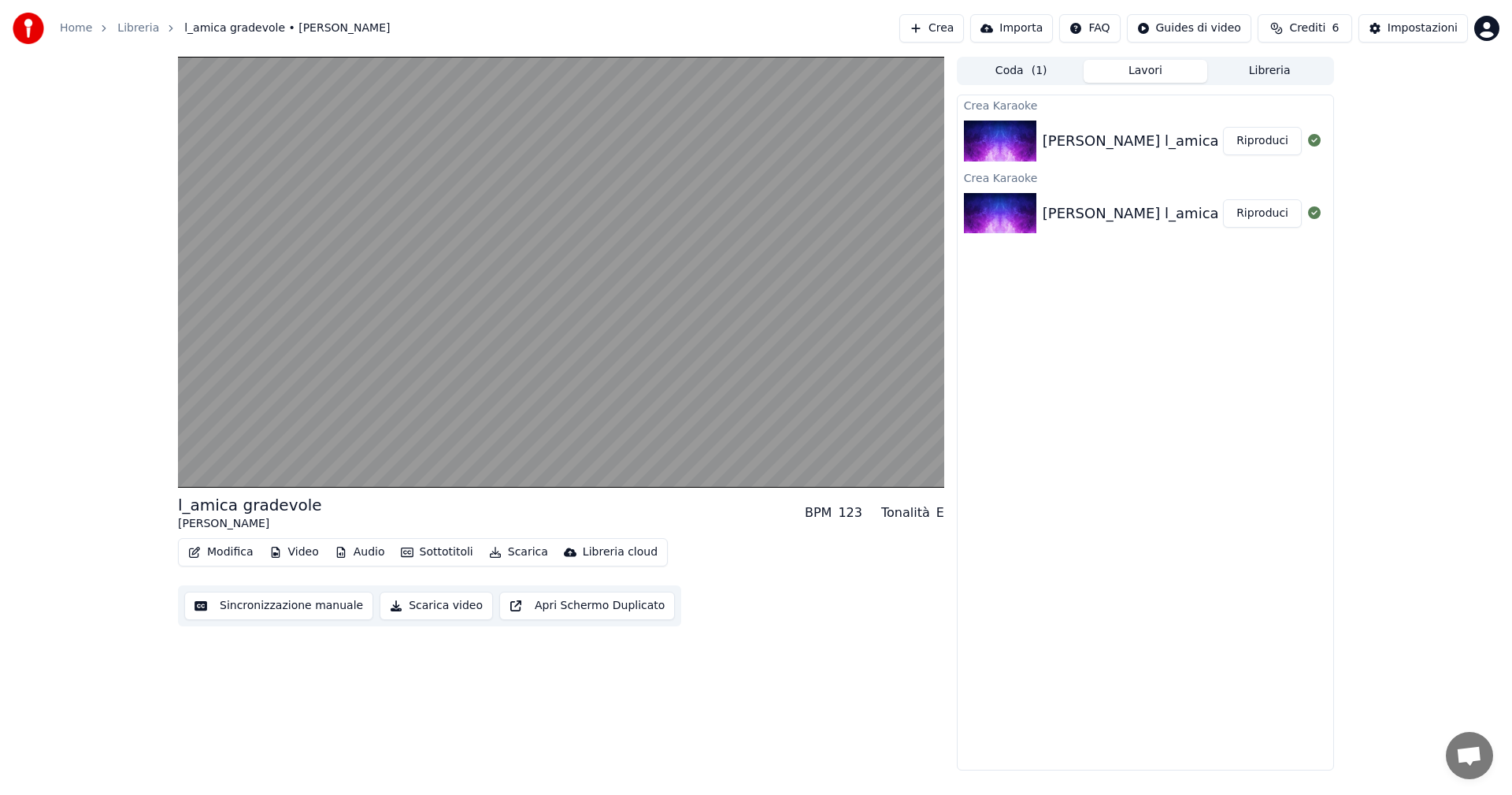
click at [616, 149] on img at bounding box center [1001, 140] width 72 height 41
click at [616, 228] on img at bounding box center [1001, 214] width 72 height 41
click at [616, 214] on img at bounding box center [1001, 214] width 72 height 41
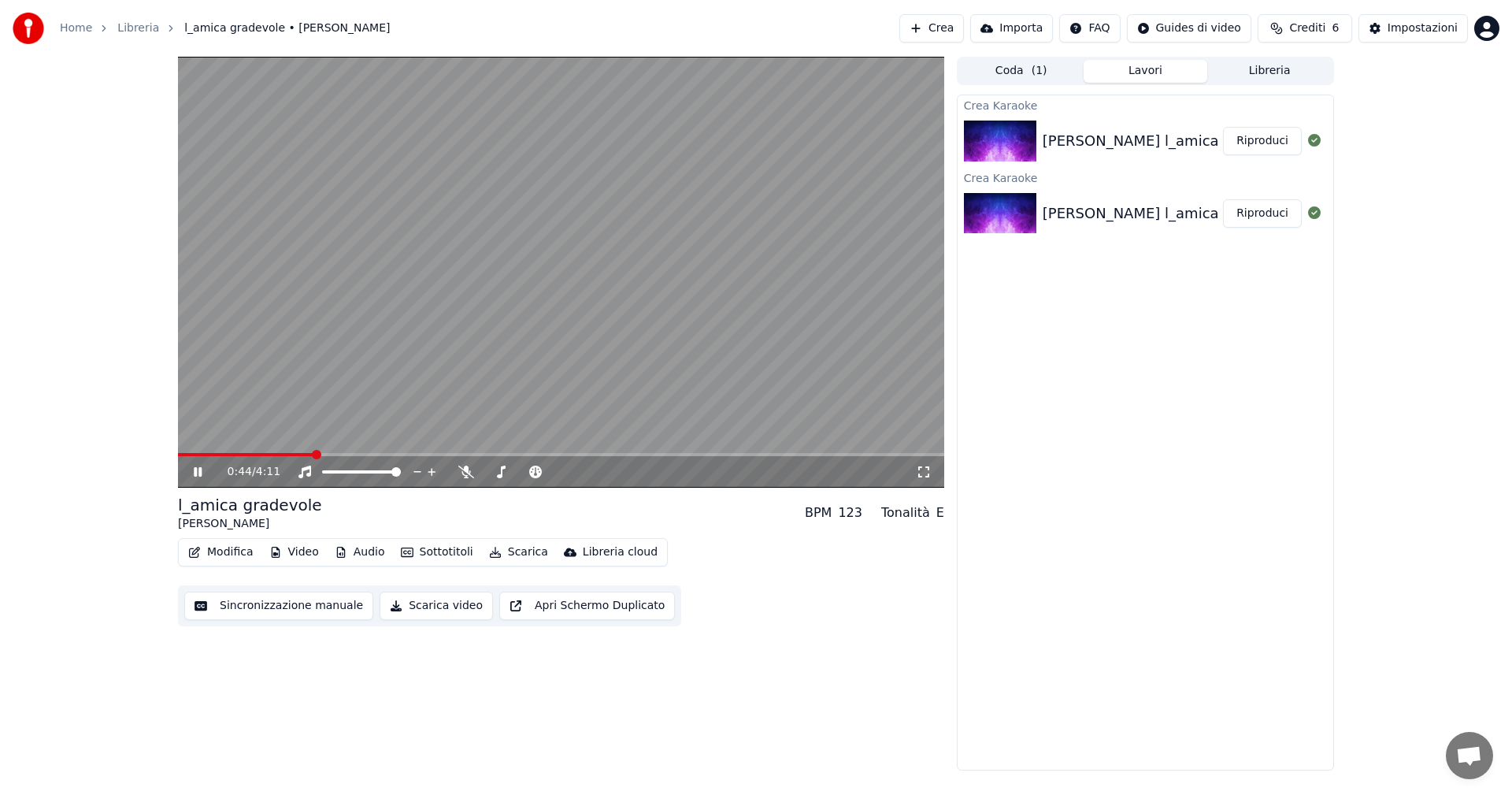
click at [193, 441] on icon at bounding box center [209, 472] width 37 height 12
click at [495, 441] on button "Scarica" at bounding box center [518, 552] width 72 height 22
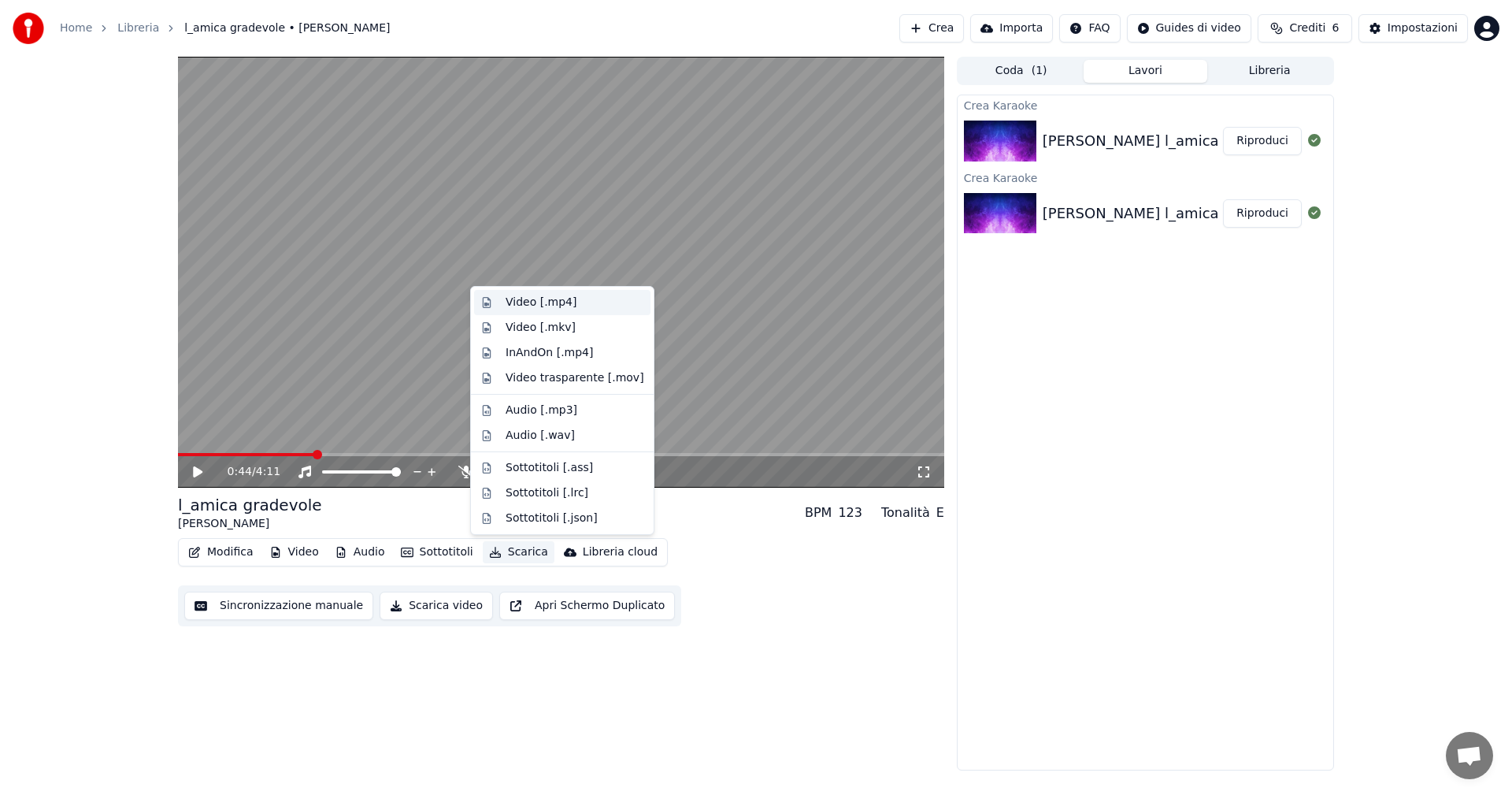
click at [560, 299] on div "Video [.mp4]" at bounding box center [541, 303] width 71 height 16
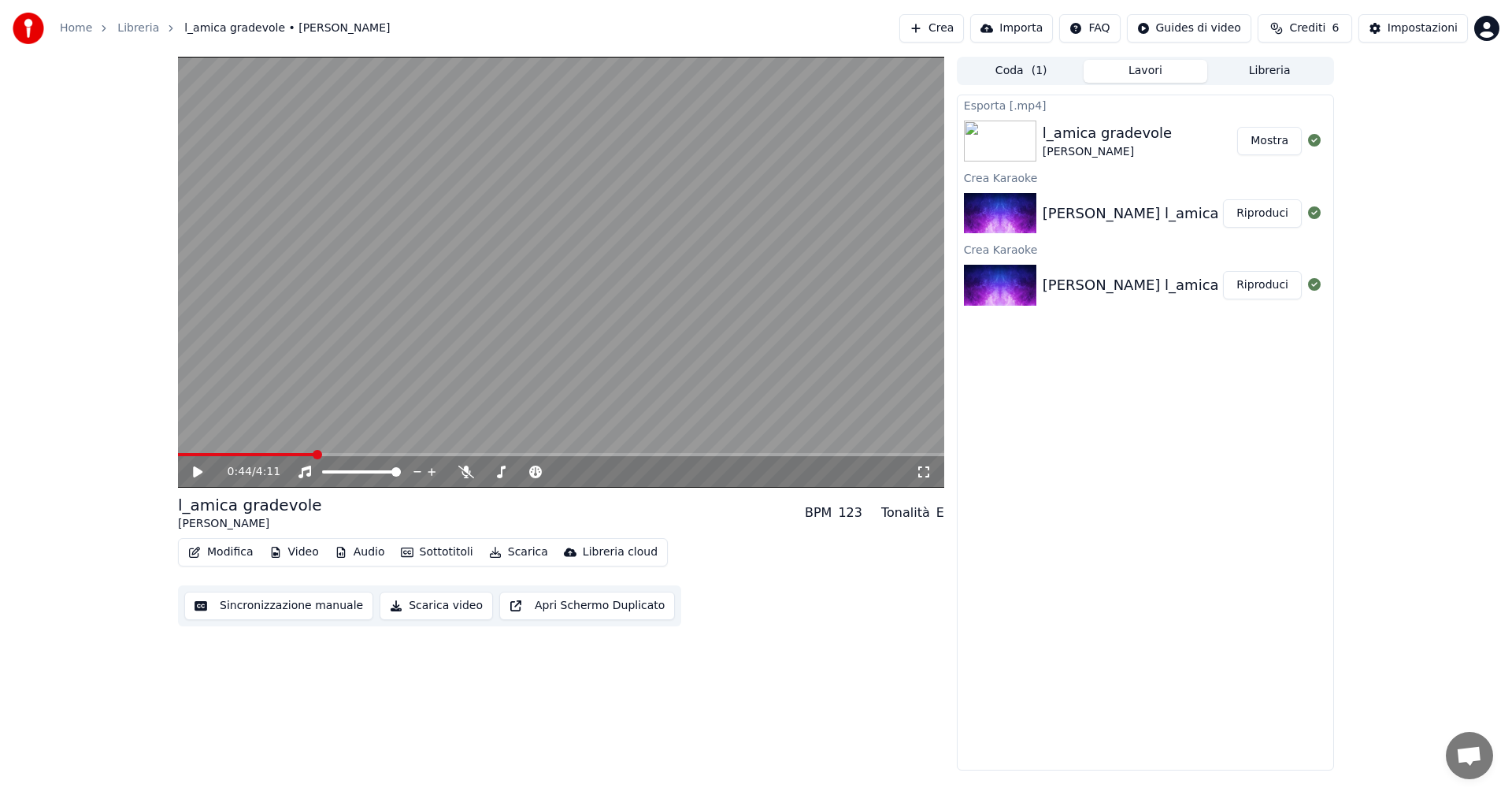
click at [616, 141] on button "Mostra" at bounding box center [1269, 141] width 64 height 28
click at [616, 26] on button "Crea" at bounding box center [932, 28] width 64 height 28
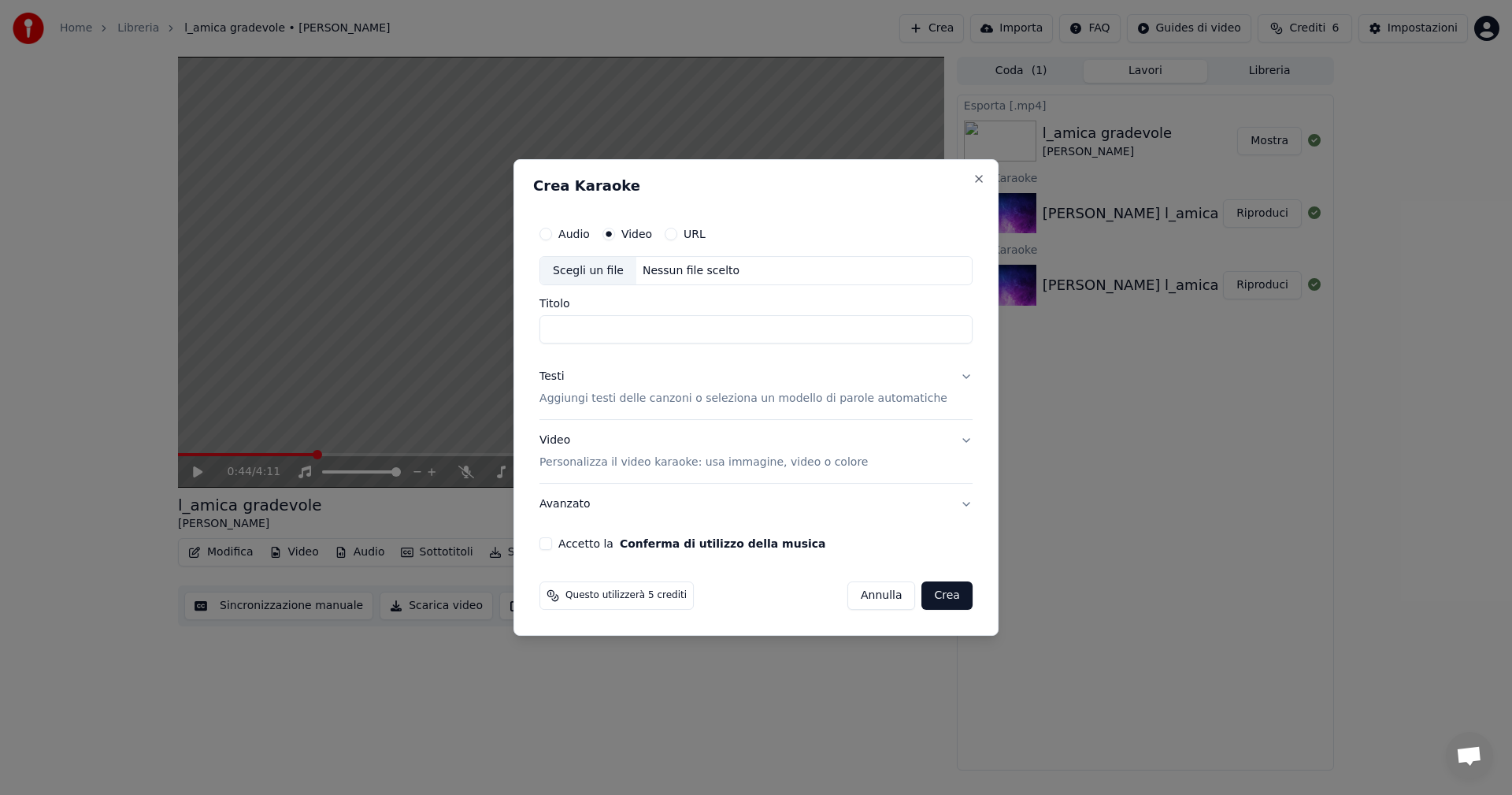
click at [616, 269] on div "Scegli un file" at bounding box center [588, 271] width 96 height 28
type input "**********"
click at [616, 377] on button "Testi Aggiungi testi delle canzoni o seleziona un modello di parole automatiche" at bounding box center [756, 388] width 434 height 63
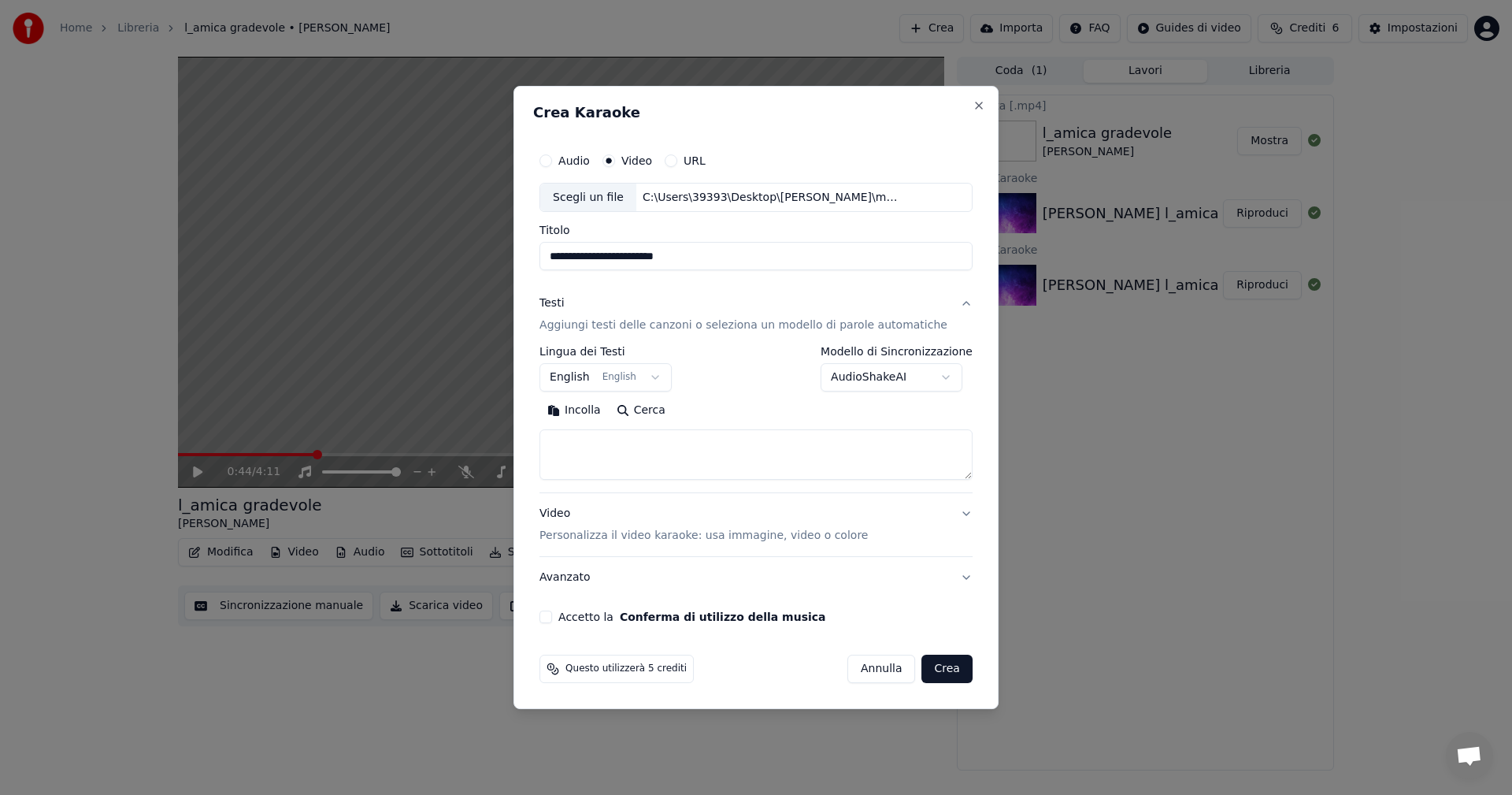
click at [609, 412] on button "Incolla" at bounding box center [574, 411] width 69 height 26
type textarea "**********"
click at [616, 378] on body "**********" at bounding box center [756, 398] width 1512 height 795
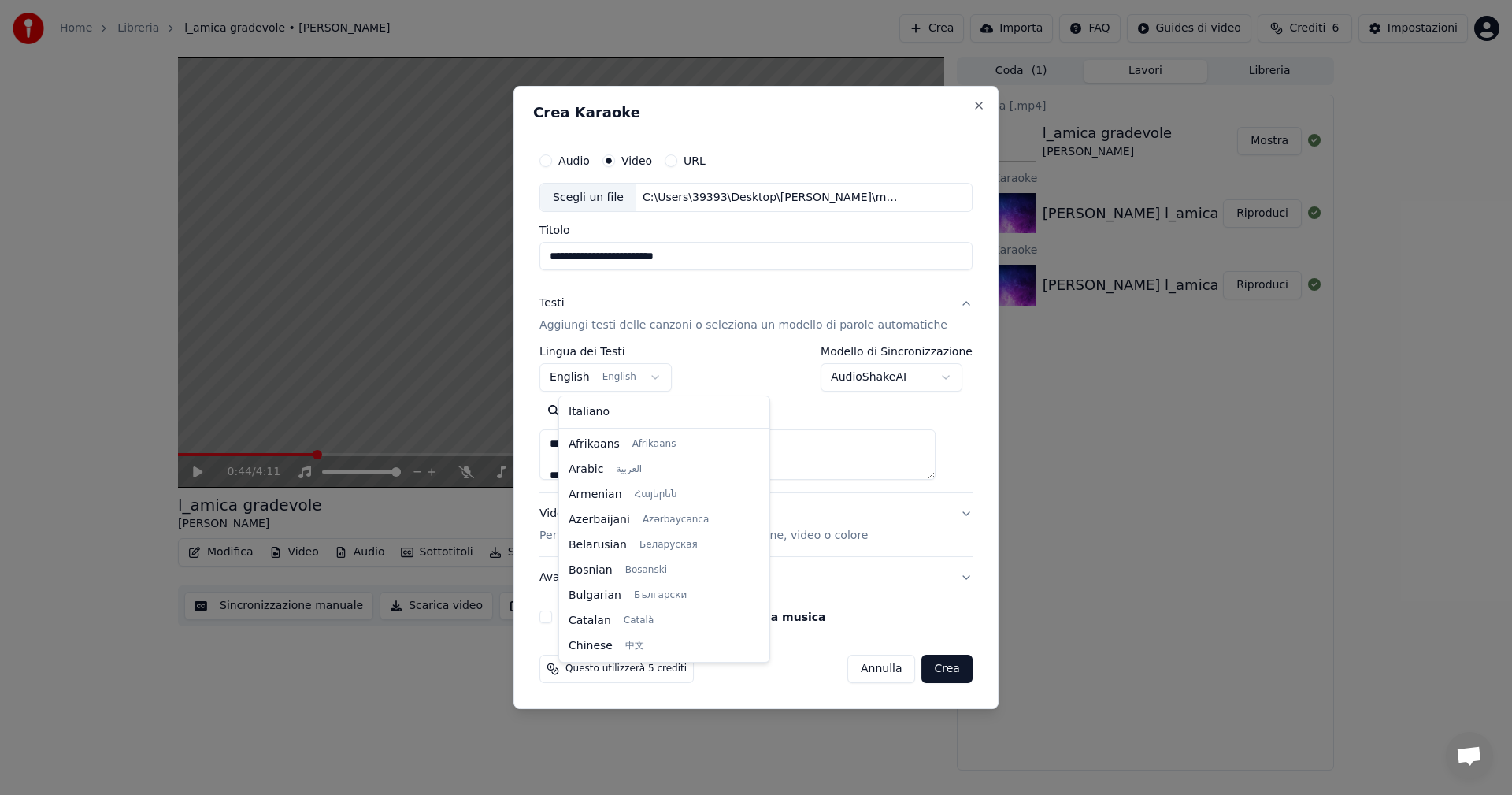
scroll to position [126, 0]
select select "**"
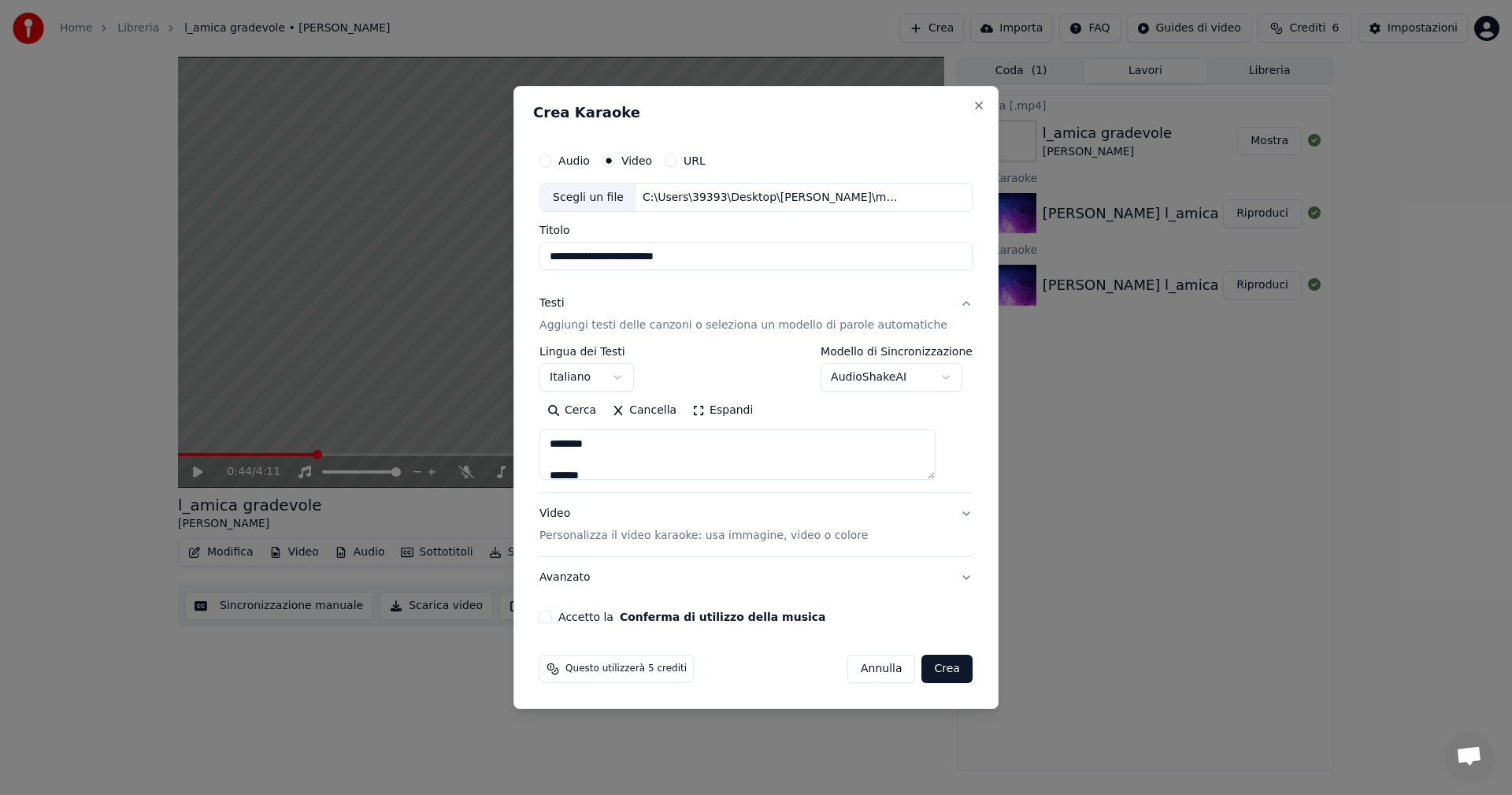
click at [616, 376] on body "**********" at bounding box center [756, 398] width 1512 height 795
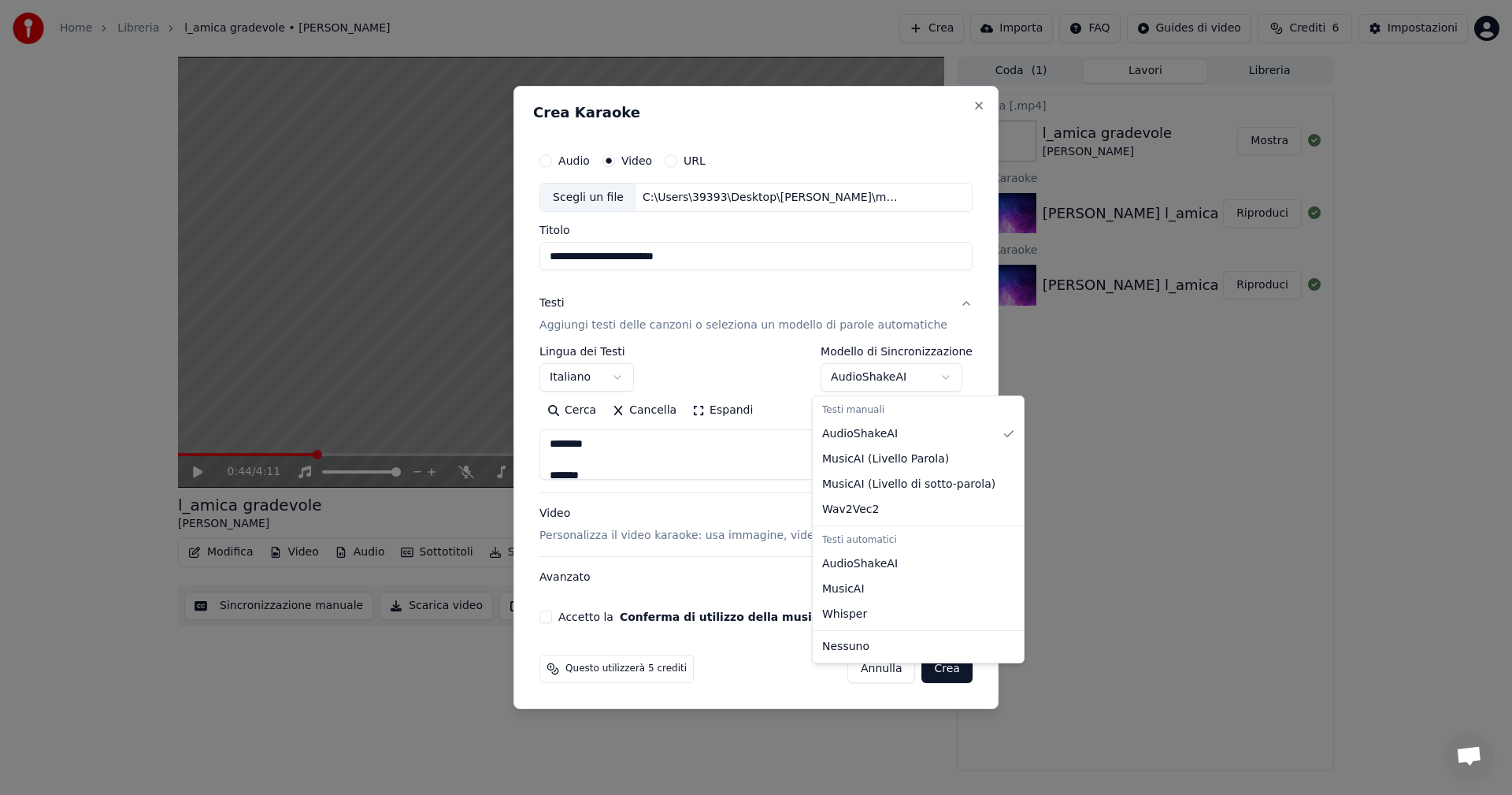
click at [616, 376] on body "**********" at bounding box center [756, 398] width 1512 height 795
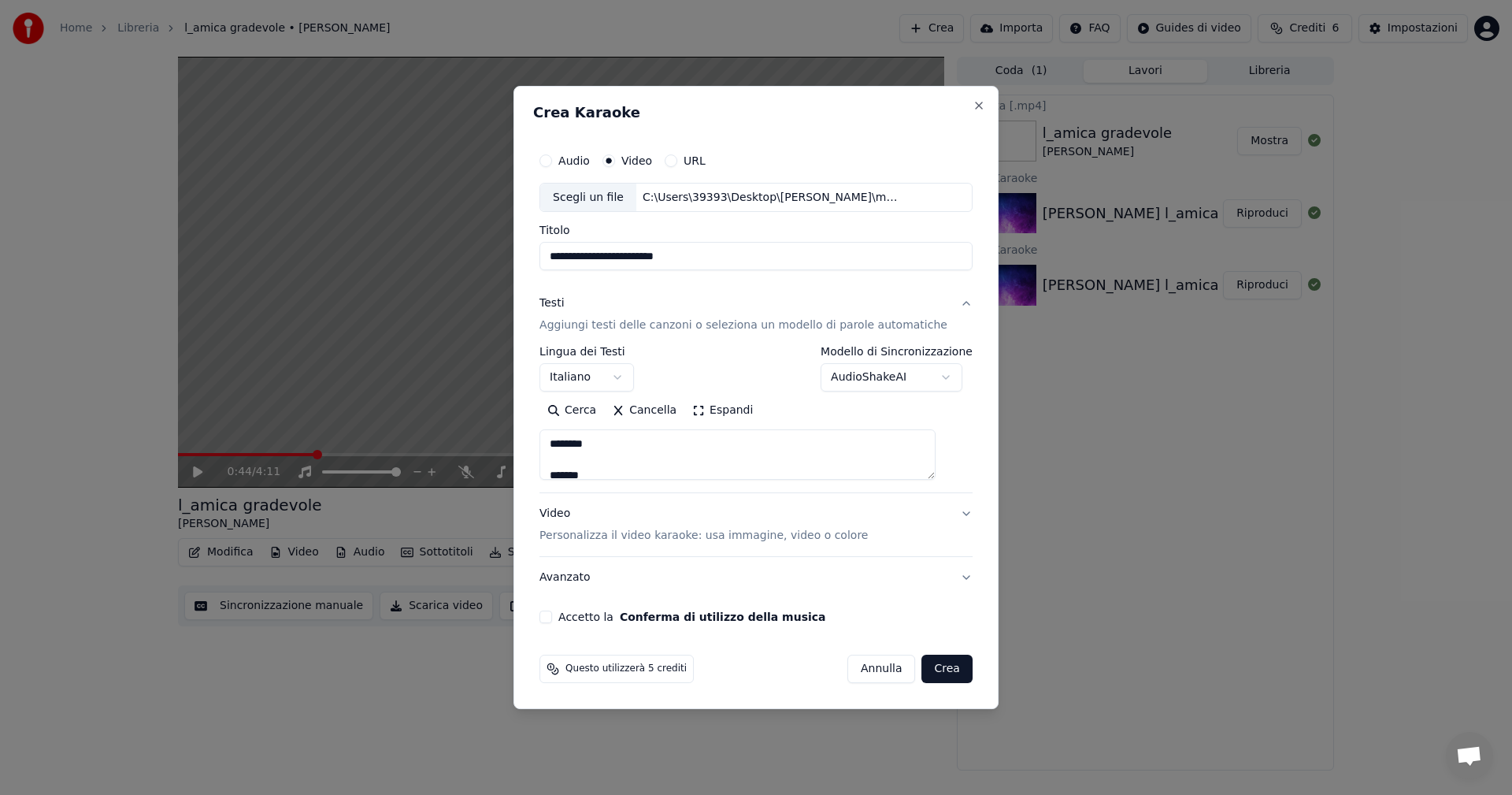
click at [616, 441] on button "Video Personalizza il video karaoke: usa immagine, video o colore" at bounding box center [756, 525] width 434 height 63
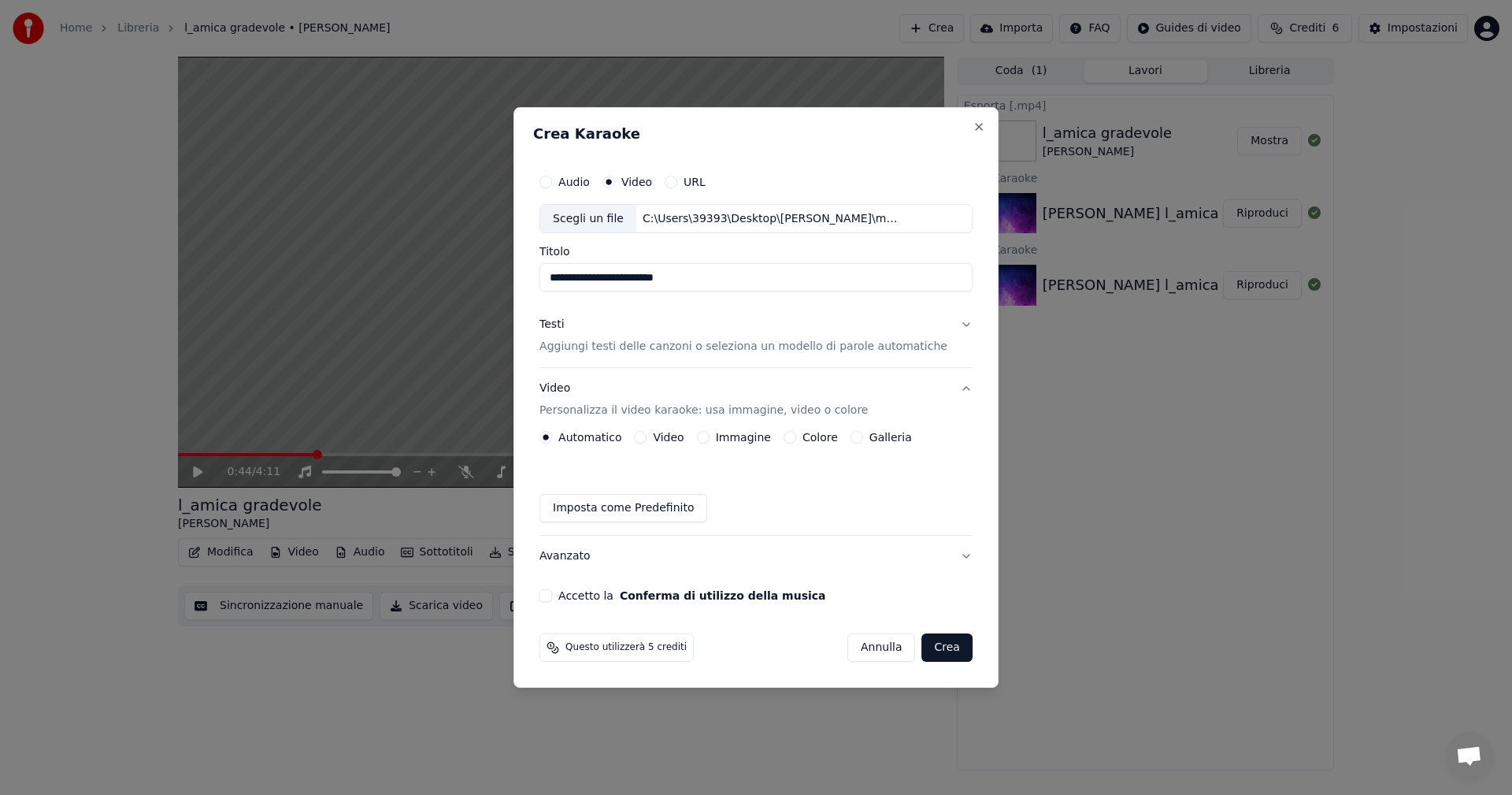
click at [616, 441] on button "Colore" at bounding box center [790, 437] width 12 height 12
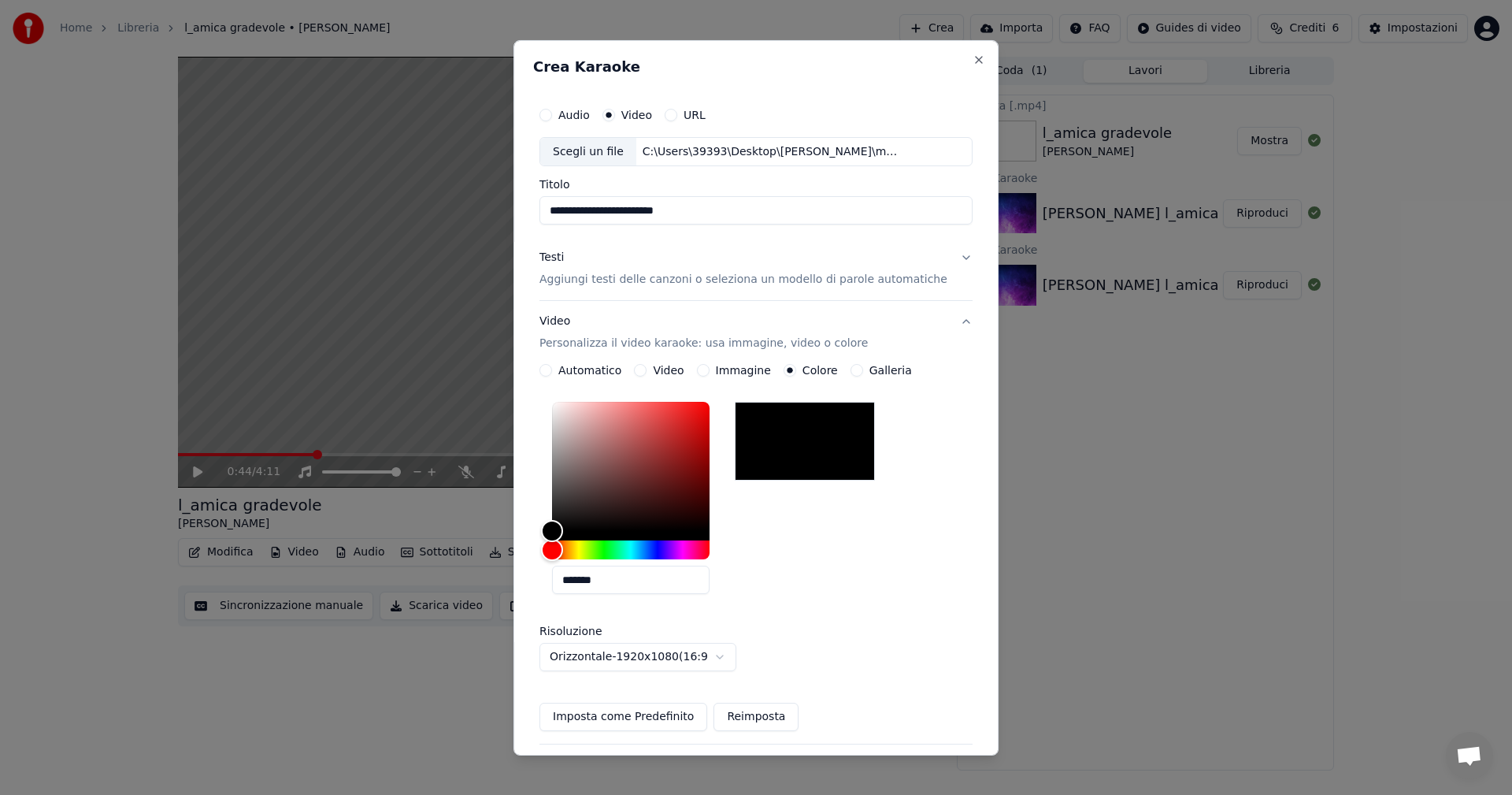
click at [616, 370] on button "Video" at bounding box center [640, 370] width 12 height 12
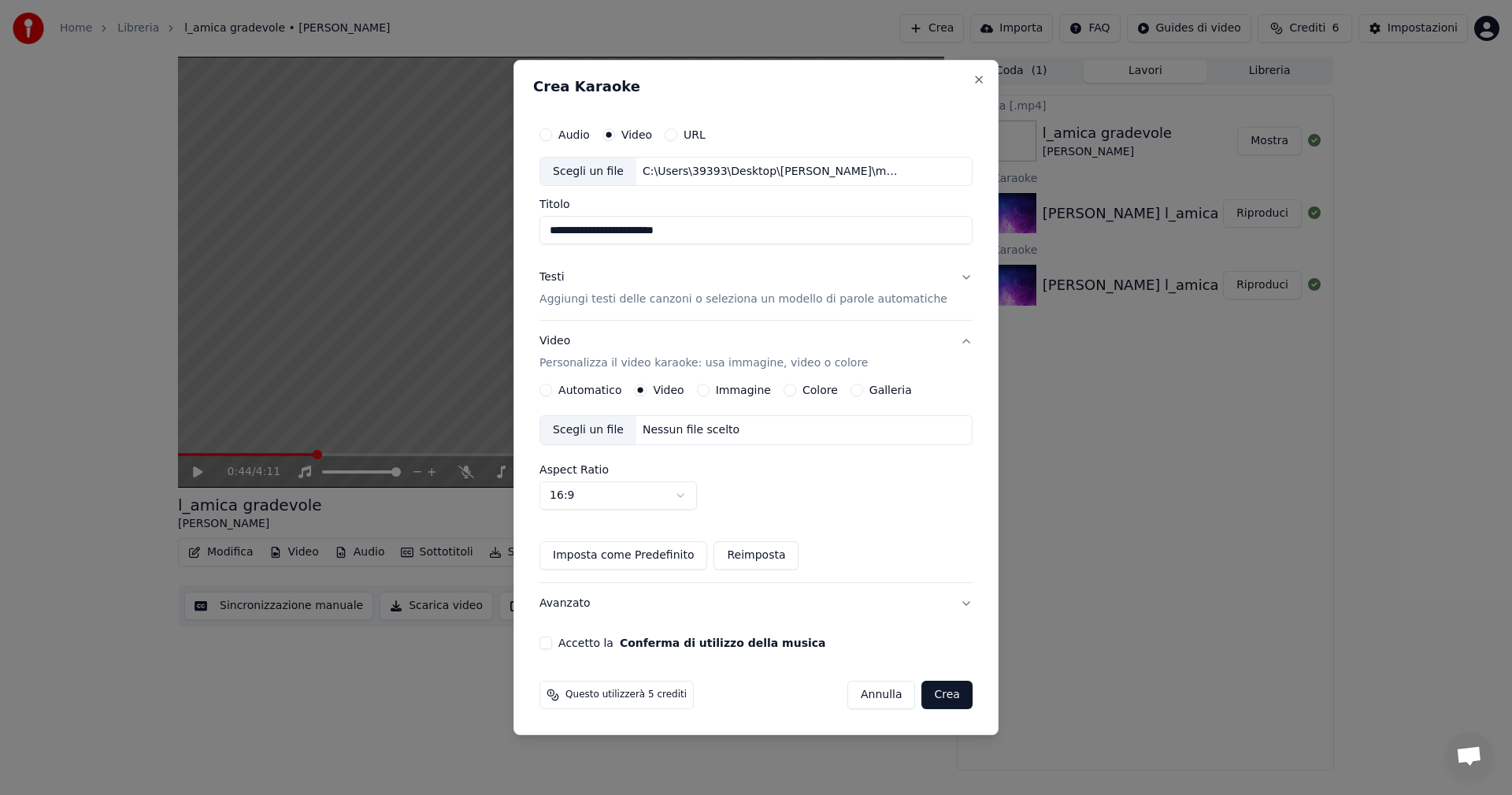
click at [616, 441] on body "**********" at bounding box center [756, 398] width 1512 height 795
select select "***"
click at [616, 390] on button "Galleria" at bounding box center [857, 390] width 12 height 12
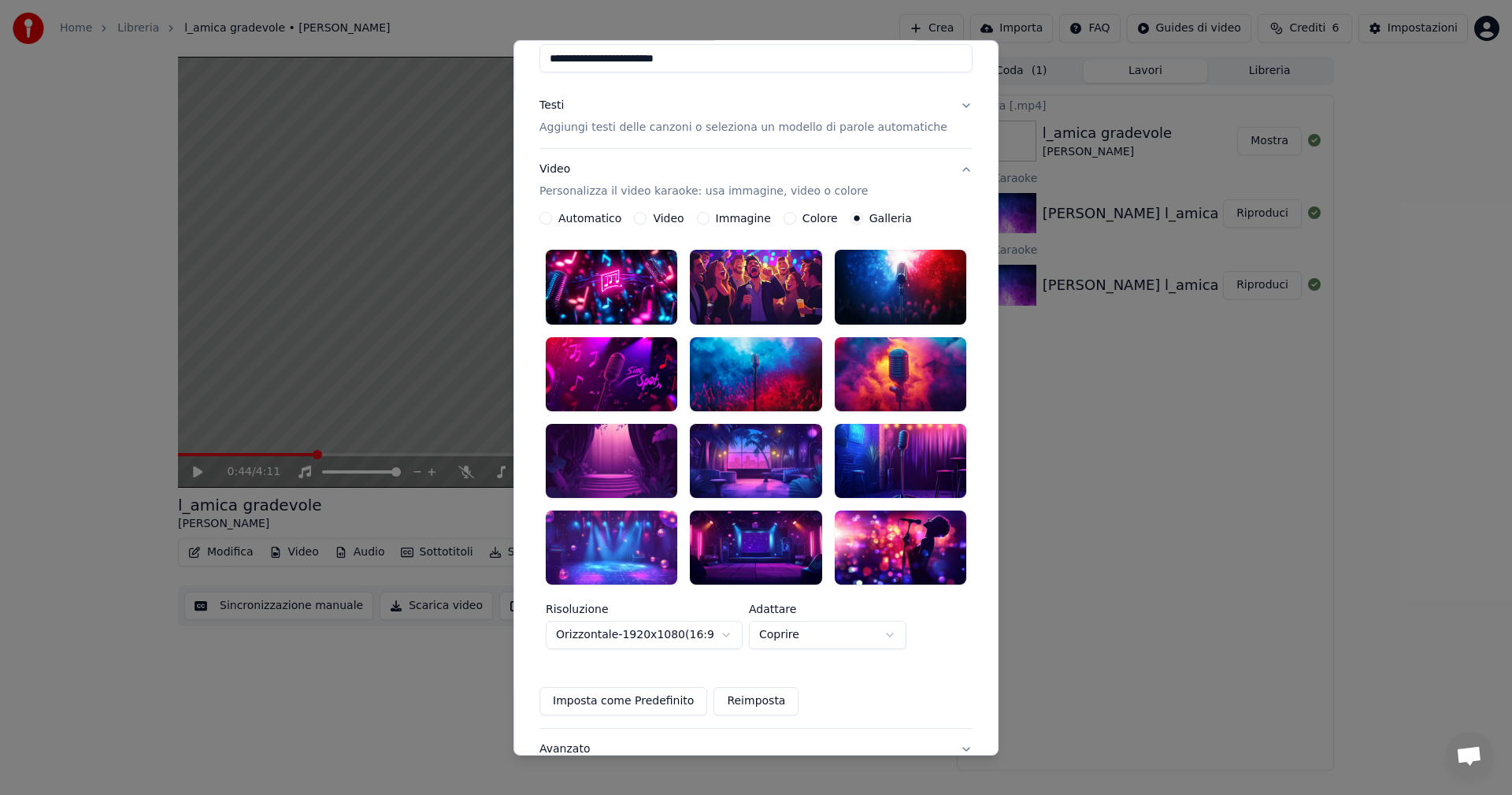
scroll to position [157, 0]
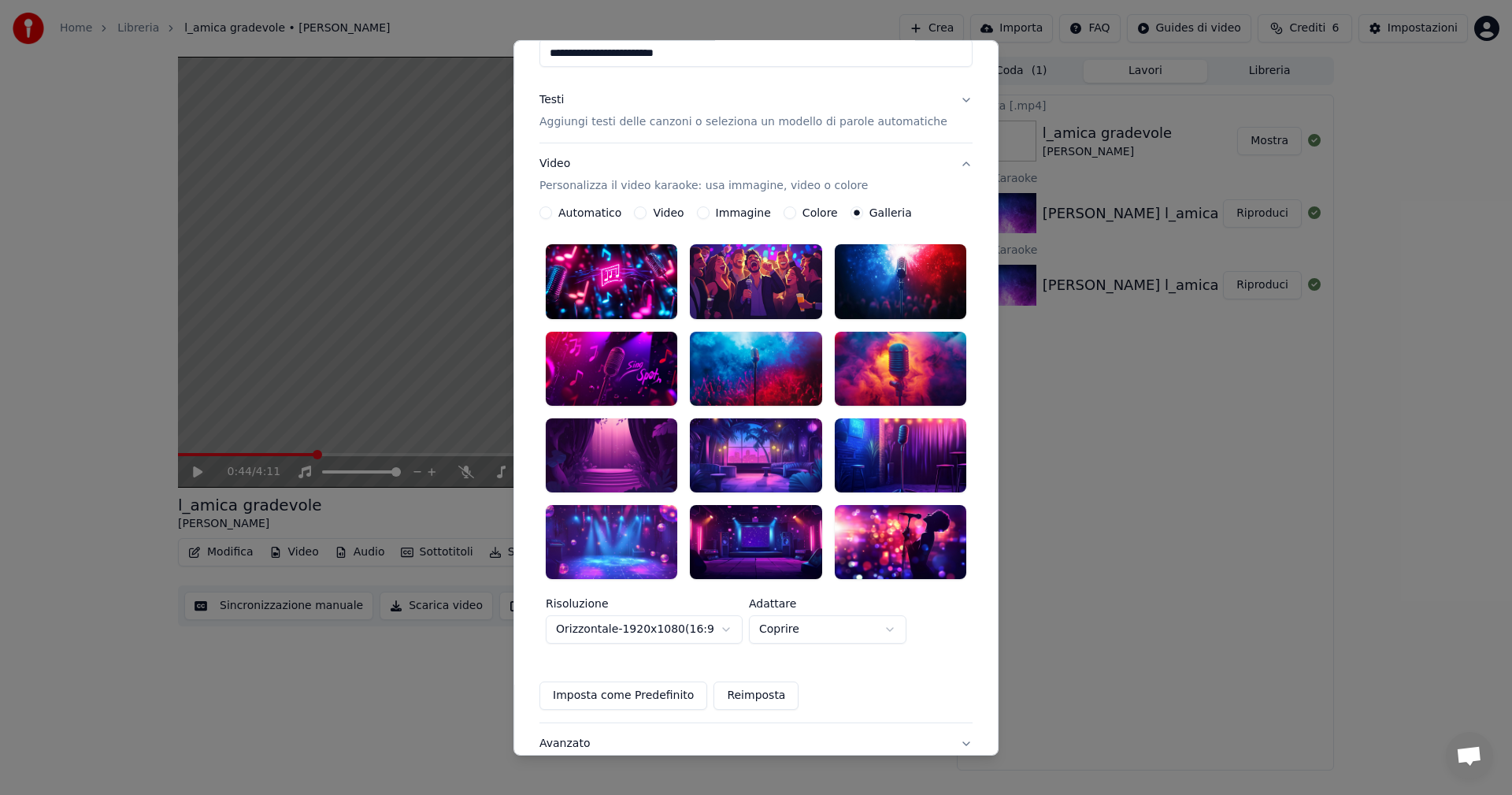
click at [616, 441] on body "**********" at bounding box center [756, 398] width 1512 height 795
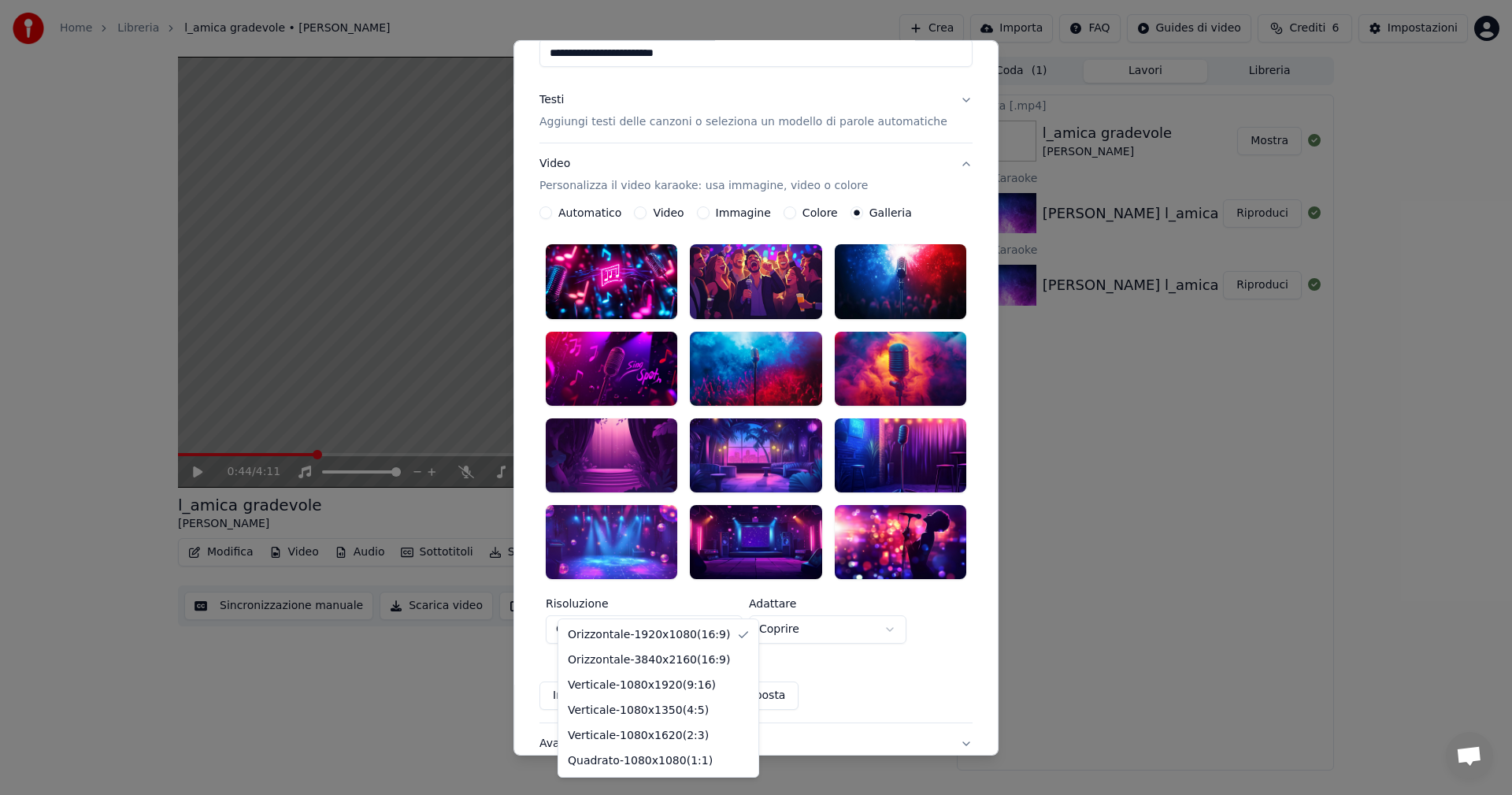
select select "*********"
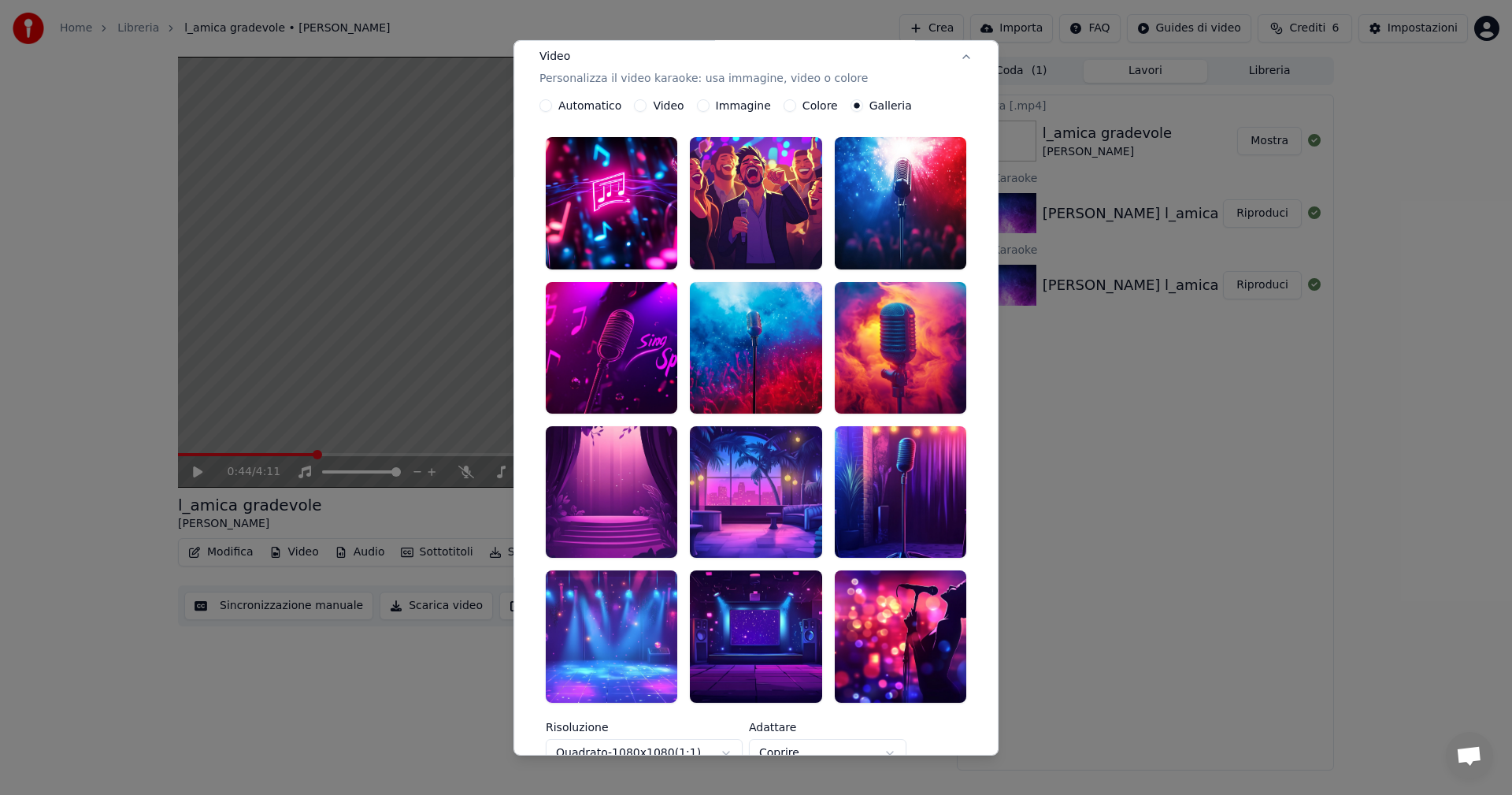
scroll to position [237, 0]
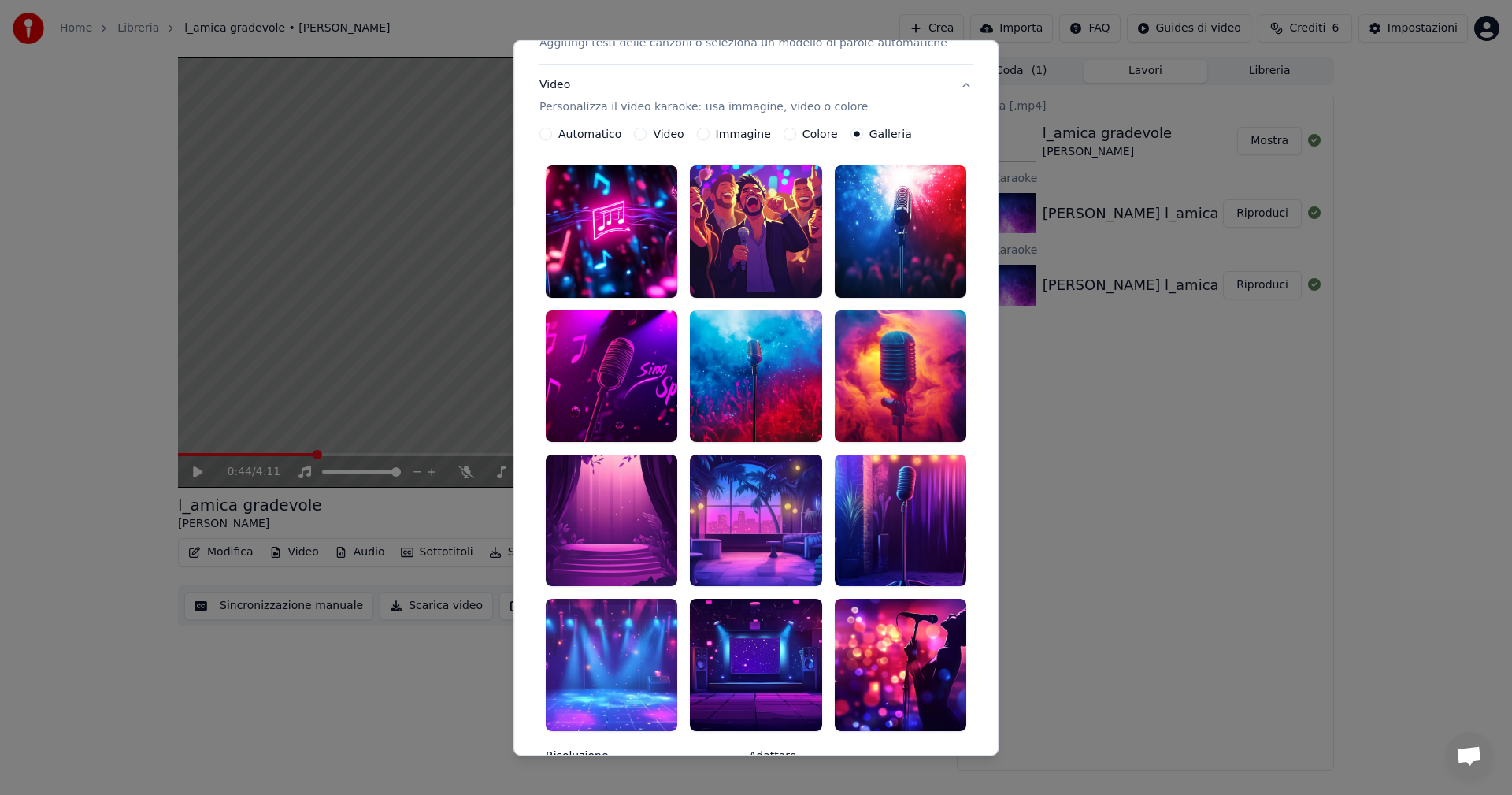
click at [616, 441] on div at bounding box center [611, 520] width 132 height 132
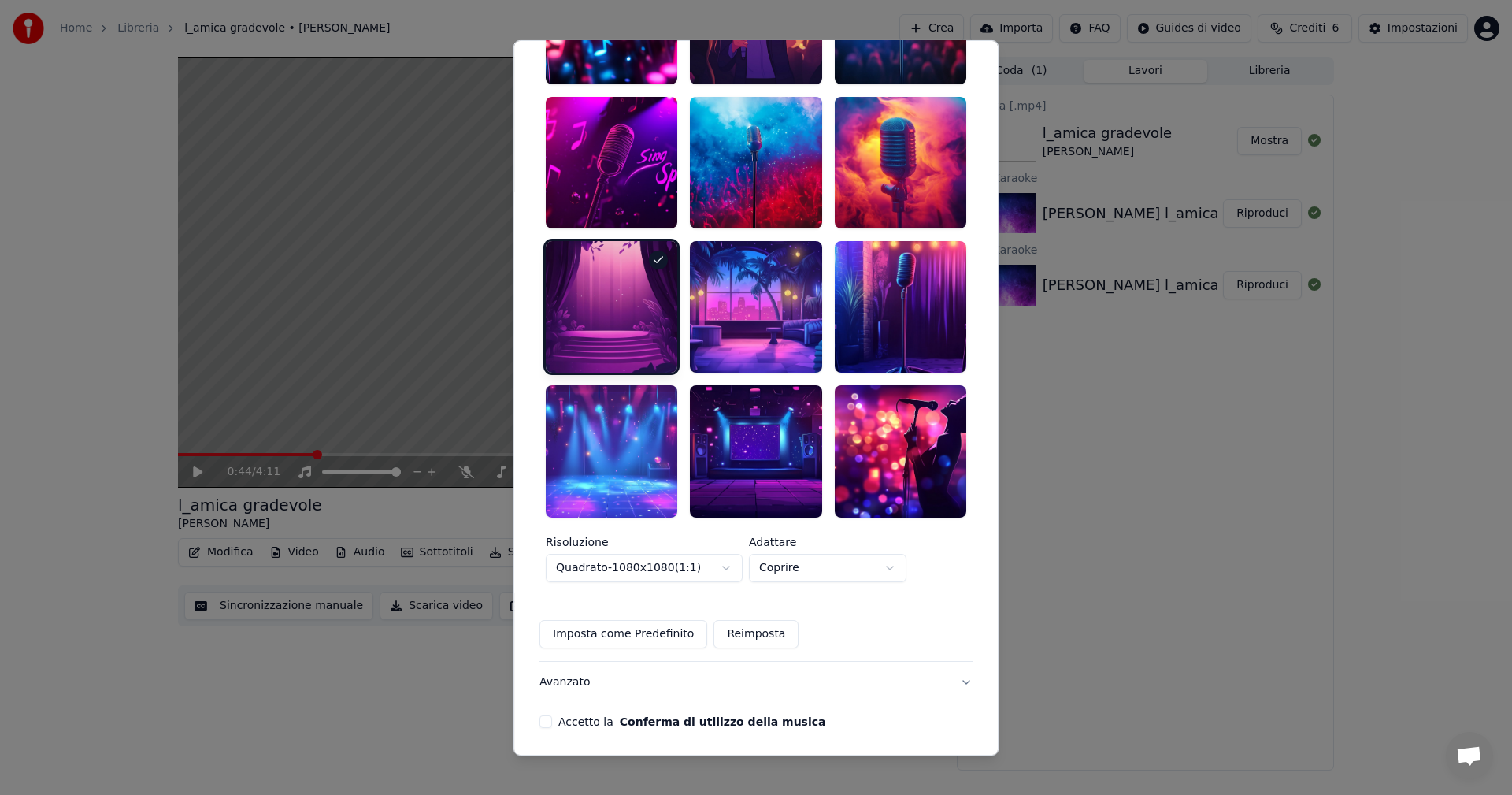
scroll to position [458, 0]
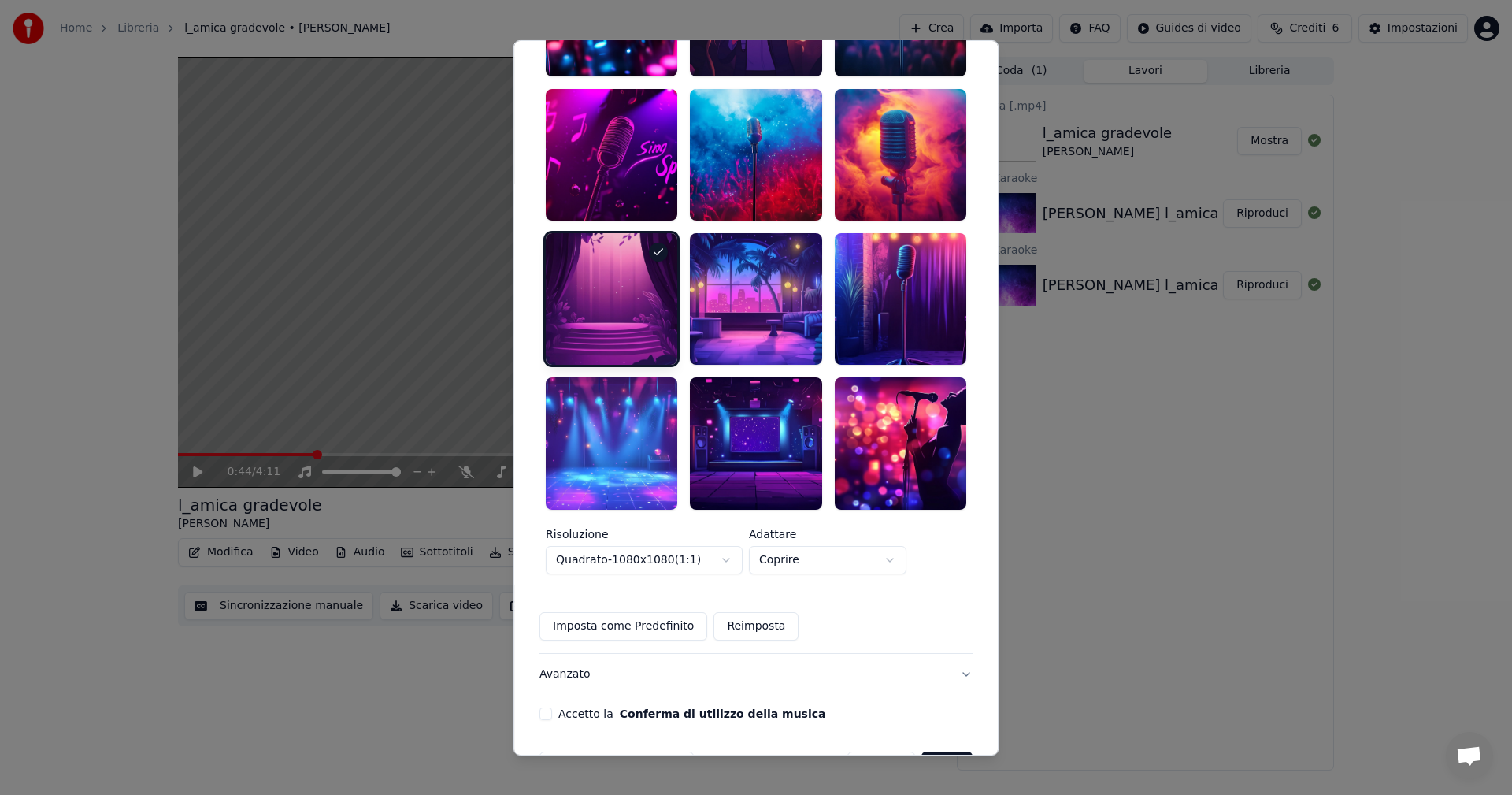
click at [552, 441] on button "Accetto la Conferma di utilizzo della musica" at bounding box center [546, 713] width 12 height 12
click at [616, 441] on button "Crea" at bounding box center [947, 765] width 50 height 28
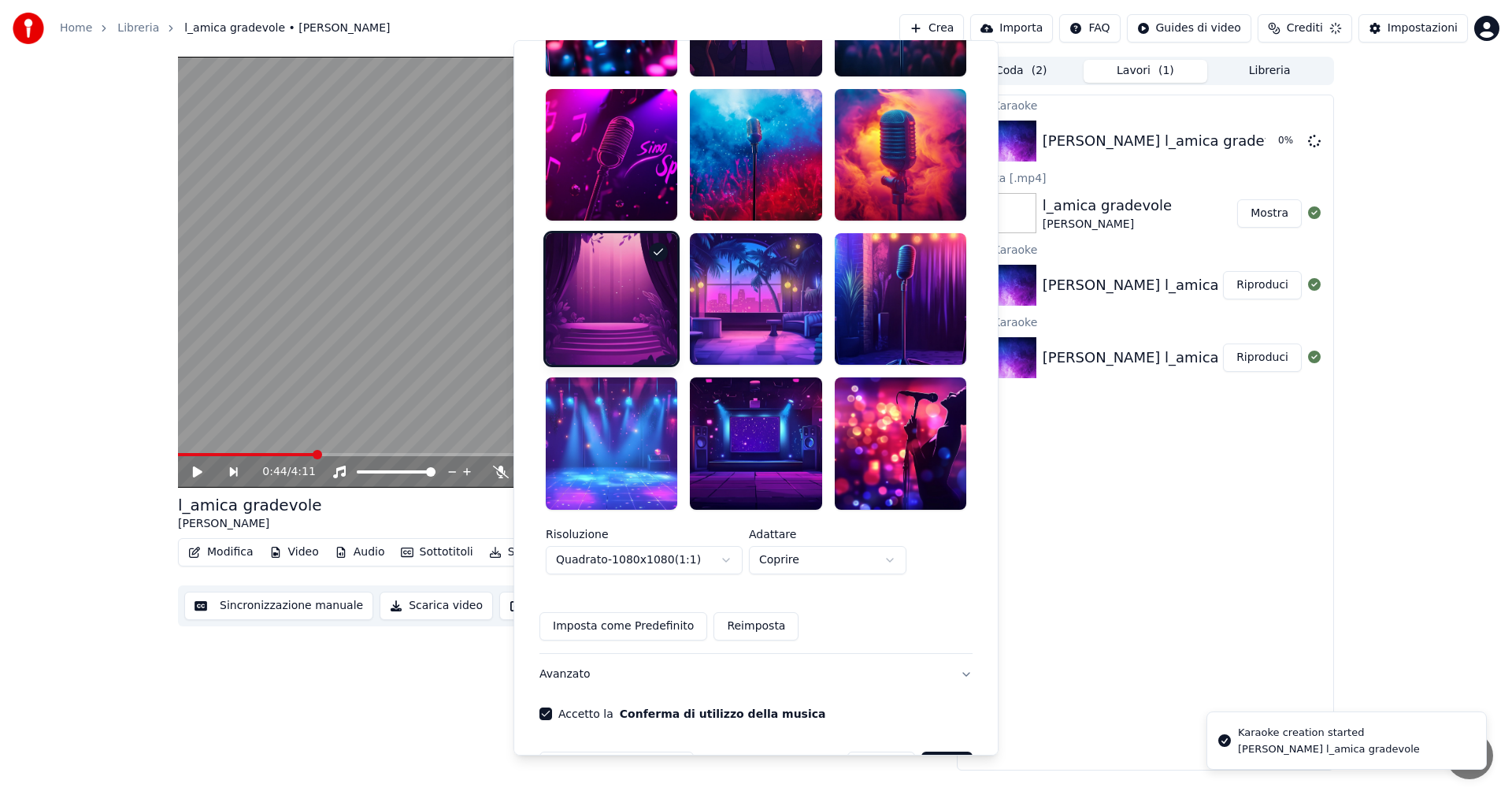
scroll to position [0, 0]
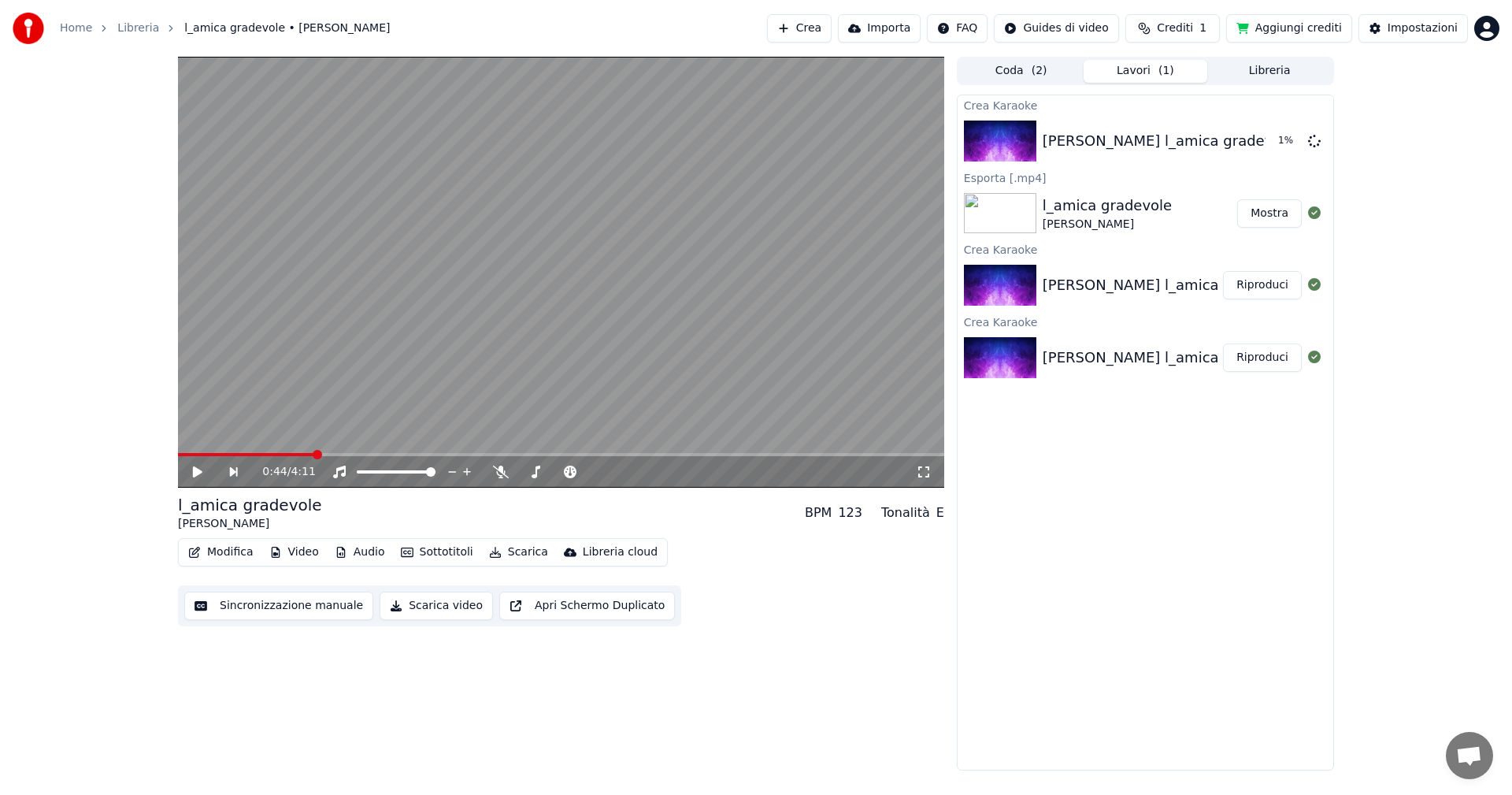
click at [616, 34] on button "Aggiungi crediti" at bounding box center [1289, 28] width 126 height 28
click at [616, 145] on button "Riproduci" at bounding box center [1262, 141] width 79 height 28
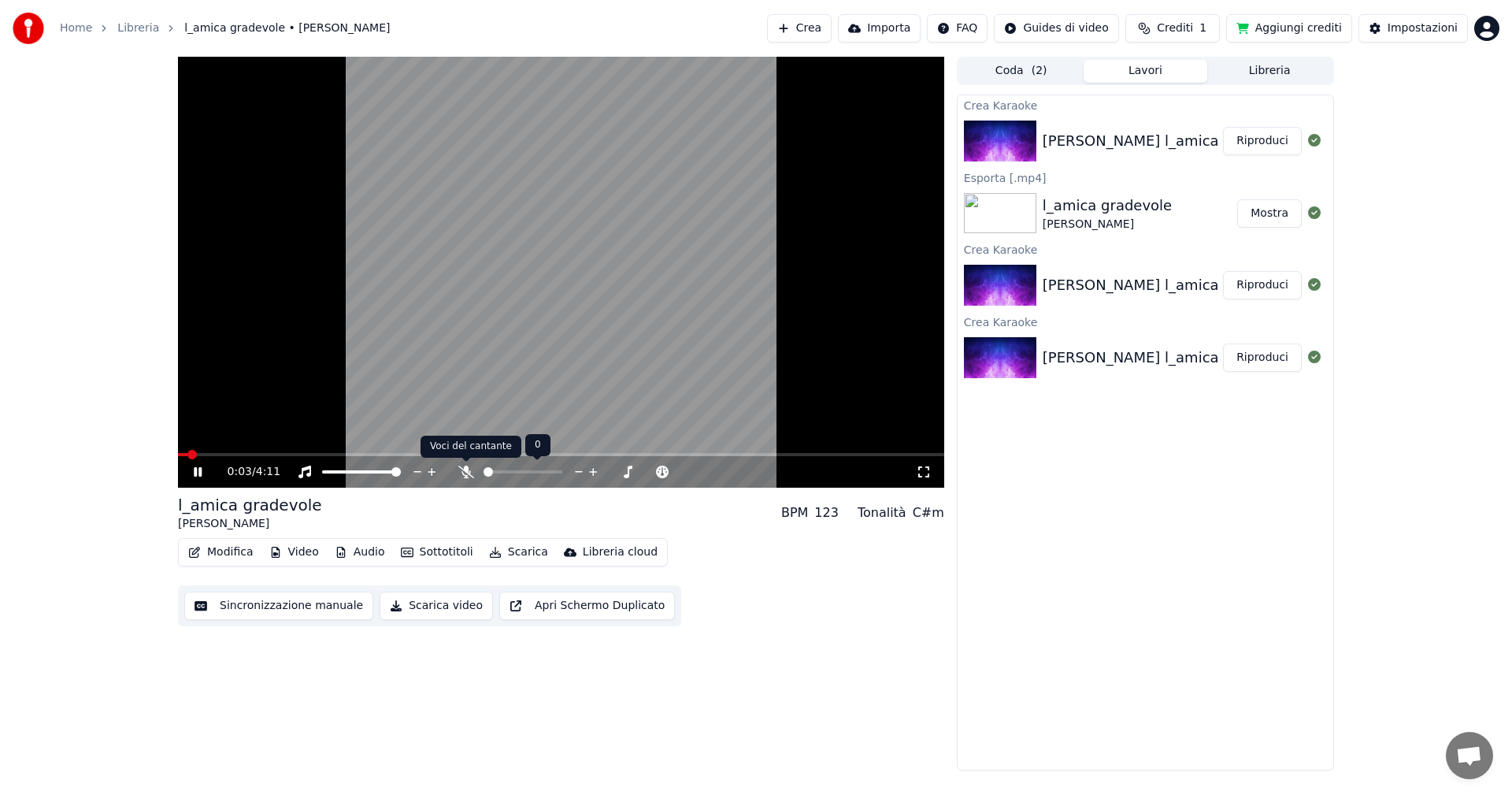
click at [472, 441] on icon at bounding box center [466, 472] width 16 height 12
click at [191, 441] on span at bounding box center [185, 455] width 12 height 4
click at [191, 441] on span at bounding box center [185, 455] width 15 height 4
click at [191, 441] on span at bounding box center [185, 455] width 14 height 4
click at [191, 441] on span at bounding box center [185, 455] width 15 height 4
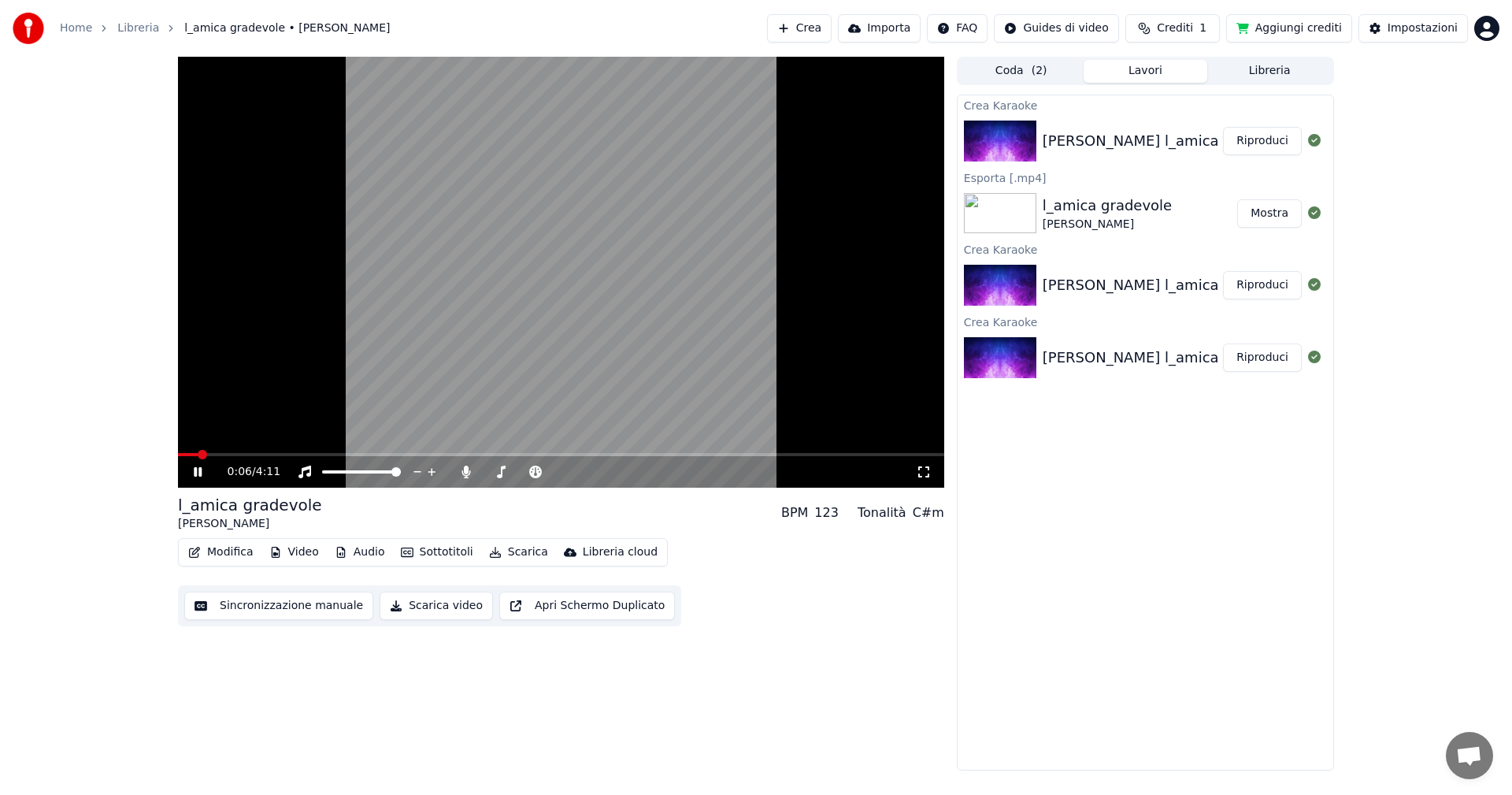
click at [183, 441] on span at bounding box center [188, 455] width 19 height 4
click at [616, 225] on img at bounding box center [1001, 214] width 72 height 41
click at [200, 441] on icon at bounding box center [197, 472] width 8 height 10
click at [593, 302] on video at bounding box center [562, 272] width 767 height 431
click at [616, 135] on img at bounding box center [1001, 140] width 72 height 41
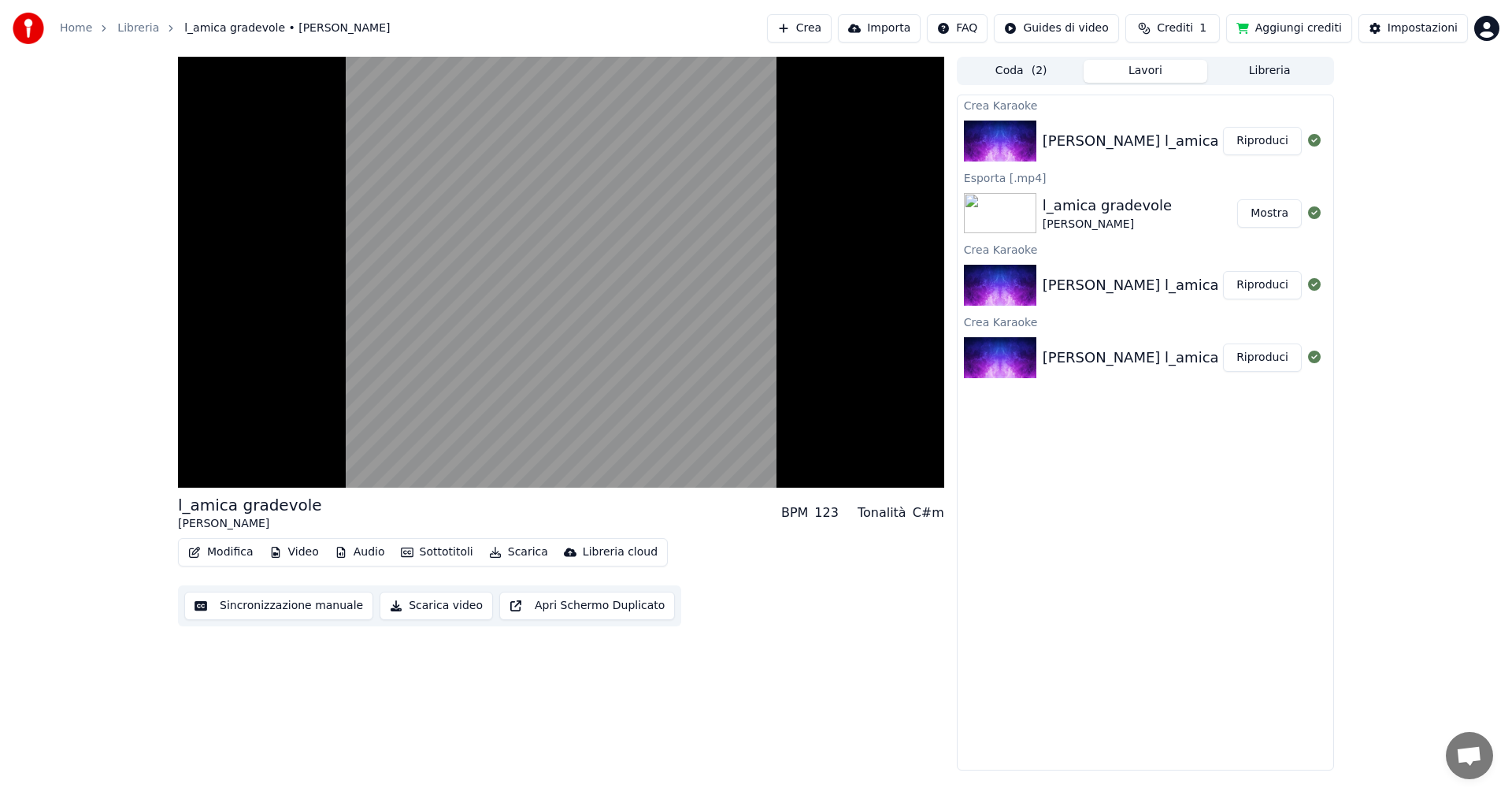
click at [616, 135] on img at bounding box center [1001, 140] width 72 height 41
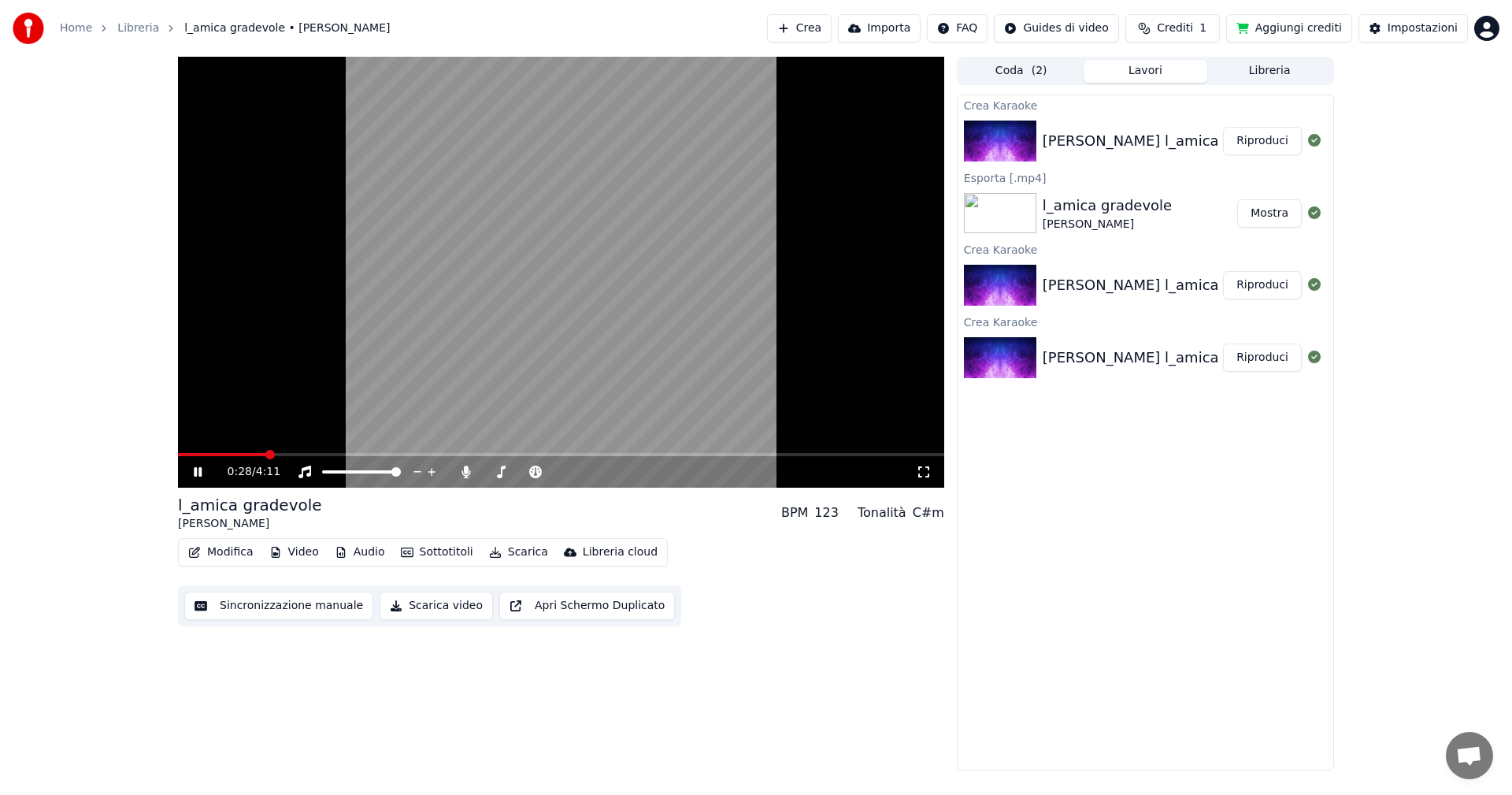
click at [184, 441] on video at bounding box center [562, 272] width 767 height 431
click at [184, 441] on span at bounding box center [223, 455] width 89 height 4
click at [194, 441] on icon at bounding box center [198, 472] width 10 height 11
click at [194, 441] on icon at bounding box center [197, 472] width 8 height 10
click at [616, 221] on img at bounding box center [1001, 214] width 72 height 41
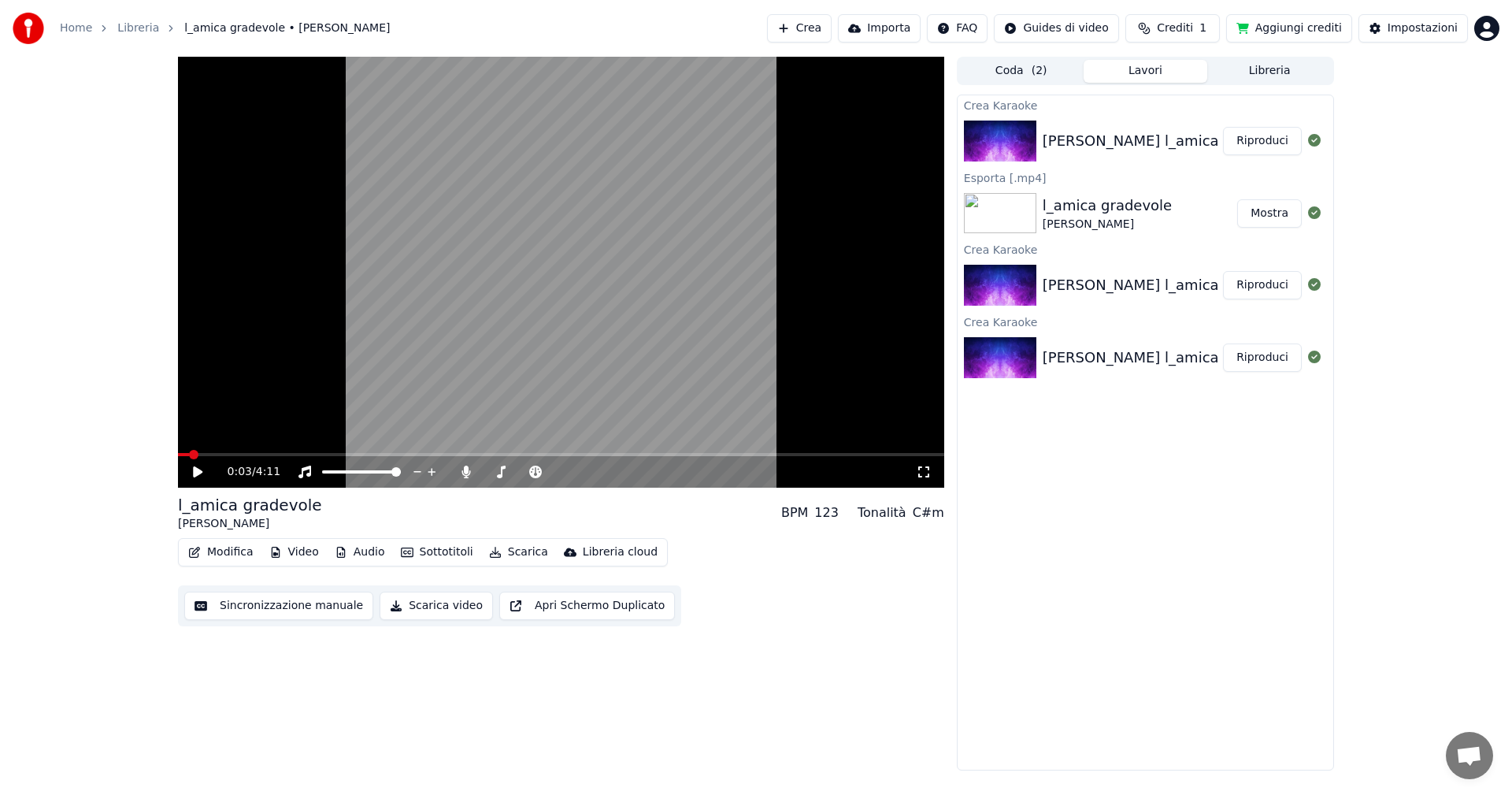
click at [616, 221] on img at bounding box center [1001, 214] width 72 height 41
click at [616, 218] on img at bounding box center [1001, 214] width 72 height 41
click at [616, 216] on button "Mostra" at bounding box center [1269, 214] width 64 height 28
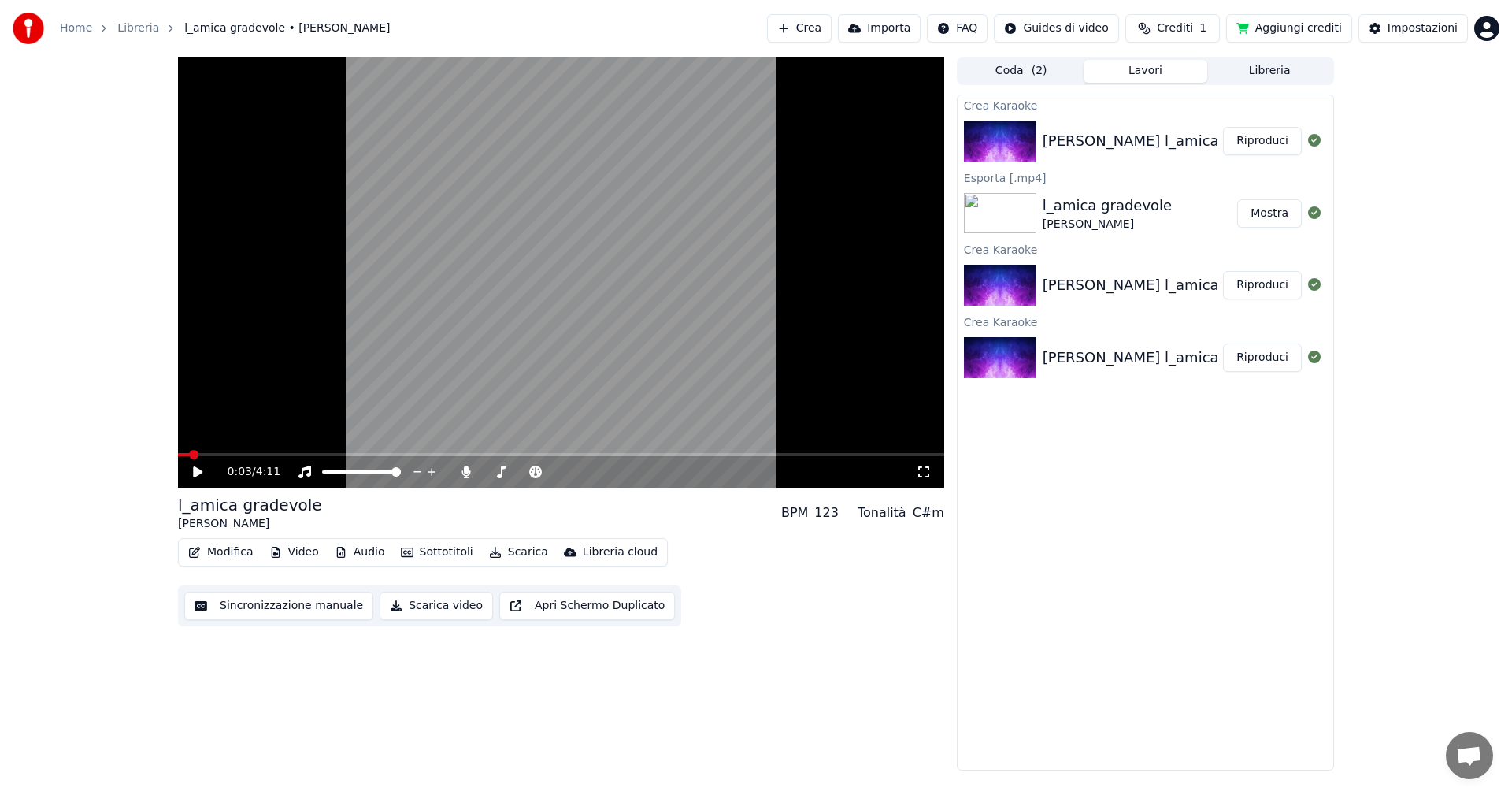
click at [616, 215] on button "Mostra" at bounding box center [1269, 214] width 64 height 28
click at [616, 73] on button "Libreria" at bounding box center [1269, 72] width 125 height 23
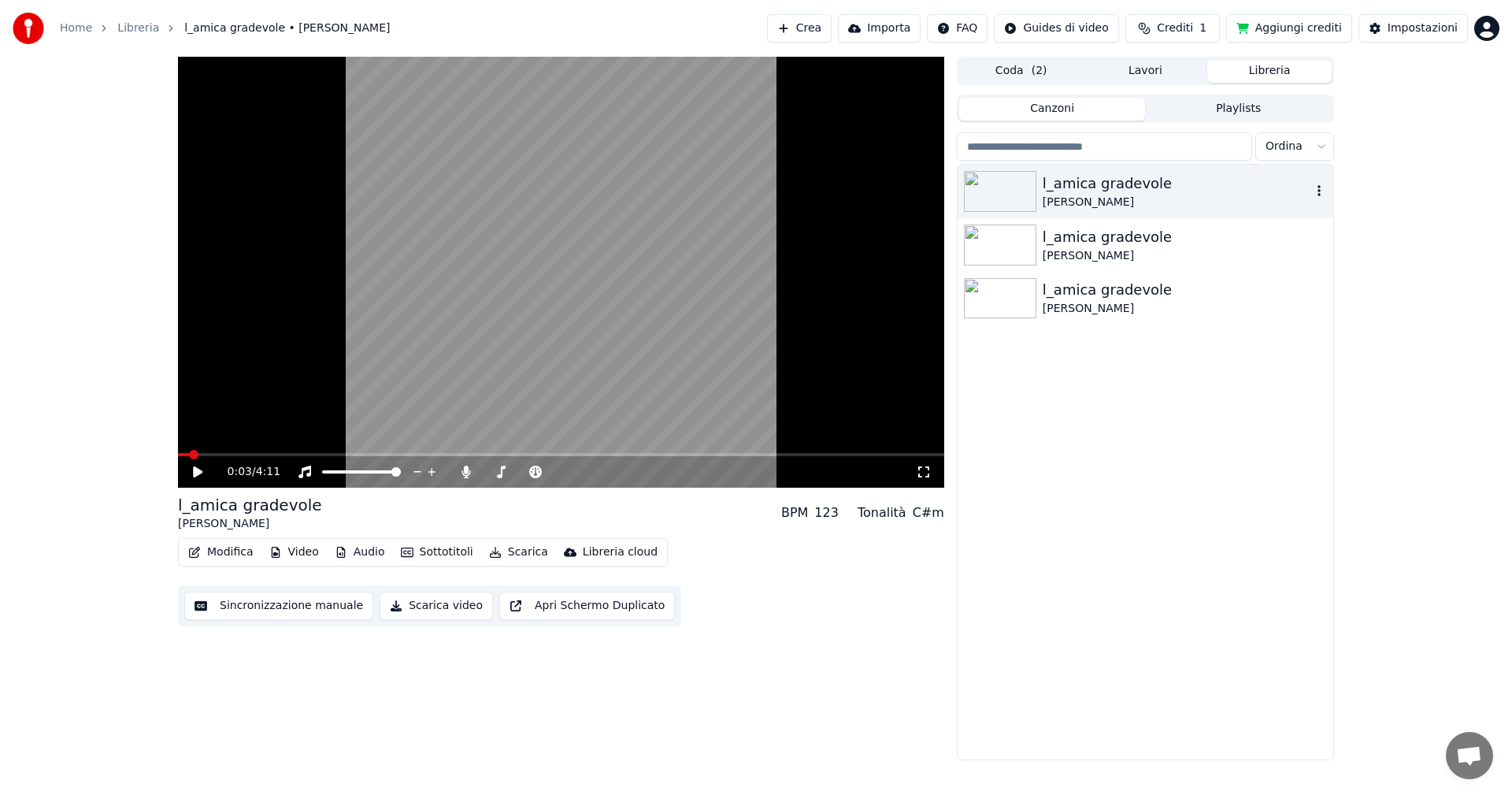
click at [616, 198] on div "Daniela" at bounding box center [1177, 202] width 268 height 16
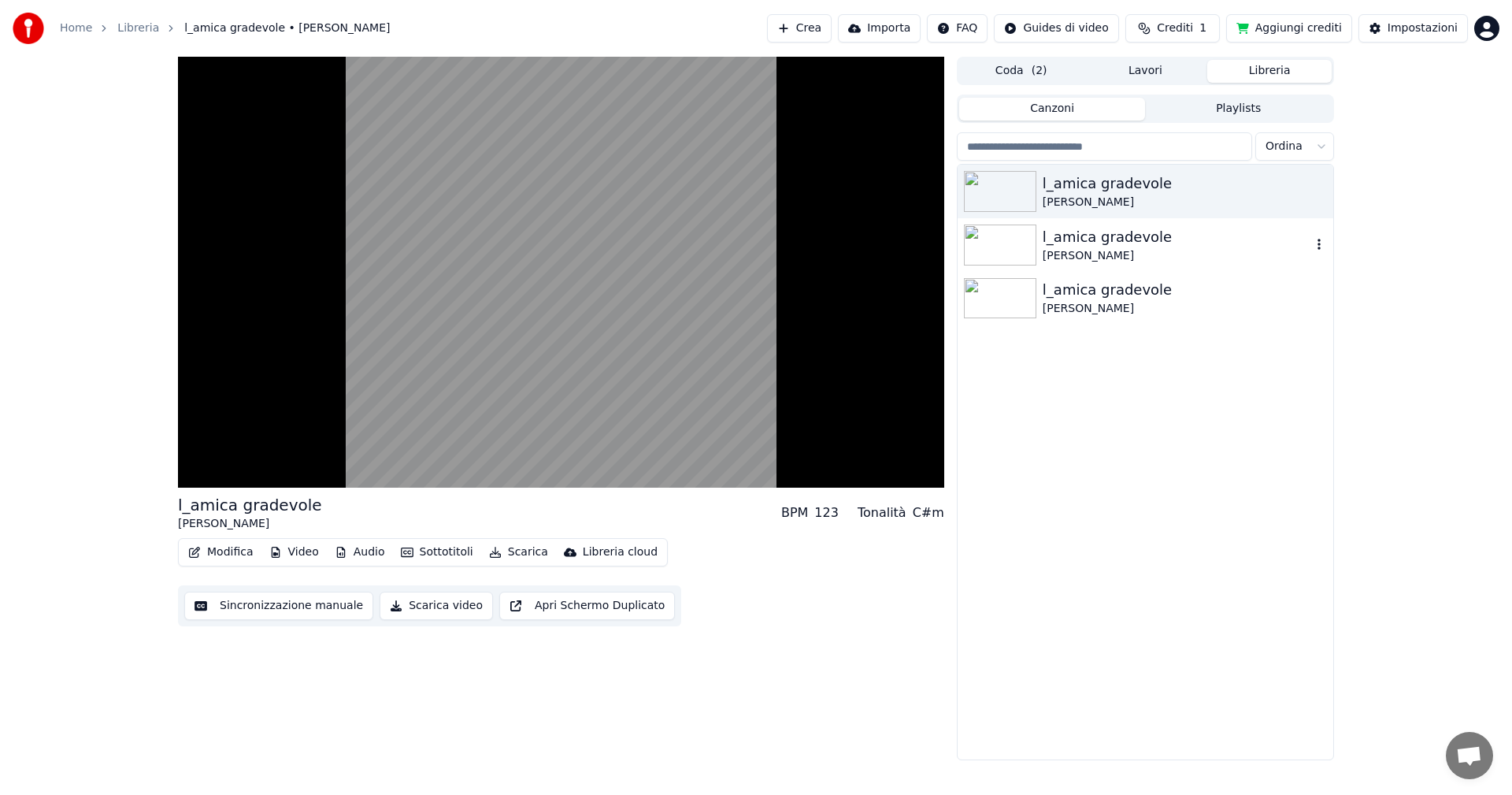
click at [616, 247] on img at bounding box center [1001, 245] width 72 height 41
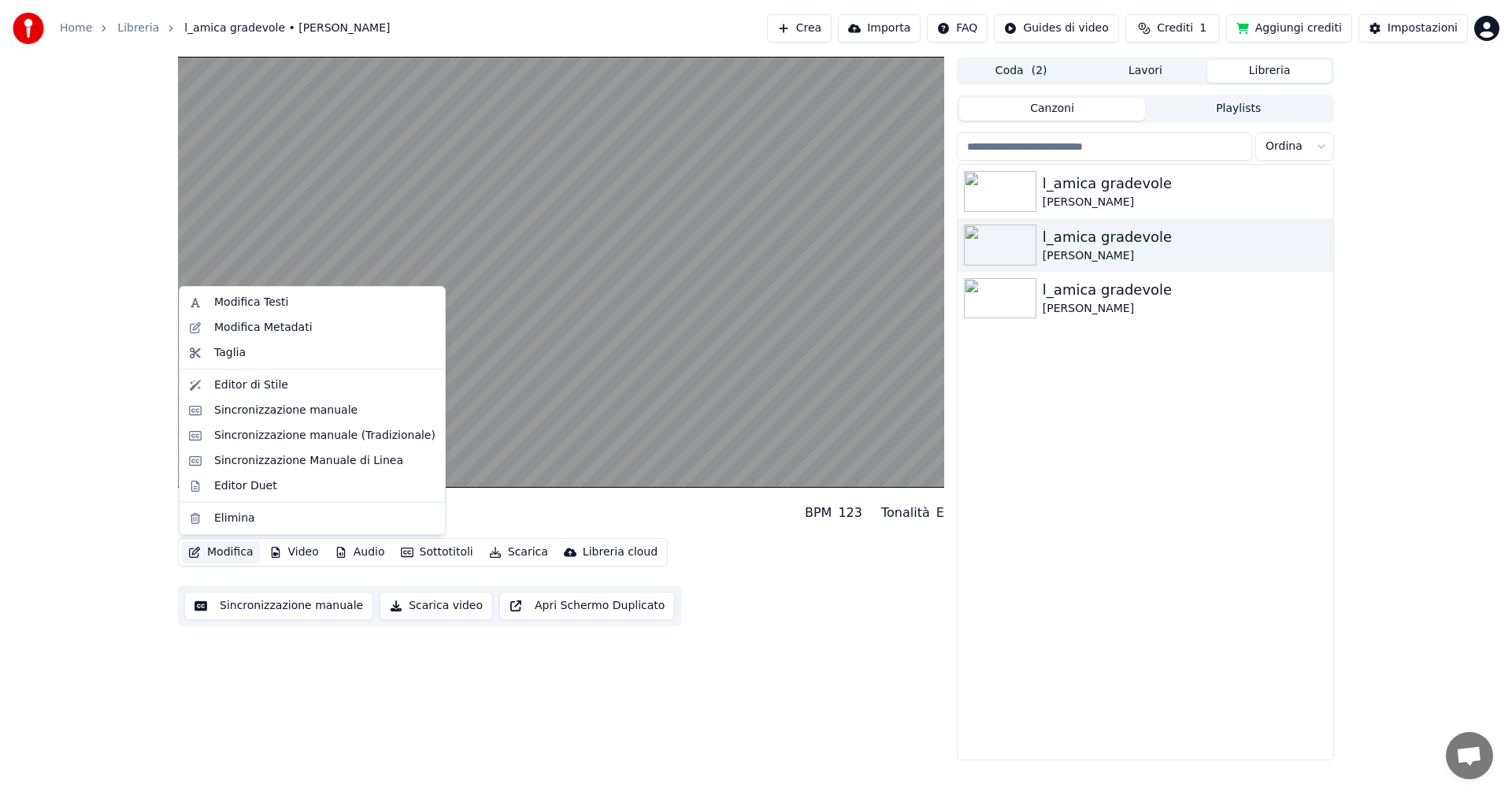
click at [230, 441] on button "Modifica" at bounding box center [221, 552] width 78 height 22
click at [235, 299] on div "Modifica Testi" at bounding box center [252, 303] width 74 height 16
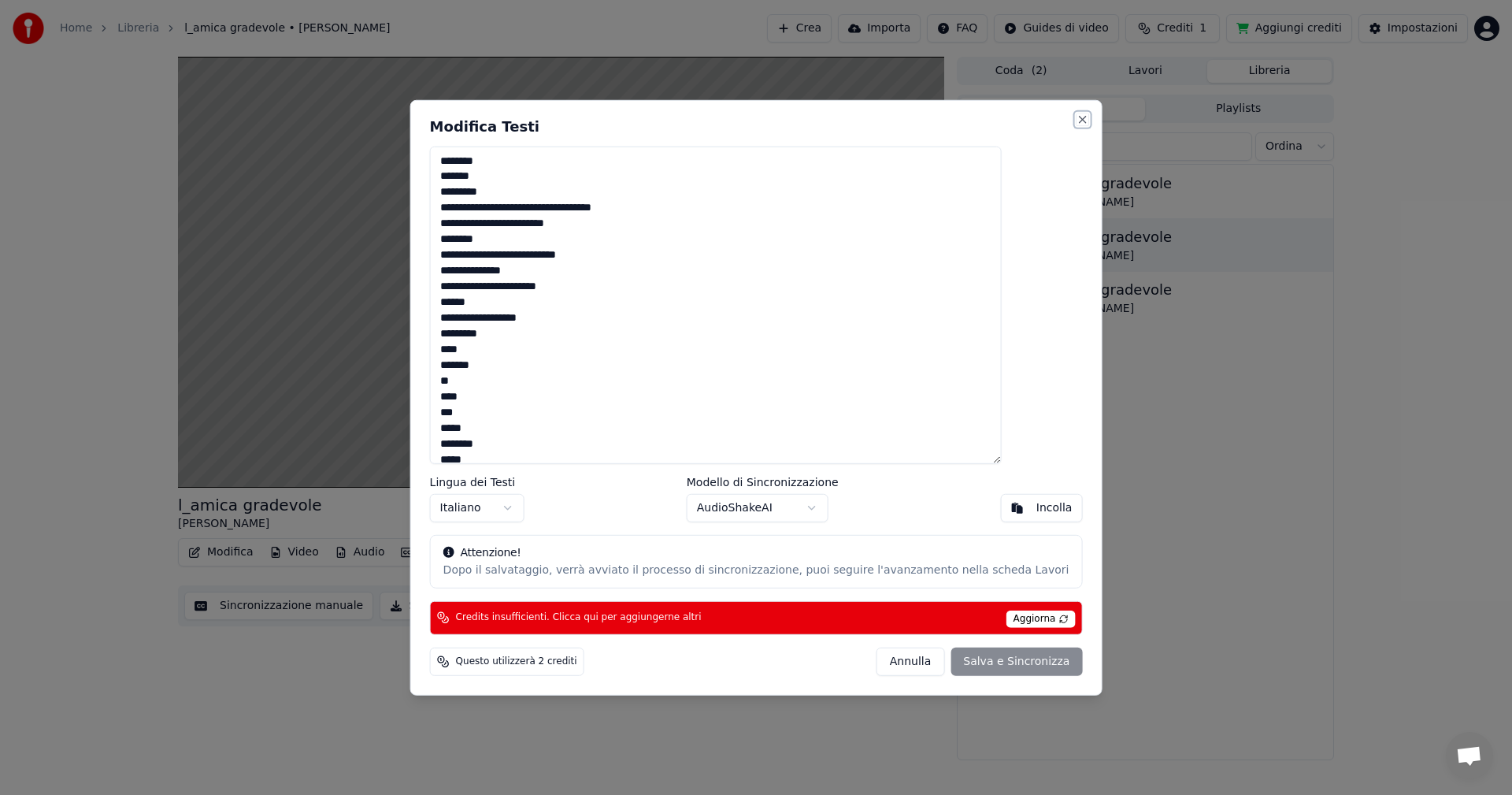
click at [616, 119] on button "Close" at bounding box center [1082, 119] width 12 height 12
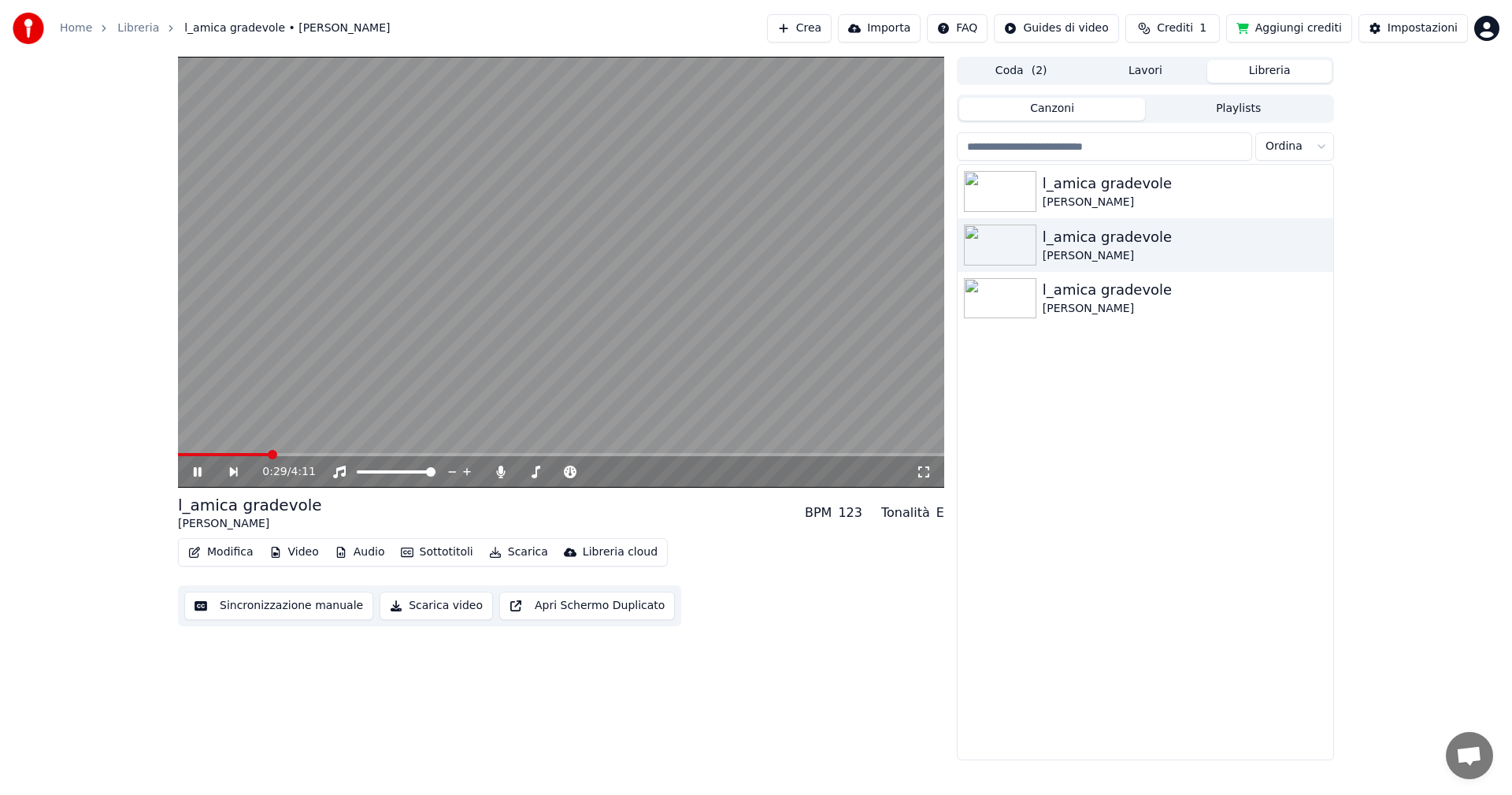
click at [195, 441] on icon at bounding box center [197, 472] width 8 height 10
click at [616, 26] on button "Aggiungi crediti" at bounding box center [1289, 28] width 126 height 28
click at [616, 35] on span "Crediti" at bounding box center [1175, 28] width 36 height 16
click at [616, 146] on button "Aggiorna" at bounding box center [1184, 146] width 89 height 28
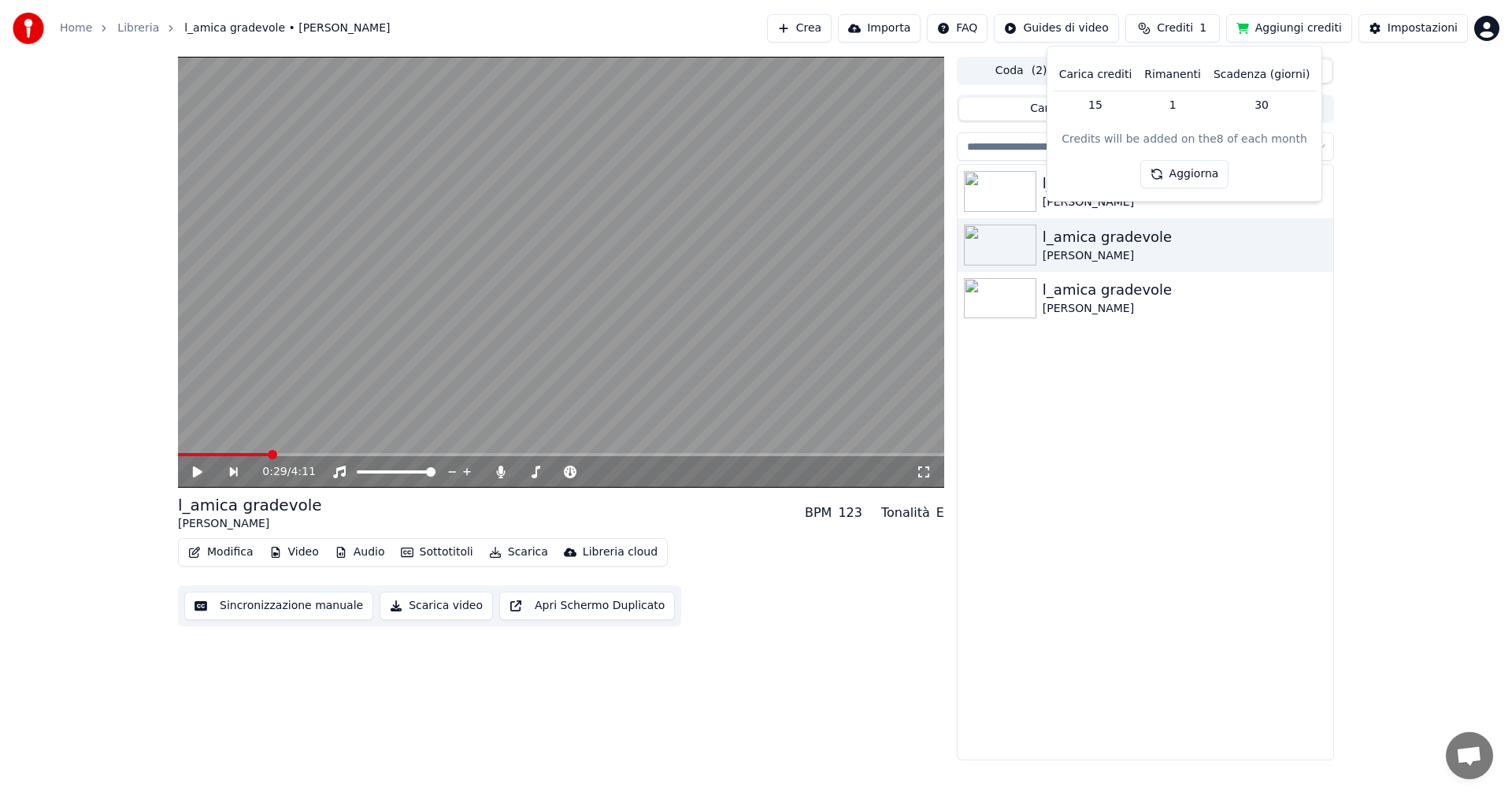
click at [616, 177] on button "Aggiorna" at bounding box center [1184, 174] width 89 height 28
click at [616, 276] on div "0:29 / 4:11 l_amica gradevole Daniela BPM 123 Tonalità E Modifica Video Audio S…" at bounding box center [756, 408] width 1512 height 703
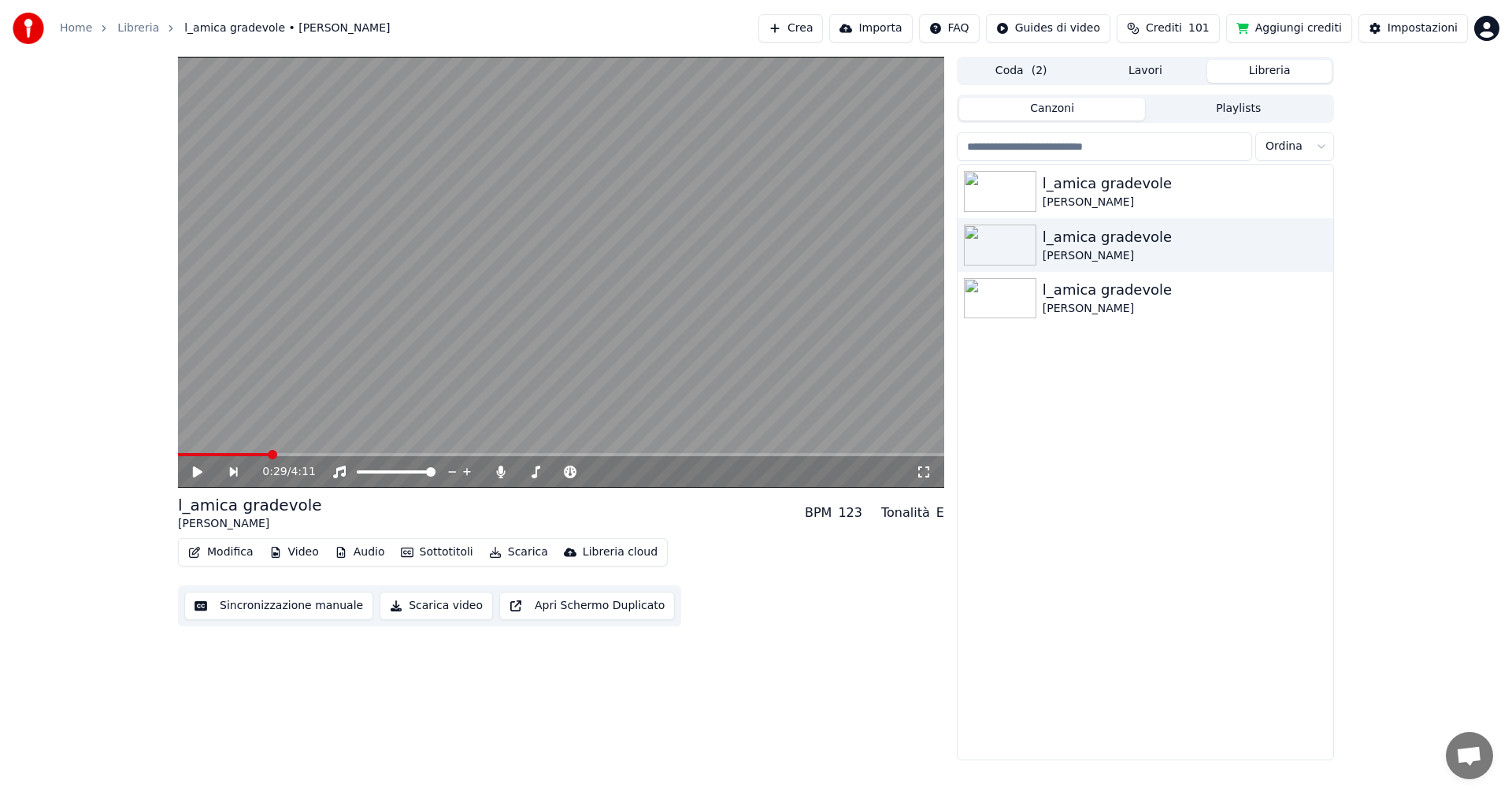
click at [226, 441] on button "Modifica" at bounding box center [221, 552] width 78 height 22
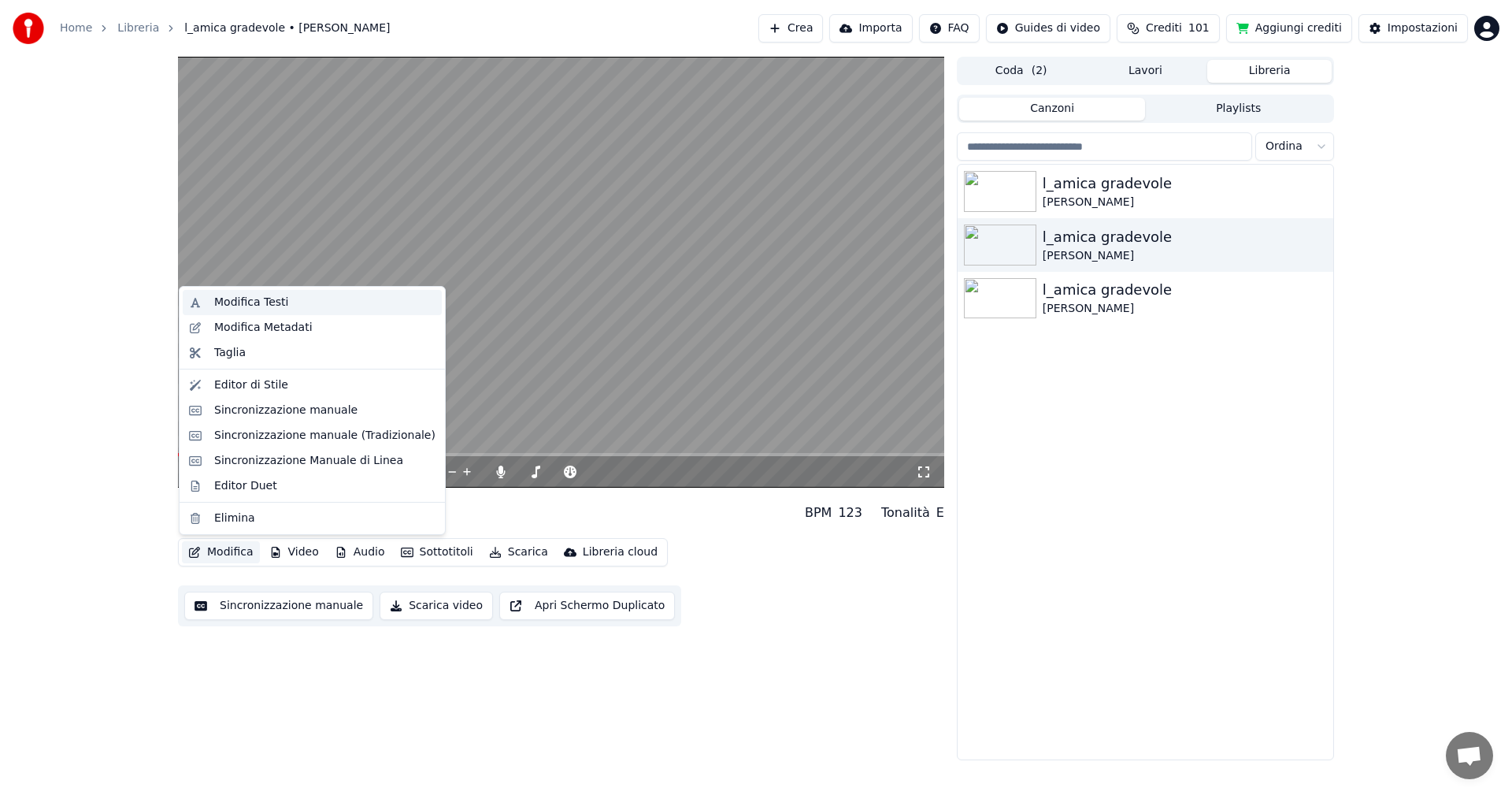
click at [259, 299] on div "Modifica Testi" at bounding box center [252, 303] width 74 height 16
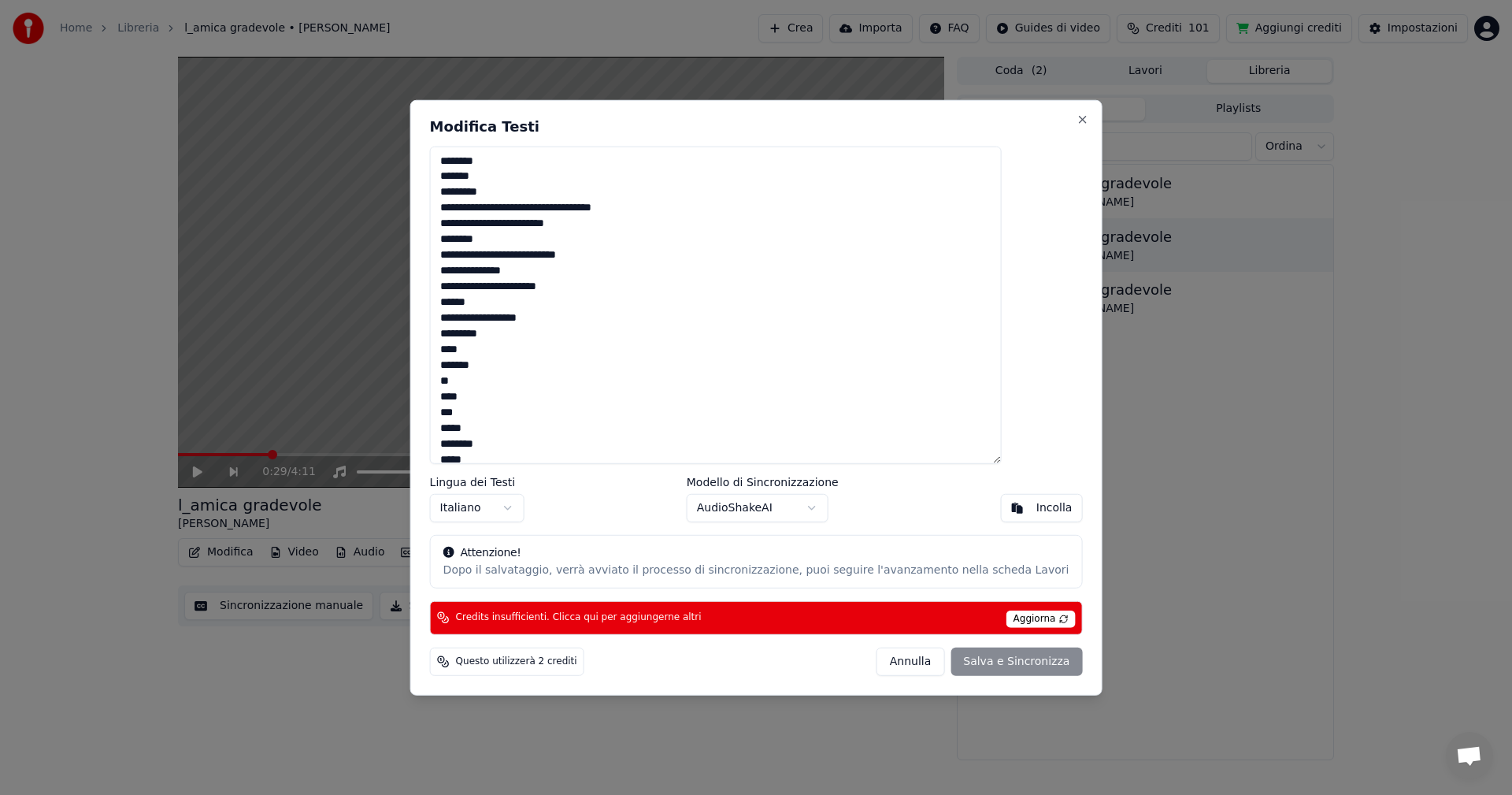
click at [616, 441] on span "Aggiorna" at bounding box center [1041, 619] width 69 height 18
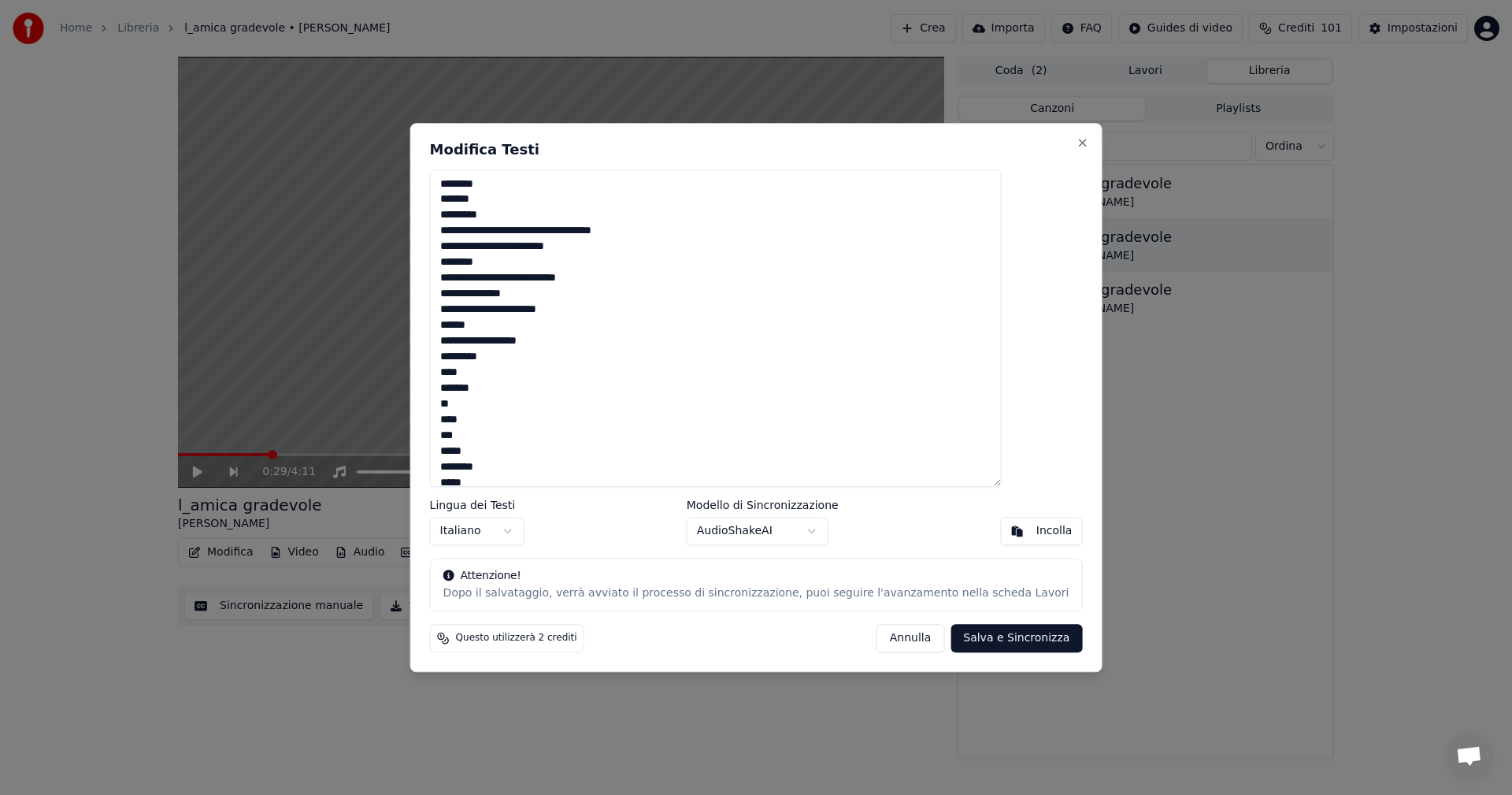
click at [497, 281] on textarea "**********" at bounding box center [716, 329] width 572 height 318
click at [510, 334] on textarea "**********" at bounding box center [716, 329] width 572 height 318
click at [595, 319] on textarea "**********" at bounding box center [716, 329] width 572 height 318
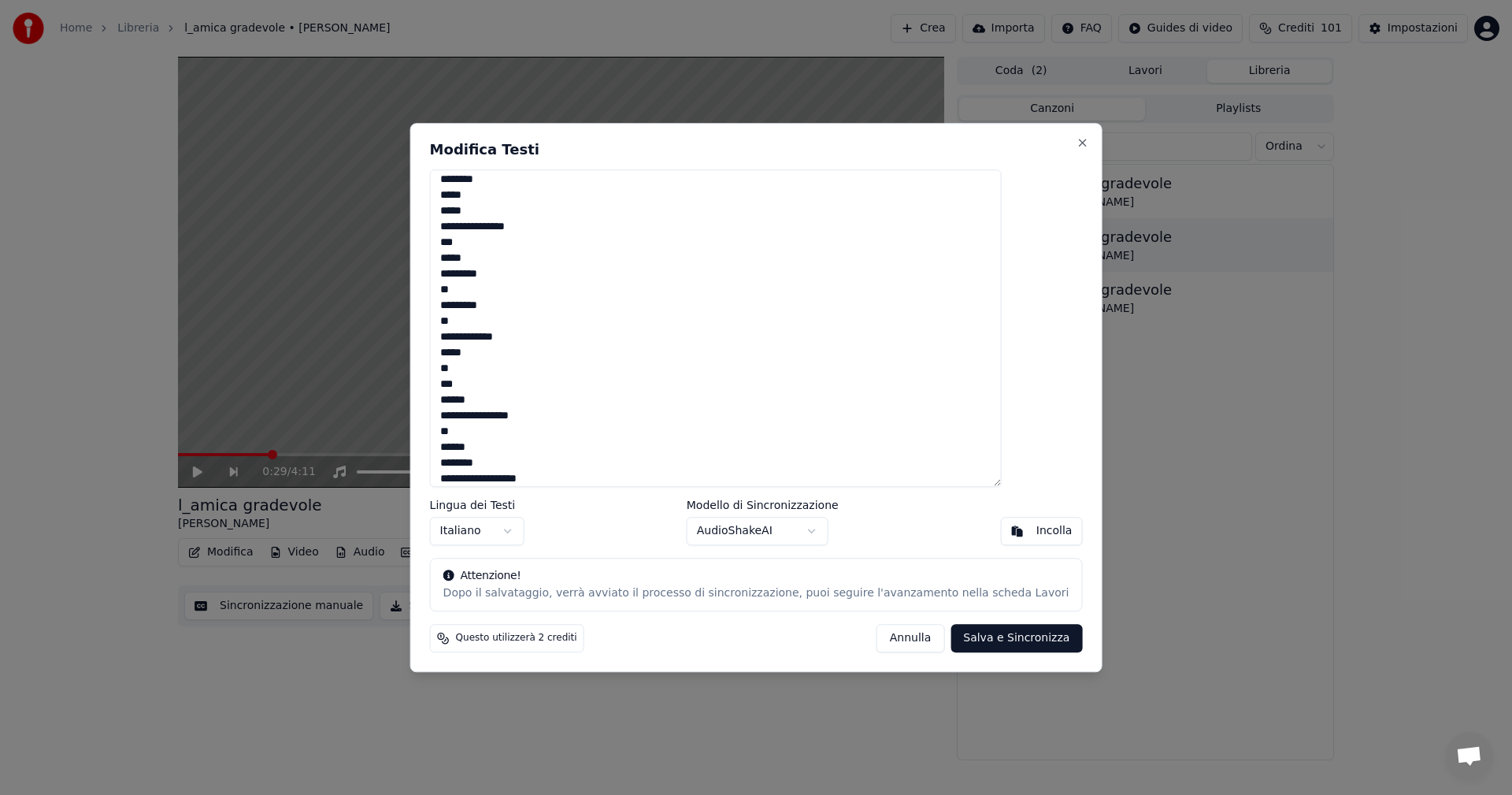
scroll to position [315, 0]
click at [524, 202] on textarea "**********" at bounding box center [716, 329] width 572 height 318
click at [528, 288] on textarea "**********" at bounding box center [716, 329] width 572 height 318
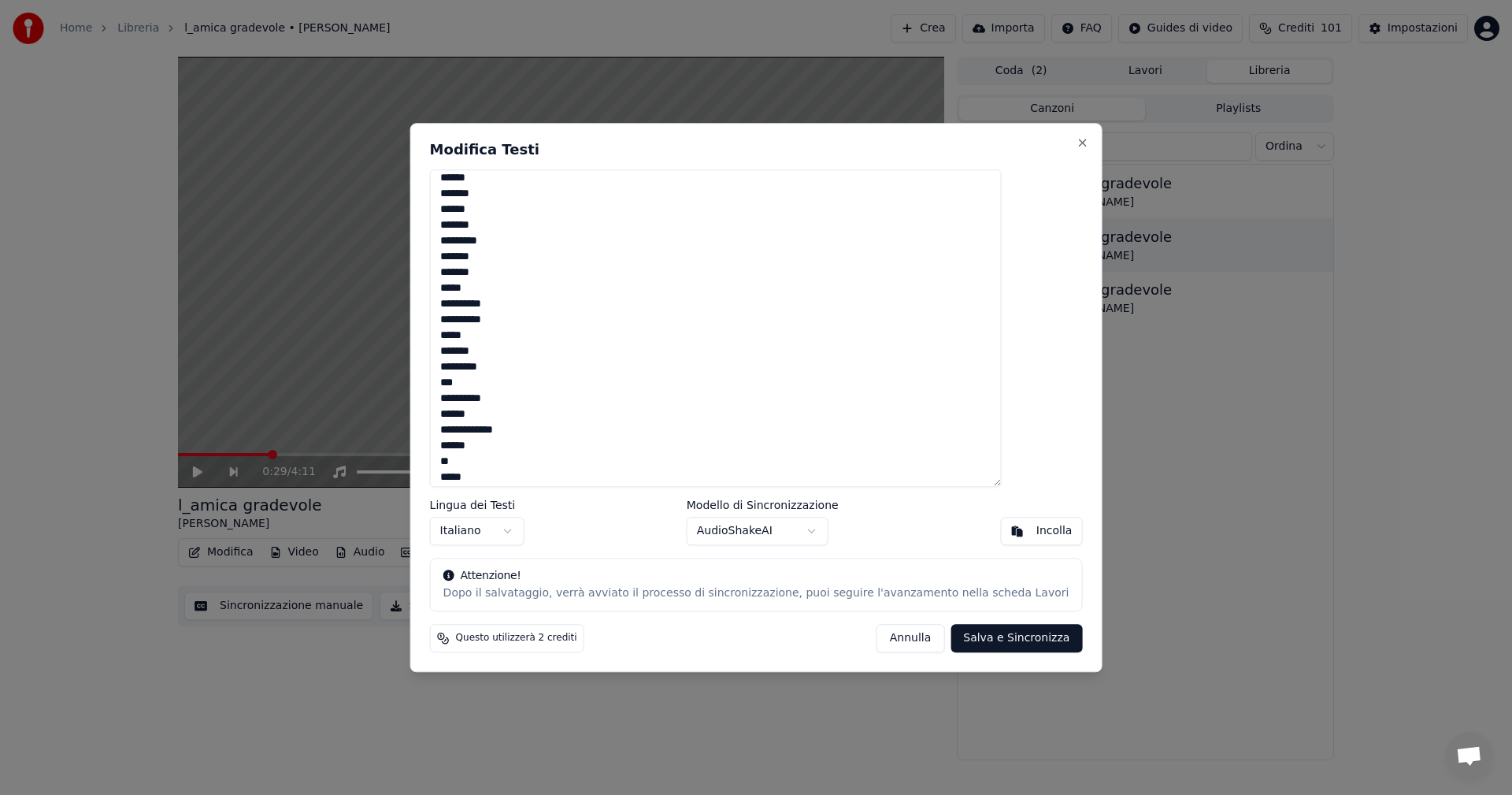
click at [514, 317] on textarea "**********" at bounding box center [716, 329] width 572 height 318
click at [525, 306] on textarea "**********" at bounding box center [716, 329] width 572 height 318
click at [481, 193] on textarea at bounding box center [716, 329] width 572 height 318
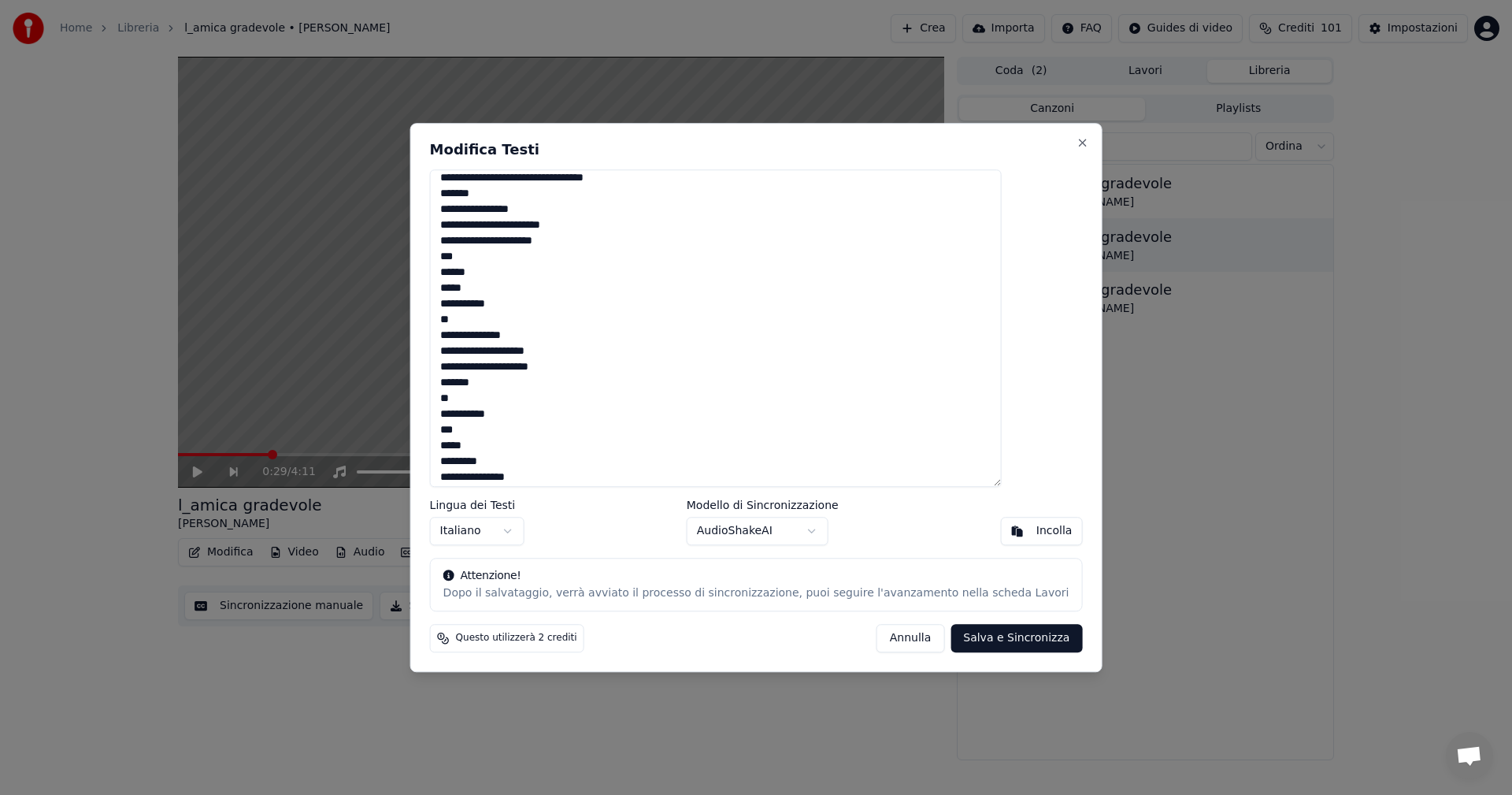
click at [492, 307] on textarea at bounding box center [716, 329] width 572 height 318
click at [616, 441] on textarea at bounding box center [716, 329] width 572 height 318
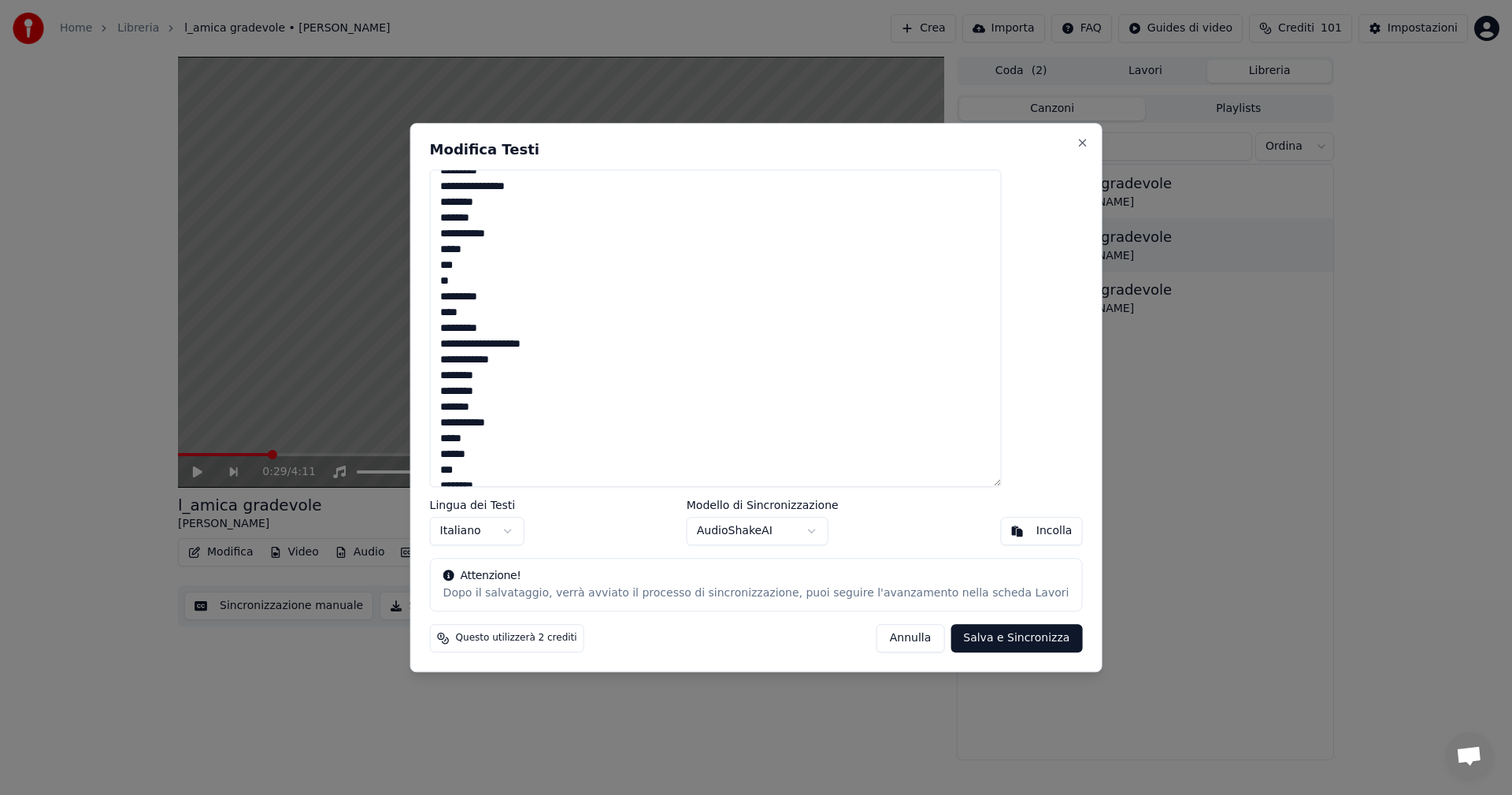
scroll to position [1407, 0]
click at [520, 309] on textarea at bounding box center [716, 329] width 572 height 318
click at [529, 243] on textarea at bounding box center [716, 329] width 572 height 318
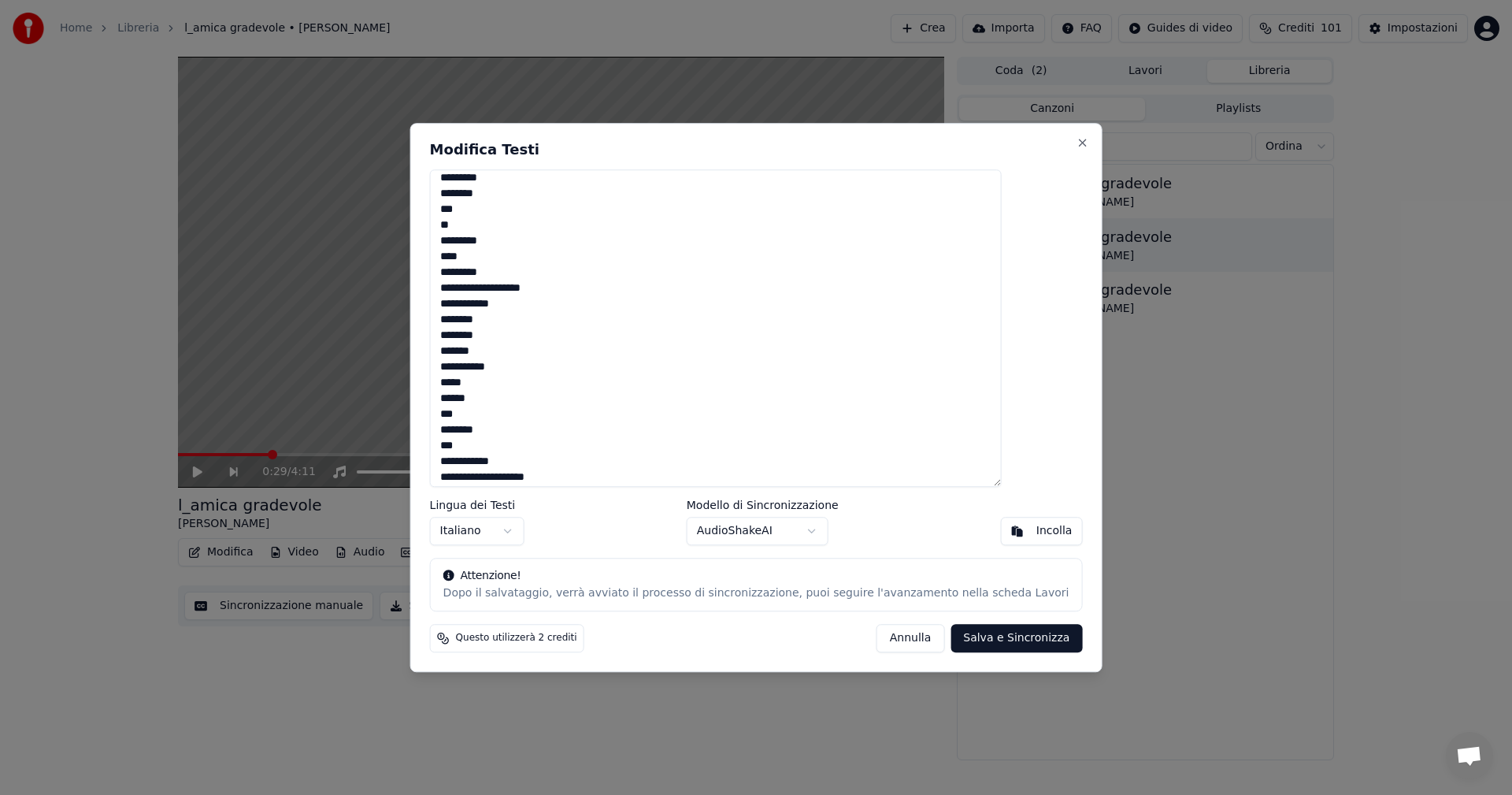
click at [515, 213] on textarea at bounding box center [716, 329] width 572 height 318
click at [515, 238] on textarea at bounding box center [716, 329] width 572 height 318
click at [500, 275] on textarea at bounding box center [716, 329] width 572 height 318
click at [526, 253] on textarea at bounding box center [716, 329] width 572 height 318
click at [496, 276] on textarea at bounding box center [716, 329] width 572 height 318
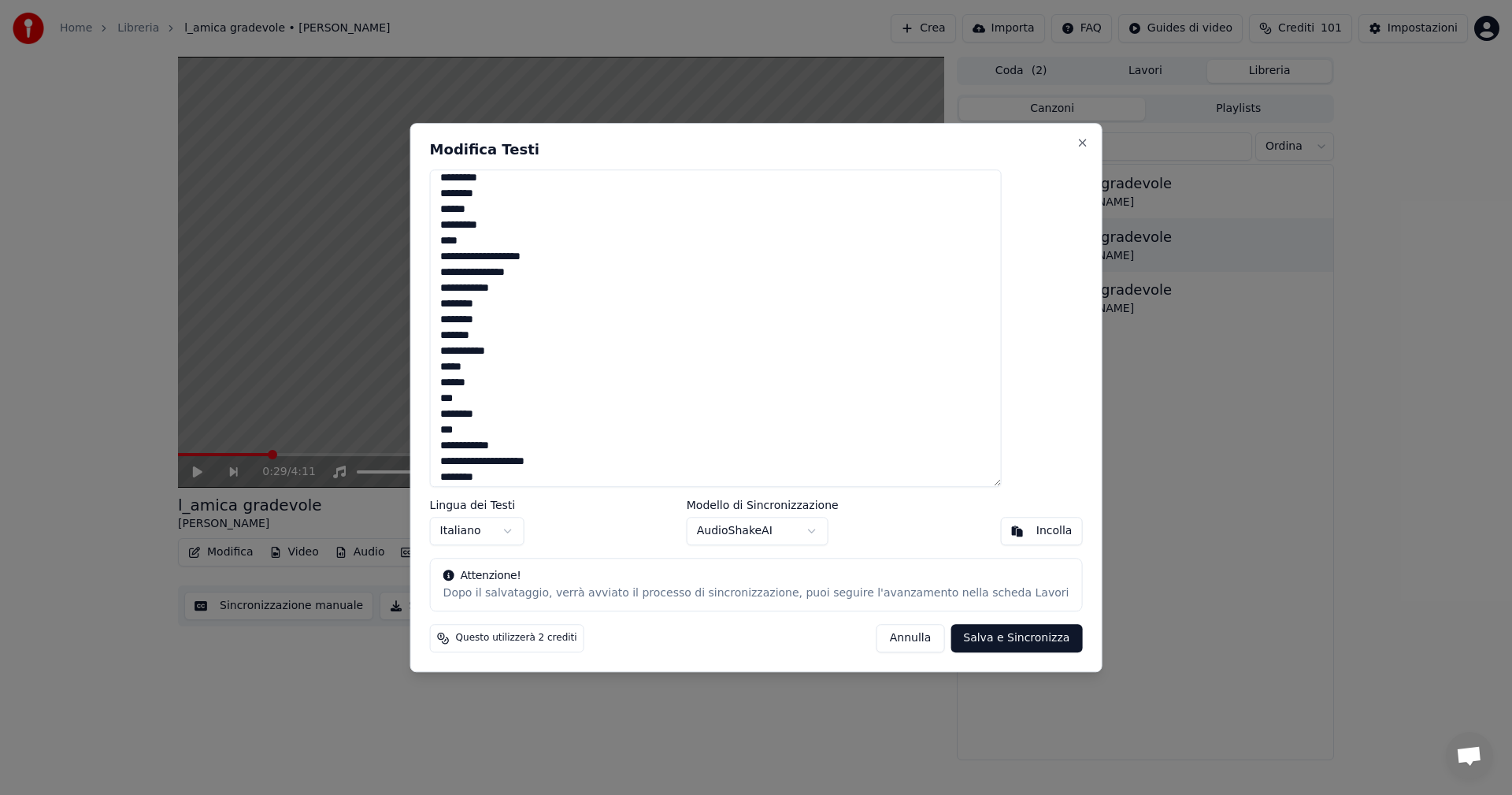
click at [554, 274] on textarea at bounding box center [716, 329] width 572 height 318
click at [531, 273] on textarea at bounding box center [716, 329] width 572 height 318
click at [532, 273] on textarea at bounding box center [716, 329] width 572 height 318
click at [494, 287] on textarea at bounding box center [716, 329] width 572 height 318
click at [616, 441] on textarea at bounding box center [716, 329] width 572 height 318
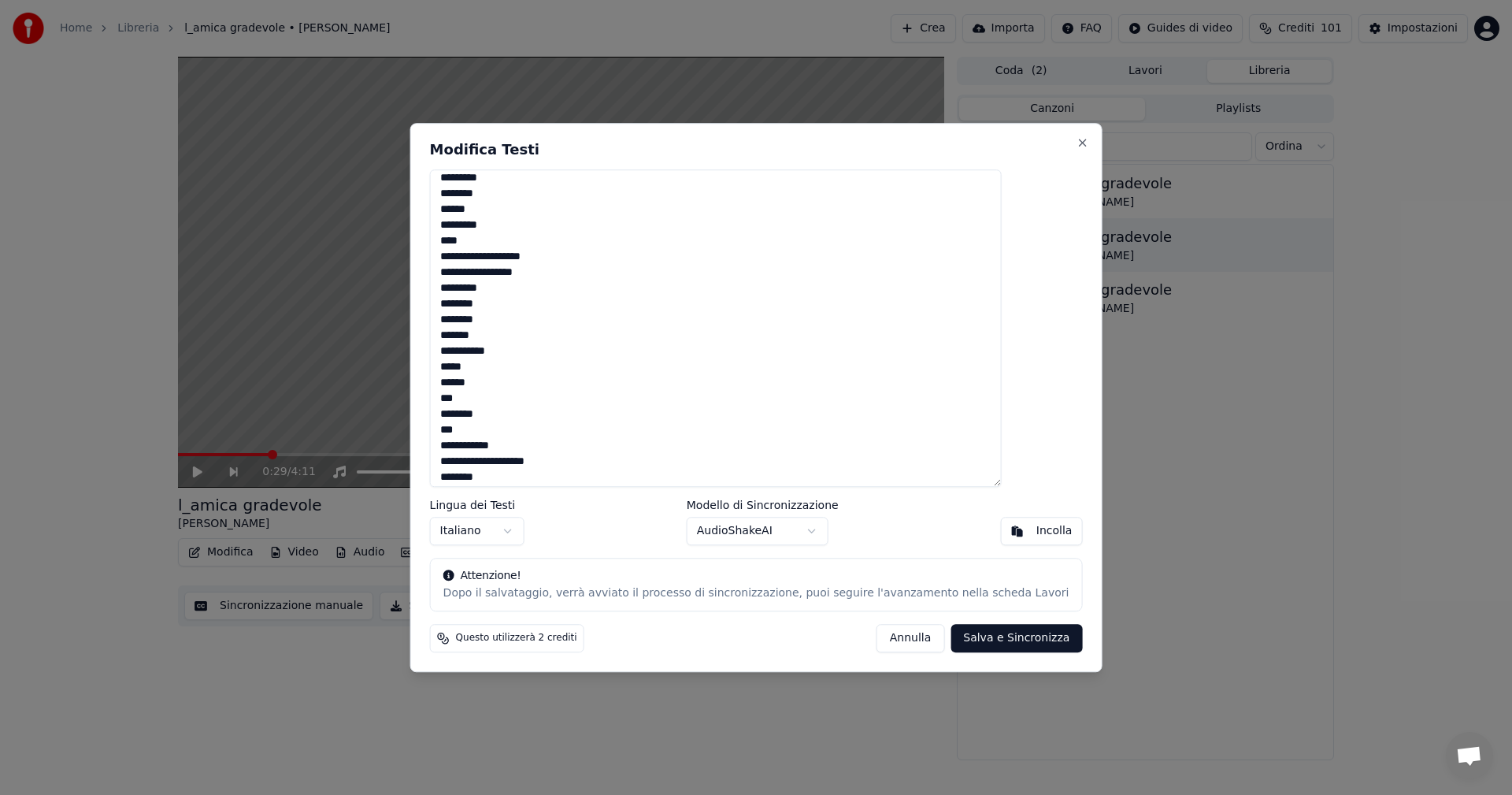
scroll to position [1443, 0]
click at [529, 352] on textarea at bounding box center [716, 329] width 572 height 318
click at [510, 370] on textarea at bounding box center [716, 329] width 572 height 318
click at [515, 360] on textarea at bounding box center [716, 329] width 572 height 318
click at [511, 373] on textarea at bounding box center [716, 329] width 572 height 318
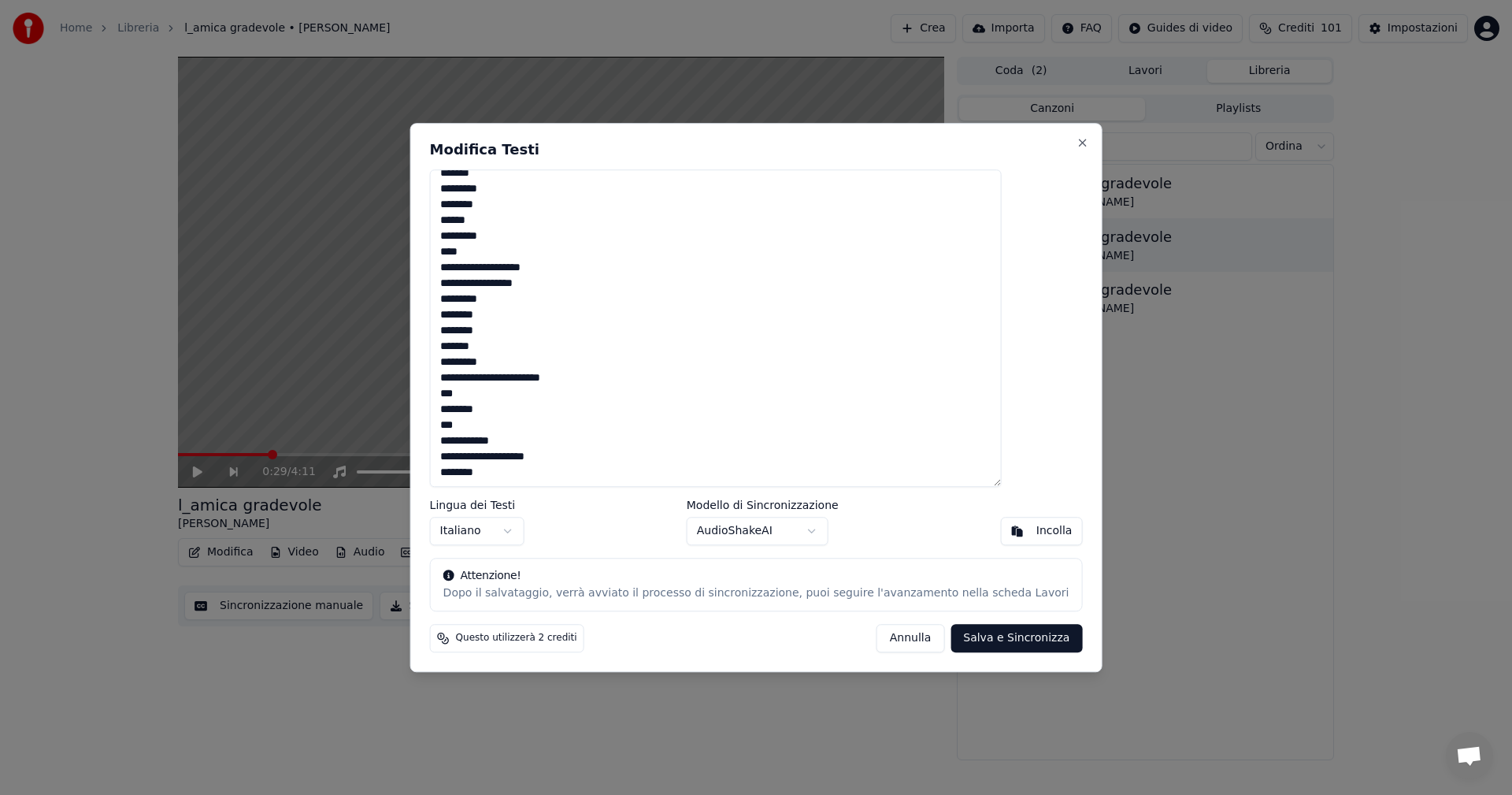
scroll to position [1427, 0]
click at [513, 392] on textarea at bounding box center [716, 329] width 572 height 318
click at [495, 268] on textarea at bounding box center [716, 329] width 572 height 318
click at [616, 354] on textarea at bounding box center [716, 329] width 572 height 318
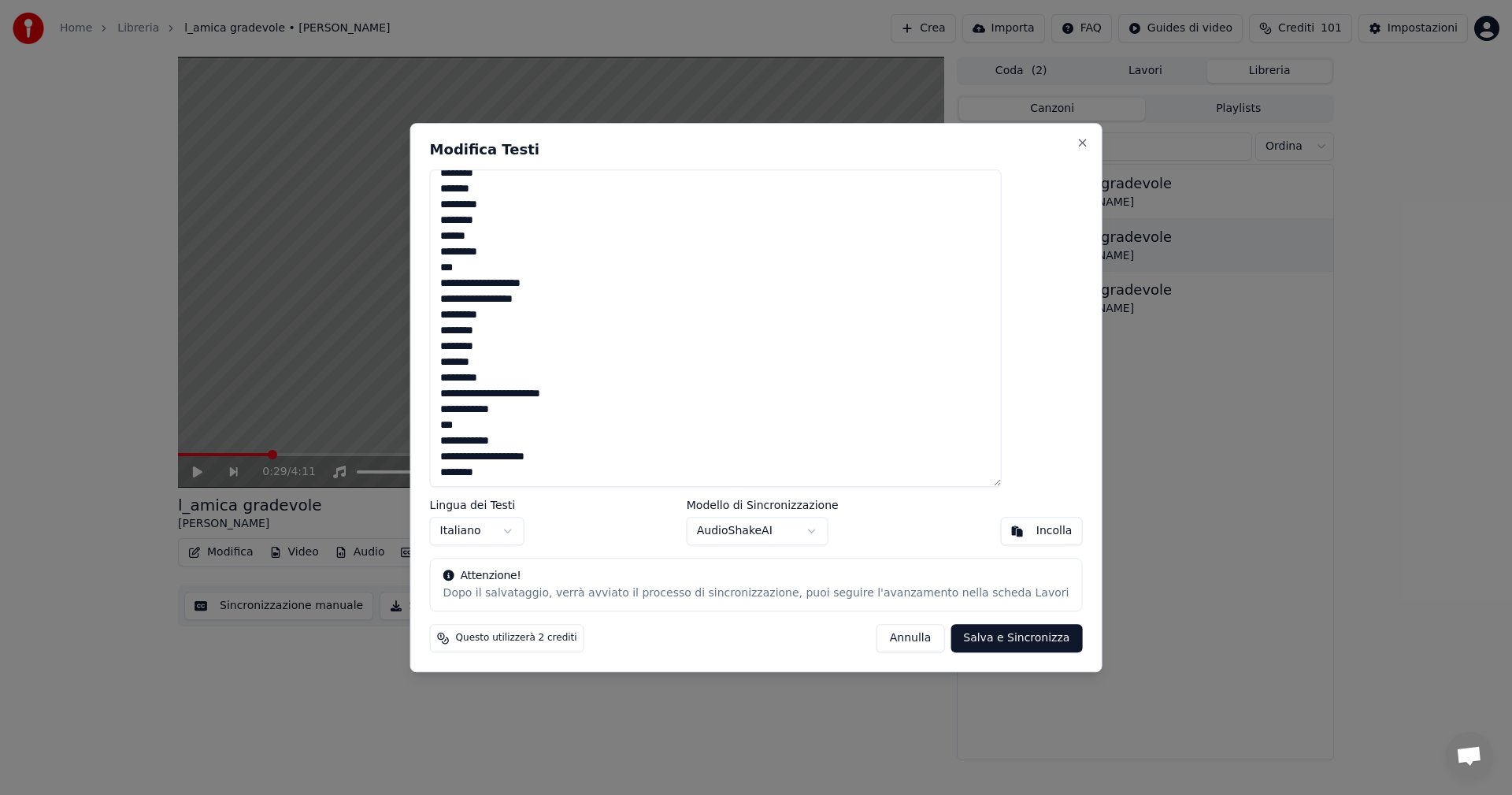
type textarea "**********"
click at [616, 441] on button "Salva e Sincronizza" at bounding box center [1017, 638] width 132 height 28
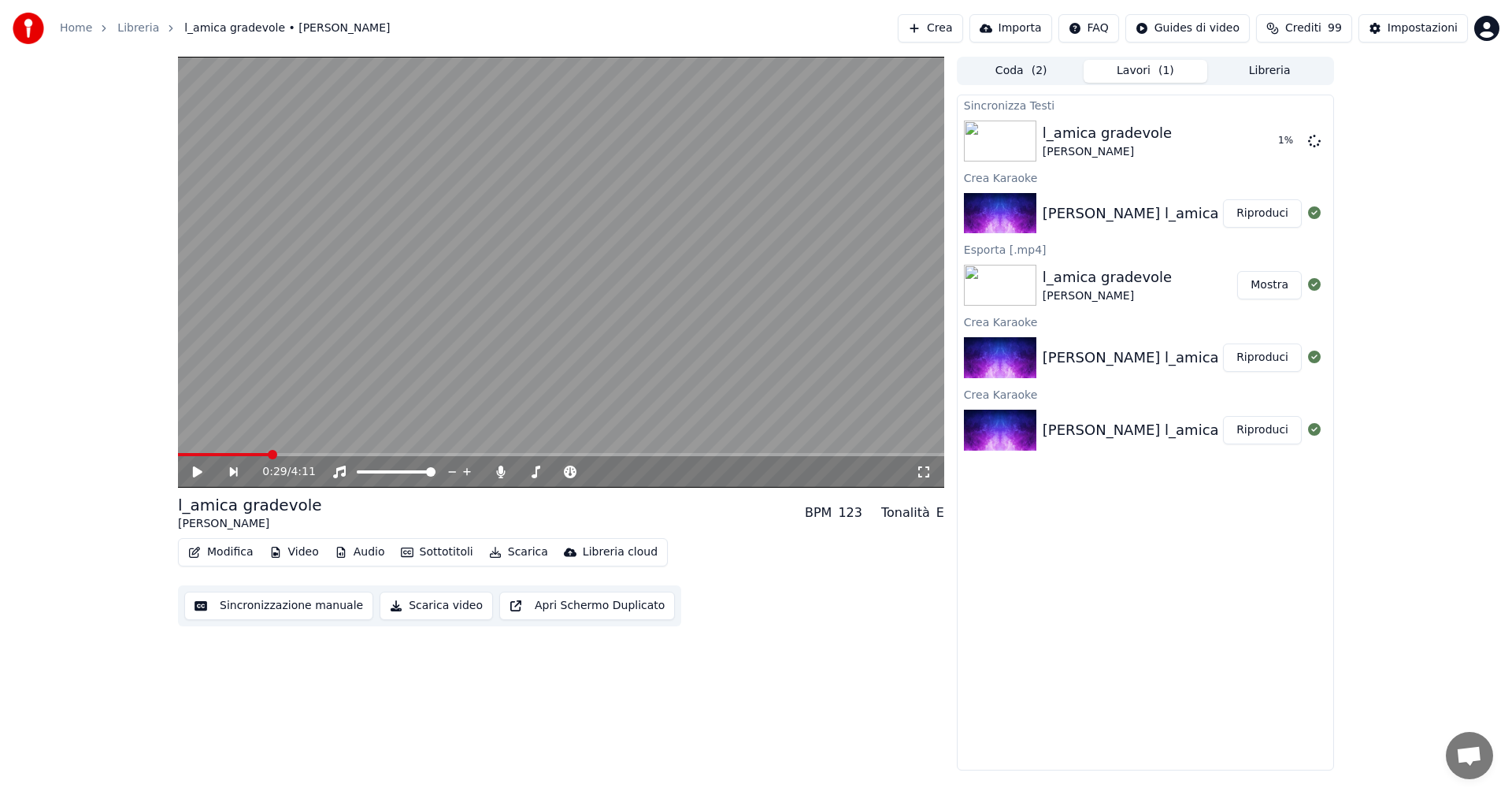
click at [183, 441] on span at bounding box center [223, 455] width 91 height 4
click at [178, 441] on span at bounding box center [183, 454] width 10 height 10
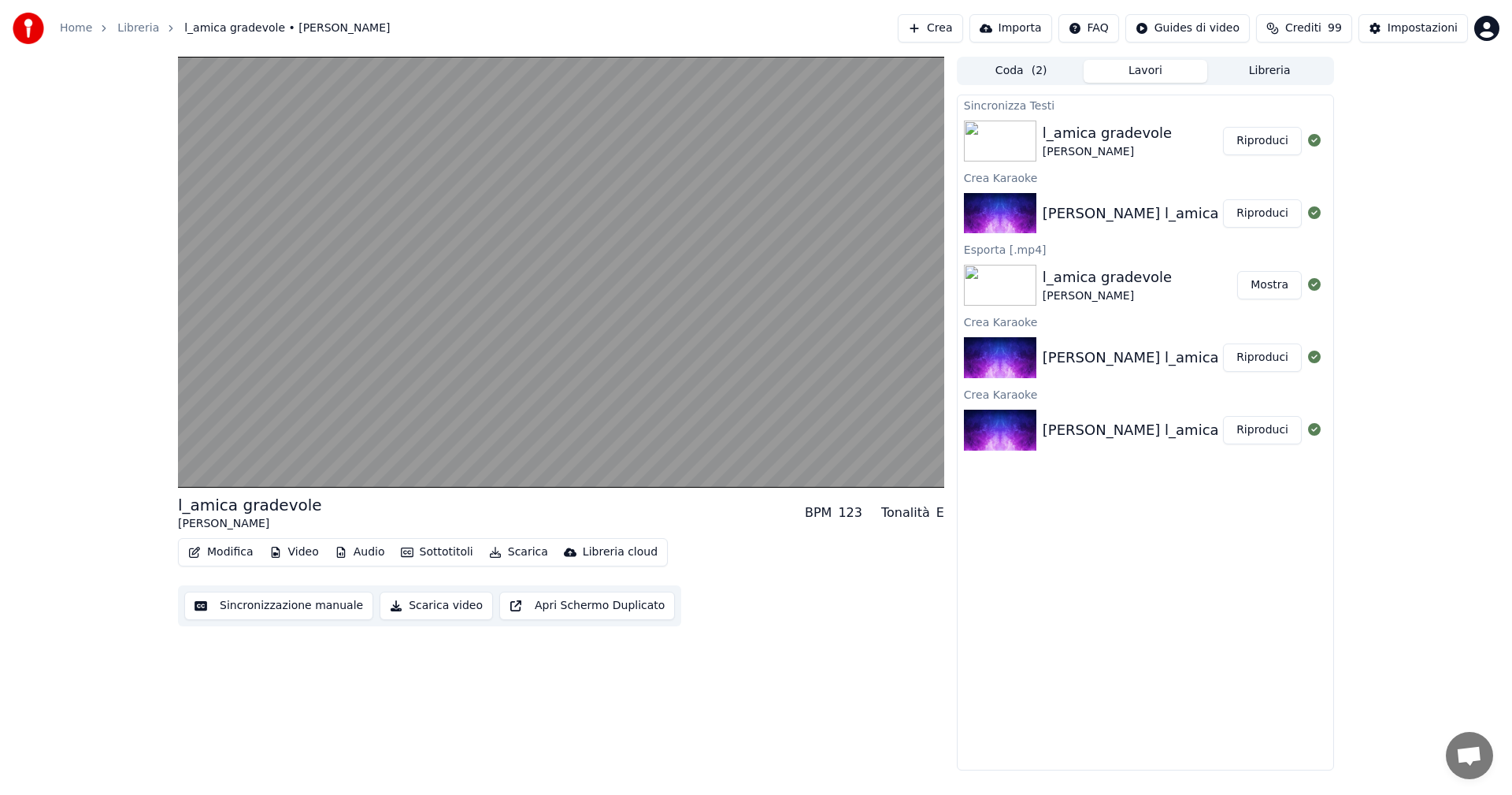
click at [387, 441] on button "Scarica video" at bounding box center [436, 606] width 113 height 28
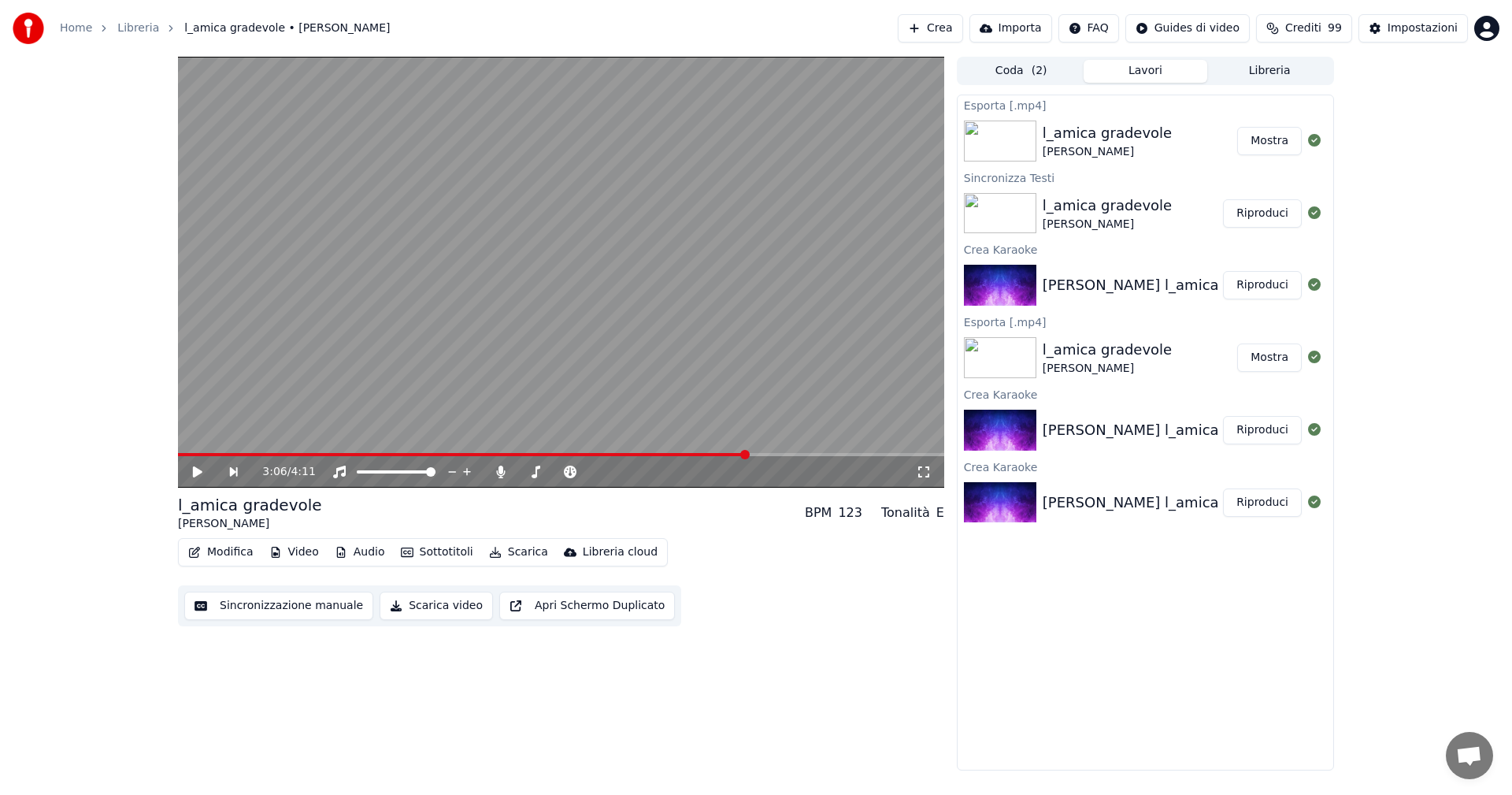
click at [616, 145] on button "Mostra" at bounding box center [1269, 141] width 64 height 28
